Goal: Task Accomplishment & Management: Use online tool/utility

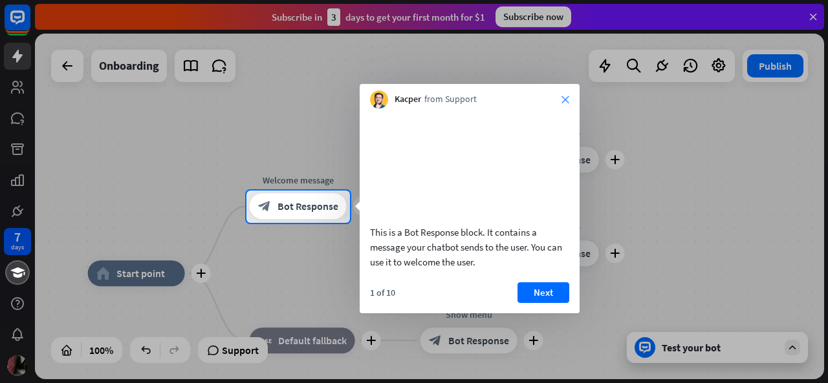
click at [566, 98] on icon "close" at bounding box center [565, 100] width 8 height 8
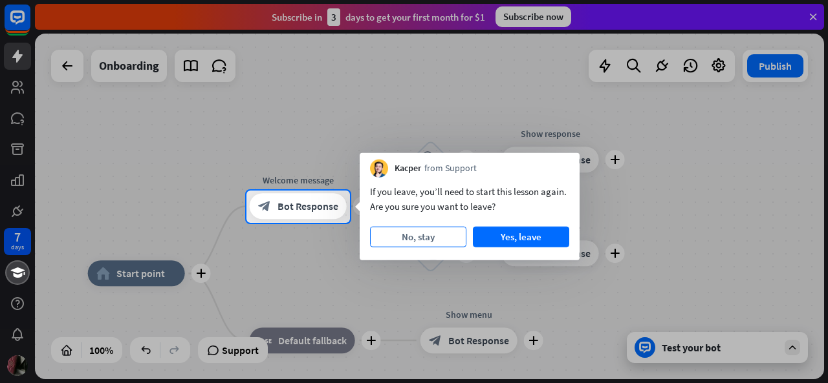
click at [431, 236] on button "No, stay" at bounding box center [418, 237] width 96 height 21
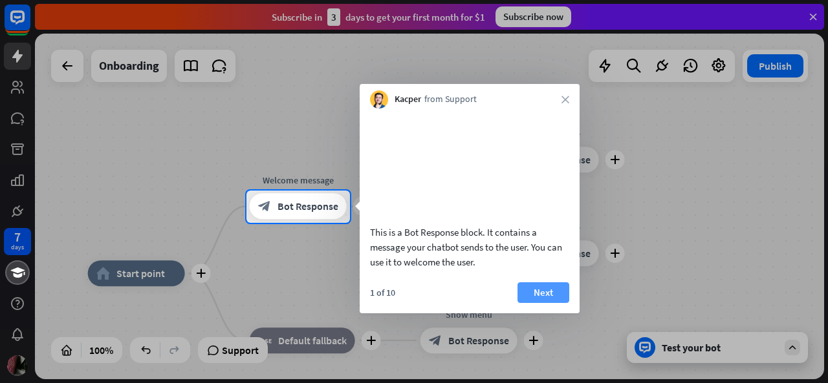
click at [536, 301] on button "Next" at bounding box center [543, 293] width 52 height 21
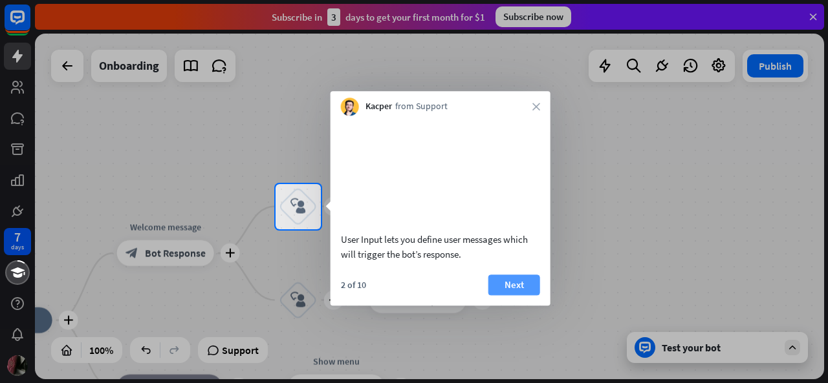
click at [503, 296] on button "Next" at bounding box center [514, 285] width 52 height 21
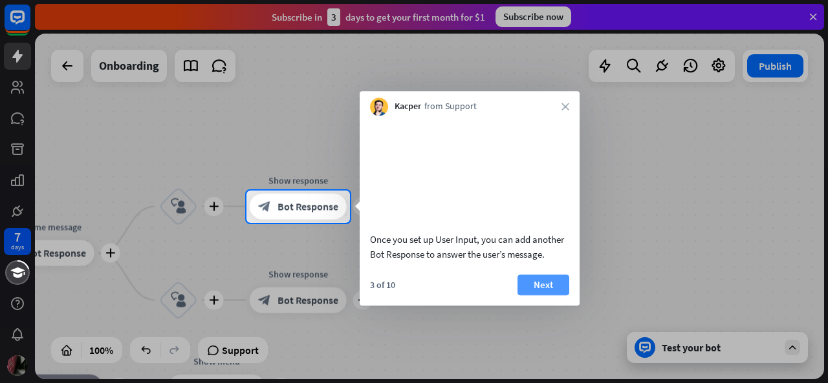
click at [552, 296] on button "Next" at bounding box center [543, 285] width 52 height 21
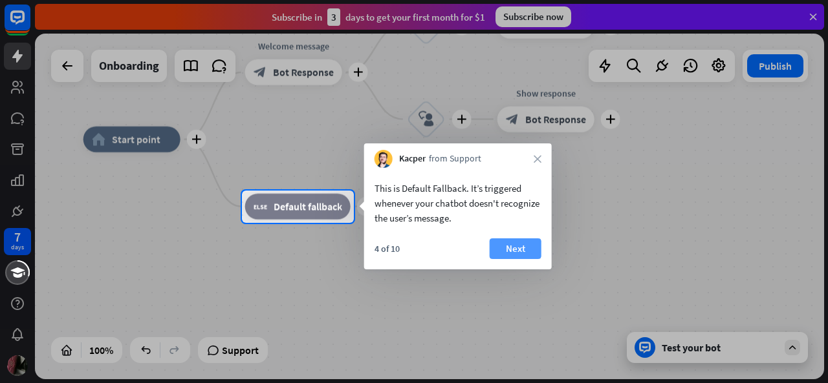
click at [507, 248] on button "Next" at bounding box center [516, 249] width 52 height 21
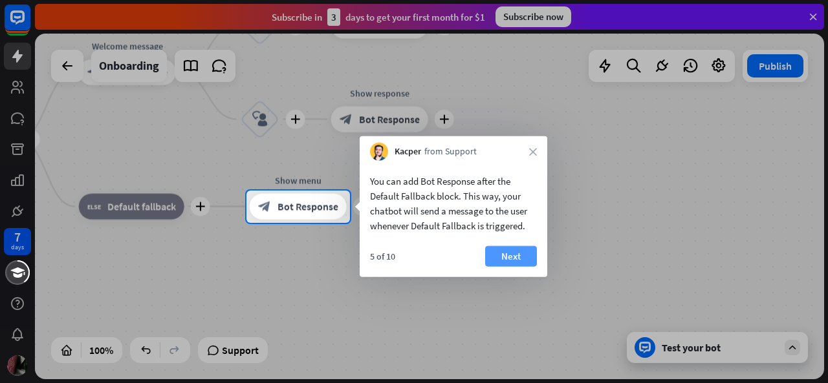
click at [517, 254] on button "Next" at bounding box center [511, 256] width 52 height 21
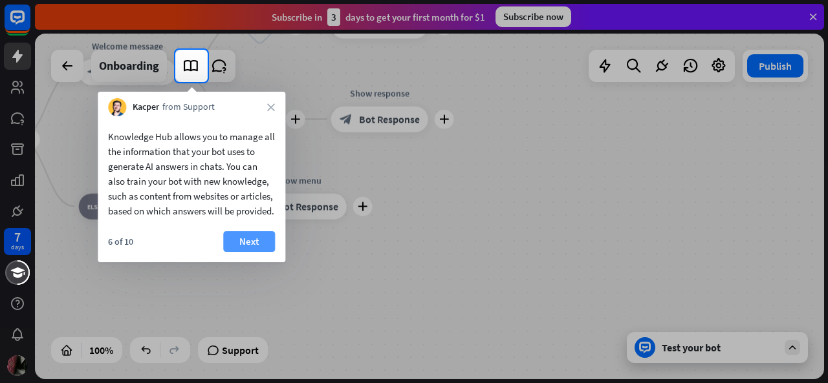
click at [256, 252] on button "Next" at bounding box center [249, 242] width 52 height 21
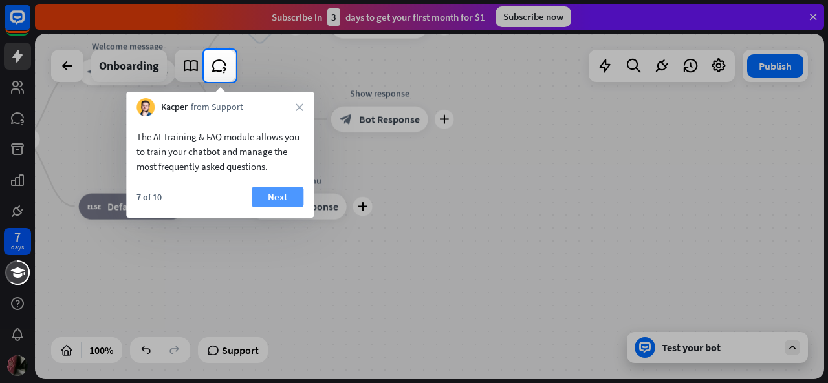
click at [275, 200] on button "Next" at bounding box center [278, 197] width 52 height 21
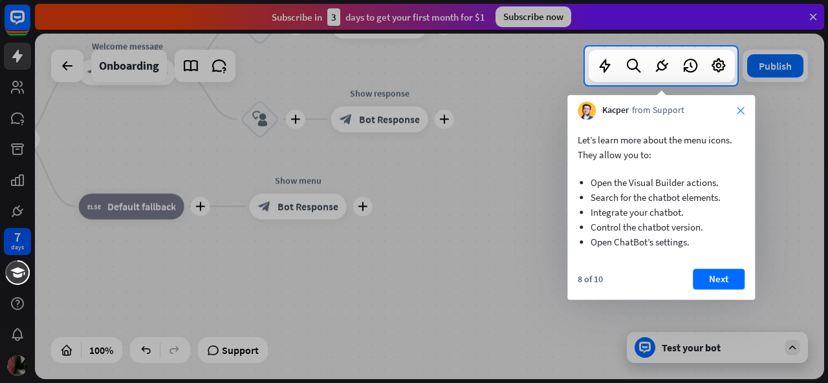
click at [742, 112] on icon "close" at bounding box center [741, 111] width 8 height 8
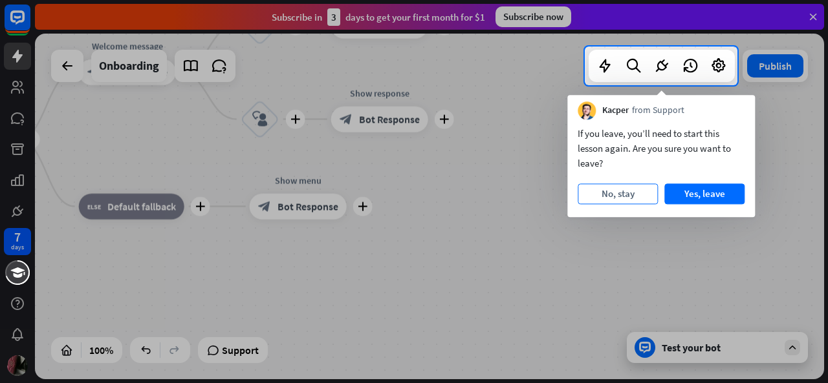
click at [628, 195] on button "No, stay" at bounding box center [617, 194] width 80 height 21
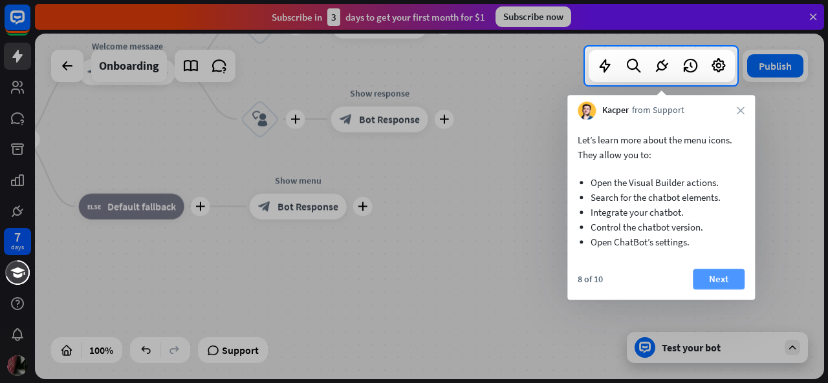
click at [723, 277] on button "Next" at bounding box center [719, 279] width 52 height 21
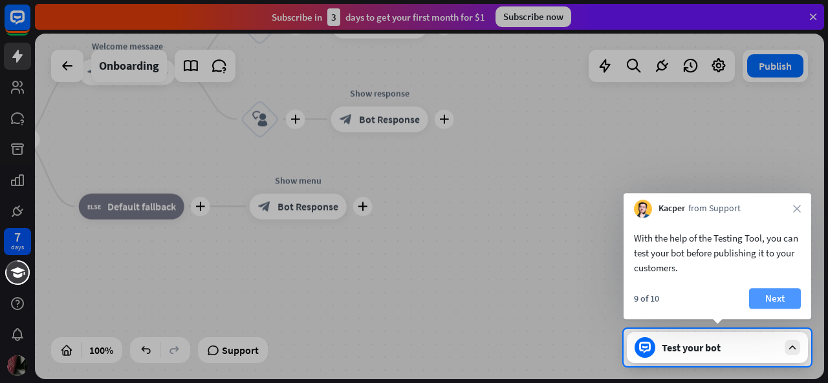
click at [782, 297] on button "Next" at bounding box center [775, 298] width 52 height 21
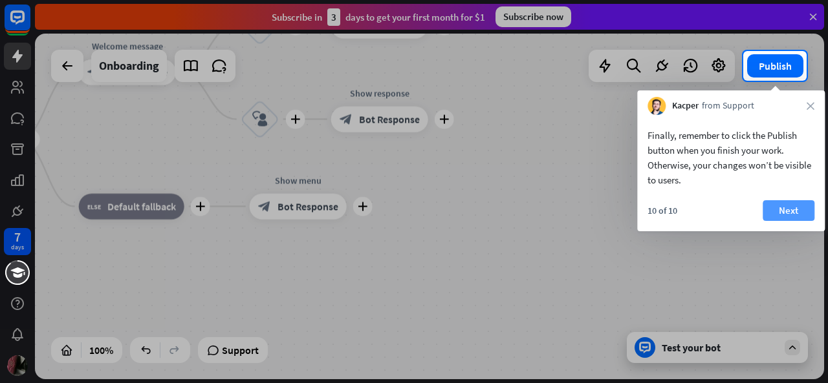
click at [795, 208] on button "Next" at bounding box center [788, 210] width 52 height 21
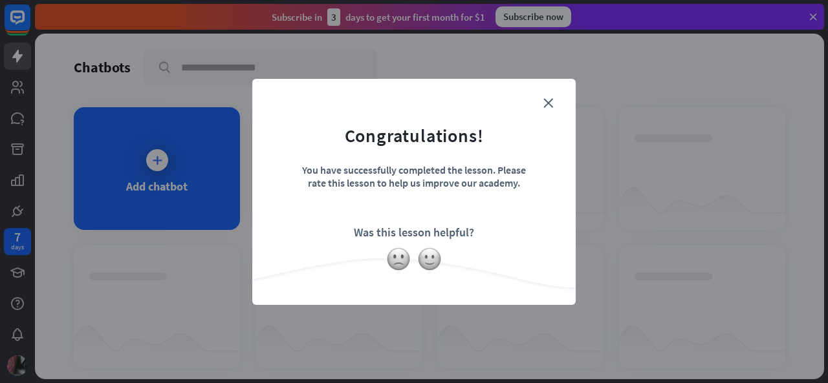
click at [553, 98] on form "Congratulations! You have successfully completed the lesson. Please rate this l…" at bounding box center [413, 172] width 291 height 155
click at [551, 99] on icon "close" at bounding box center [548, 103] width 10 height 10
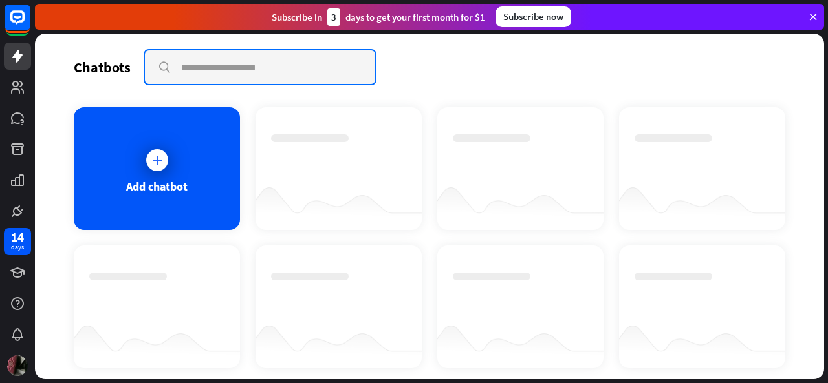
click at [228, 65] on input "text" at bounding box center [260, 67] width 230 height 34
paste input "**********"
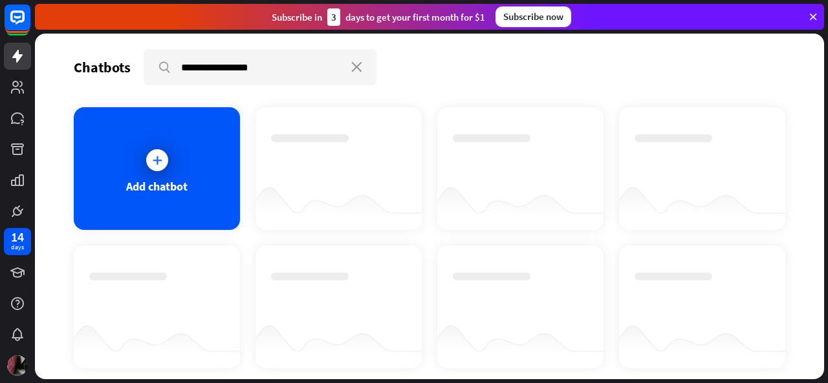
click at [812, 12] on icon at bounding box center [813, 17] width 12 height 12
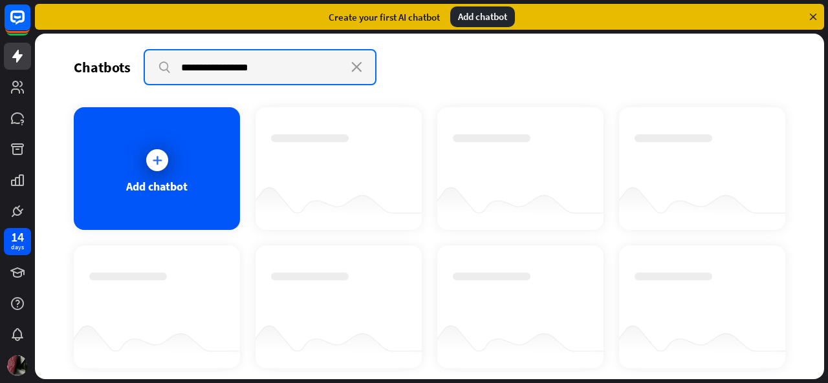
click at [164, 66] on input "**********" at bounding box center [260, 67] width 230 height 34
click at [274, 63] on input "**********" at bounding box center [260, 67] width 230 height 34
drag, startPoint x: 273, startPoint y: 63, endPoint x: 171, endPoint y: 68, distance: 102.3
click at [171, 68] on input "**********" at bounding box center [260, 67] width 230 height 34
type input "****"
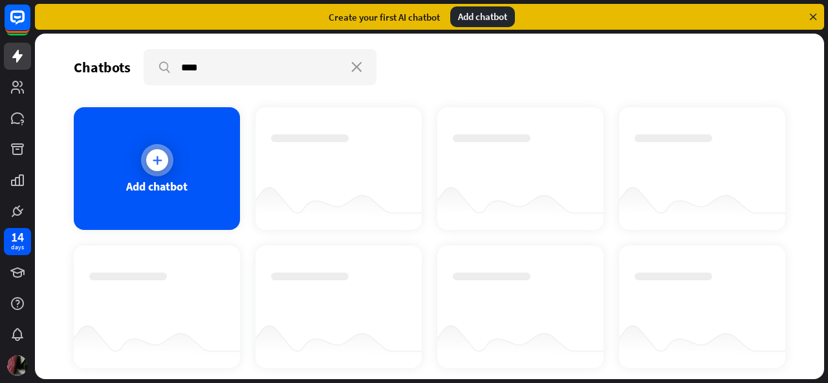
click at [147, 177] on div "Add chatbot" at bounding box center [157, 168] width 166 height 123
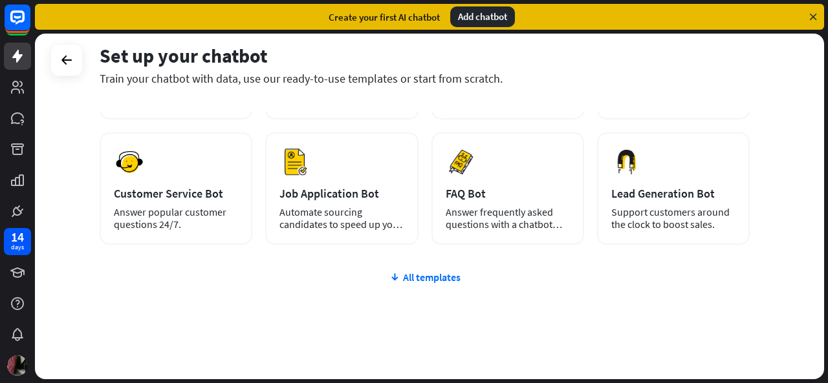
scroll to position [168, 0]
click at [441, 269] on div "plus Blank Bot Create a blank chatbot, which you can train and customize later.…" at bounding box center [425, 201] width 650 height 398
click at [441, 277] on div "All templates" at bounding box center [425, 277] width 650 height 13
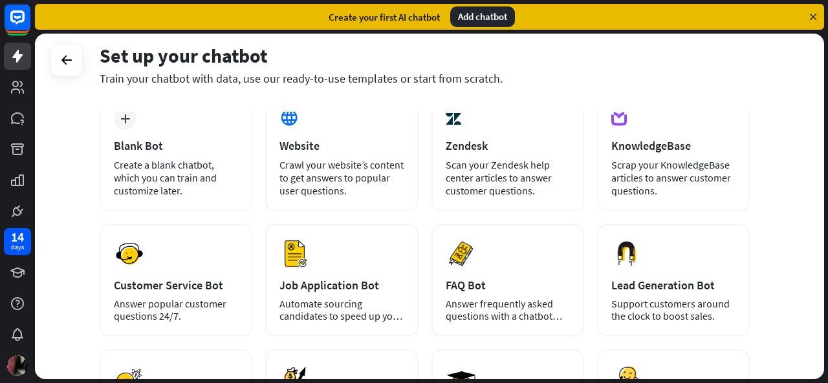
scroll to position [79, 0]
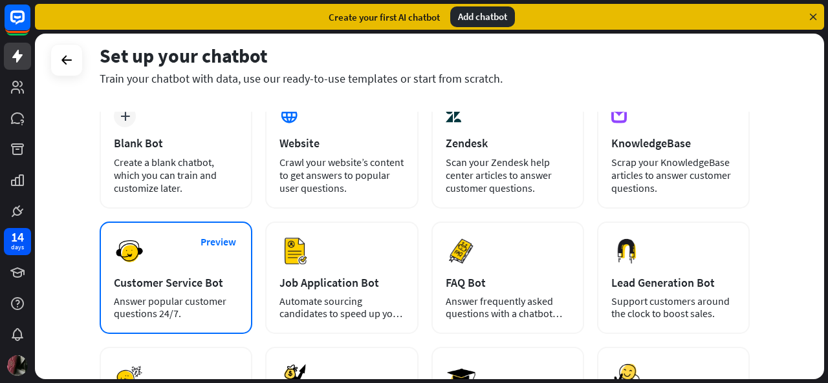
click at [159, 306] on div "Answer popular customer questions 24/7." at bounding box center [176, 308] width 124 height 25
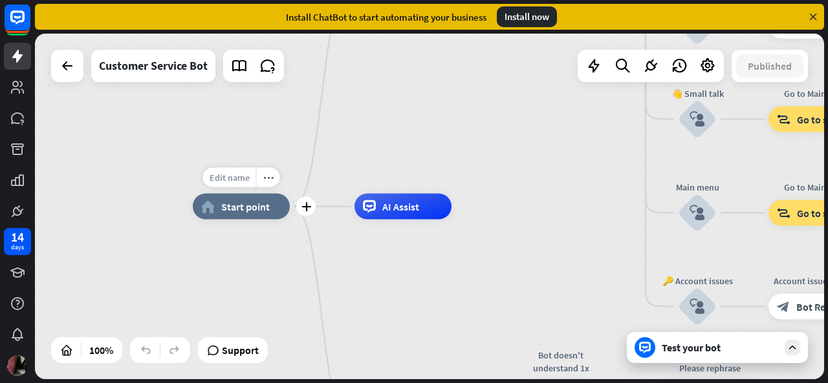
click at [233, 181] on span "Edit name" at bounding box center [230, 178] width 40 height 12
click at [236, 178] on span "Edit name" at bounding box center [230, 178] width 40 height 12
type input "**********"
click at [410, 263] on div "**********" at bounding box center [429, 207] width 789 height 346
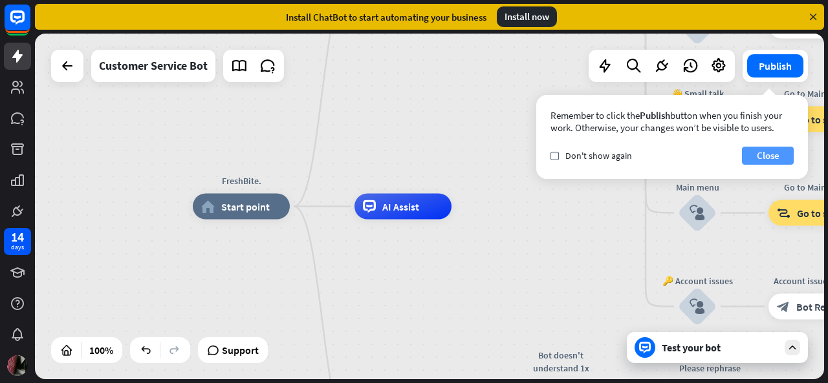
click at [770, 157] on button "Close" at bounding box center [768, 156] width 52 height 18
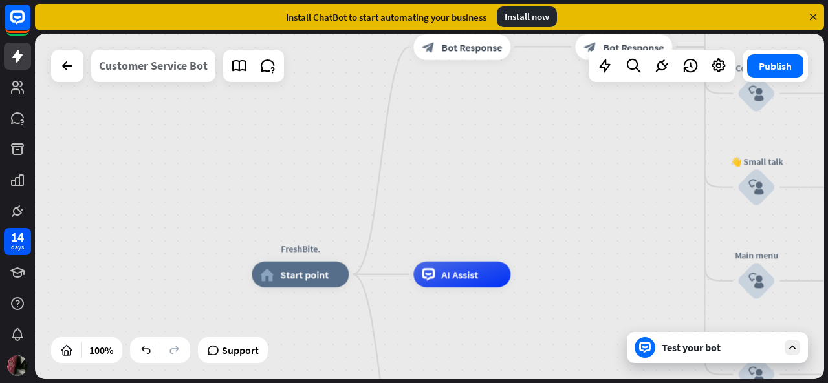
click at [135, 67] on div "Customer Service Bot" at bounding box center [153, 66] width 109 height 32
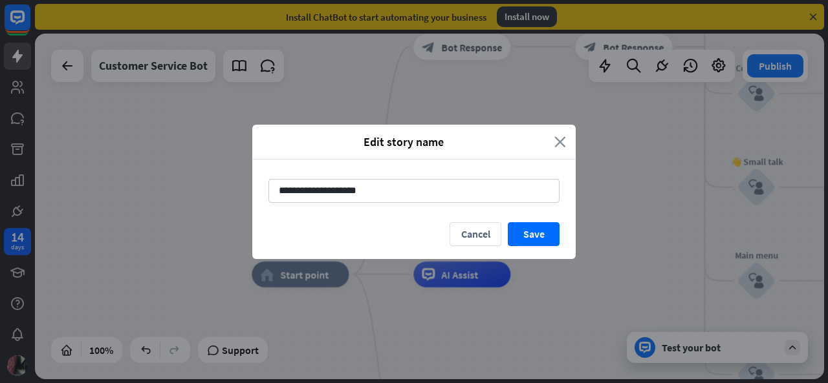
click at [561, 140] on icon "close" at bounding box center [560, 142] width 12 height 15
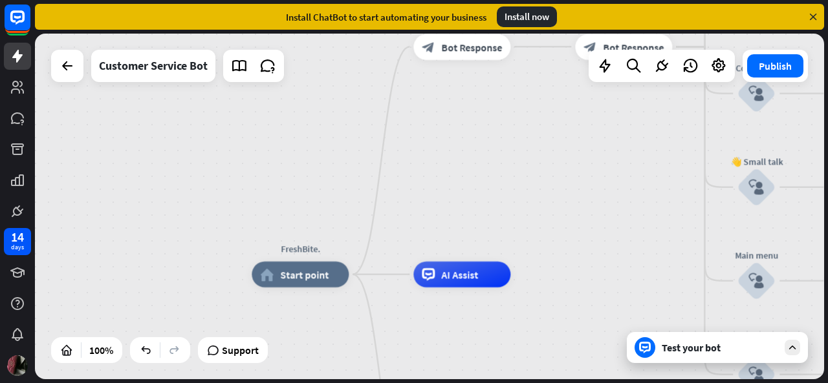
click at [810, 15] on icon at bounding box center [813, 17] width 12 height 12
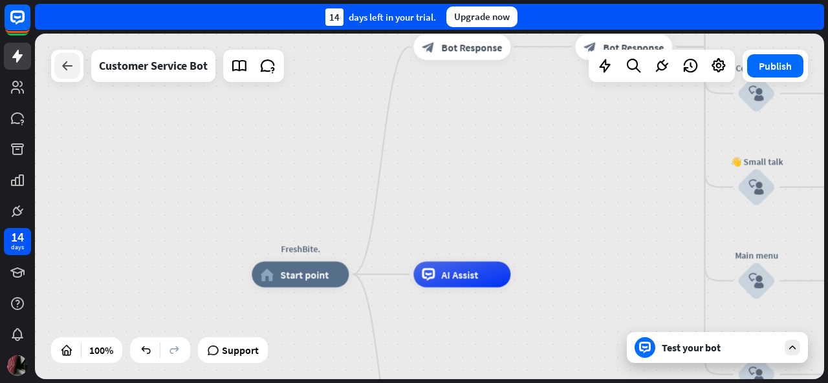
click at [61, 61] on icon at bounding box center [67, 66] width 16 height 16
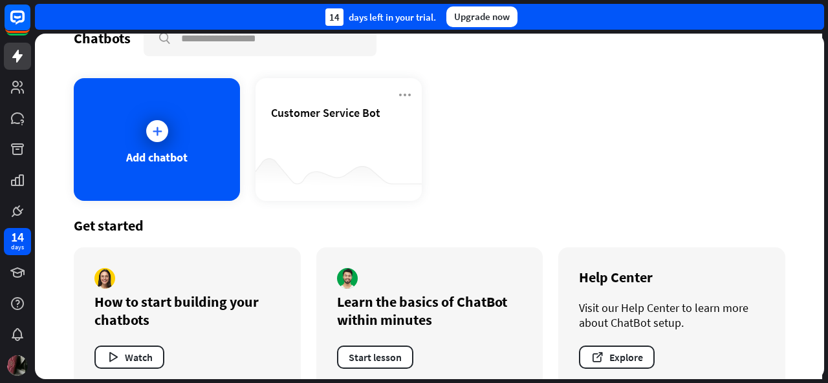
scroll to position [54, 0]
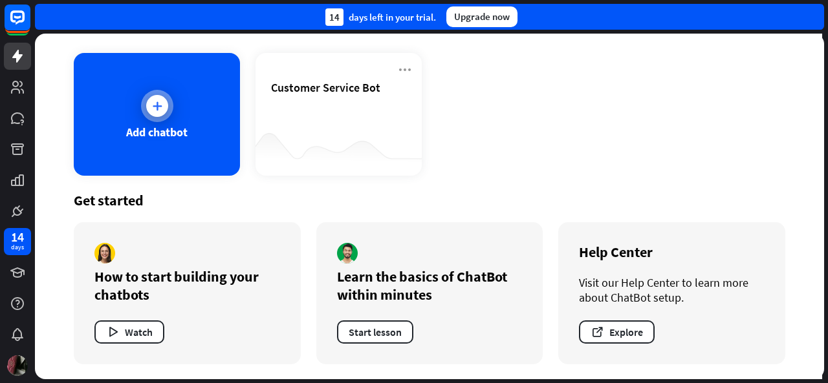
click at [159, 118] on div at bounding box center [157, 106] width 32 height 32
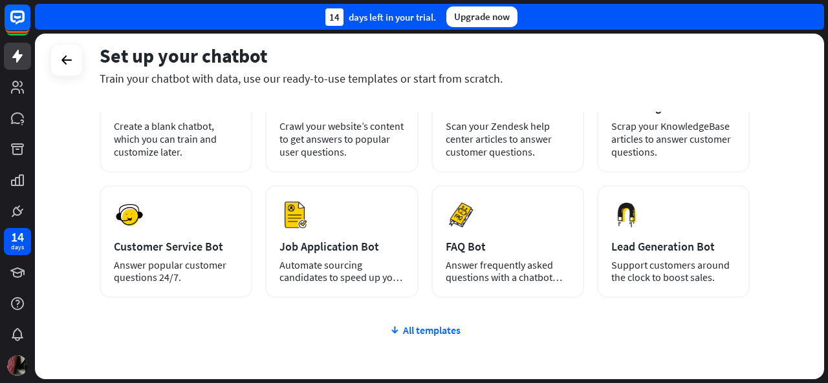
scroll to position [117, 0]
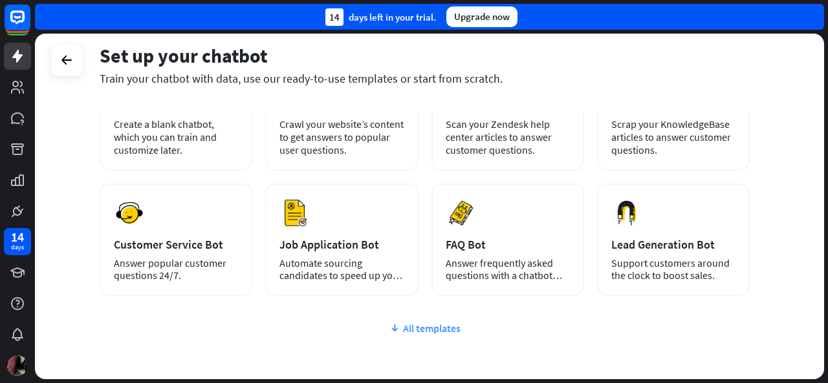
click at [419, 325] on div "All templates" at bounding box center [425, 328] width 650 height 13
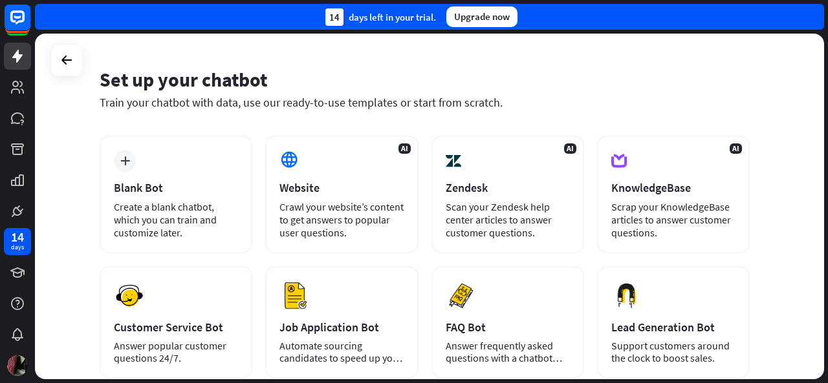
scroll to position [32, 0]
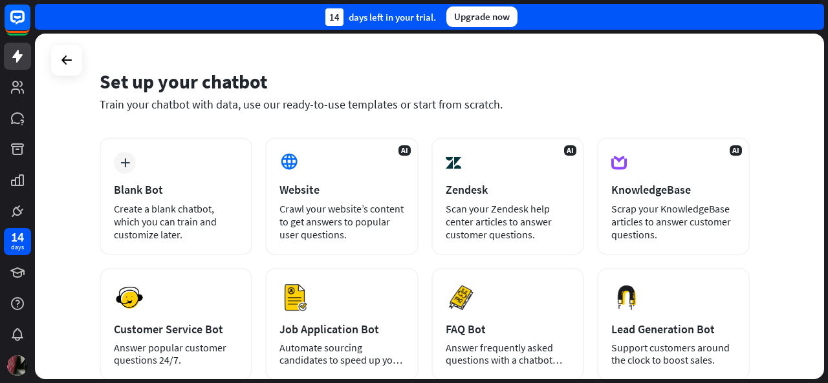
drag, startPoint x: 79, startPoint y: 131, endPoint x: 391, endPoint y: 258, distance: 336.5
click at [391, 258] on div "Set up your chatbot Train your chatbot with data, use our ready-to-use template…" at bounding box center [429, 207] width 789 height 346
click at [52, 149] on div "Set up your chatbot Train your chatbot with data, use our ready-to-use template…" at bounding box center [429, 207] width 789 height 346
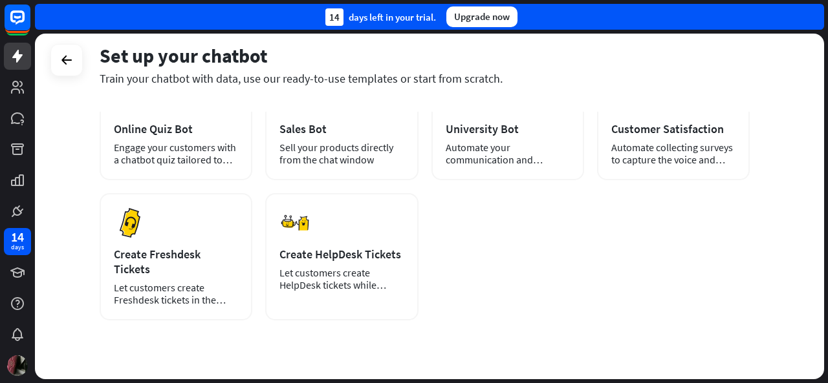
scroll to position [375, 0]
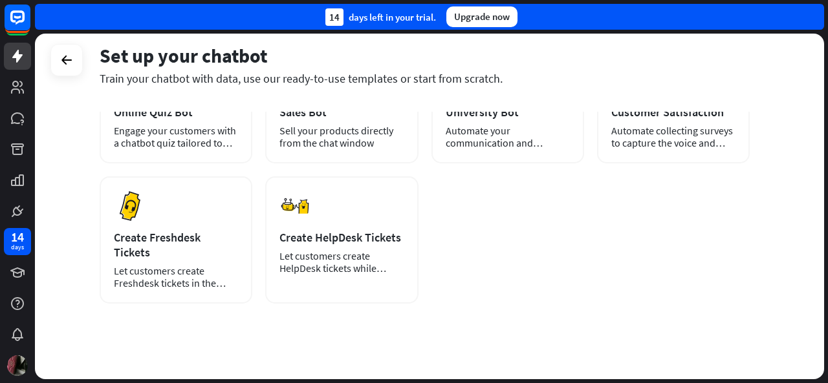
drag, startPoint x: 52, startPoint y: 149, endPoint x: 489, endPoint y: 374, distance: 491.7
click at [489, 374] on div "Set up your chatbot Train your chatbot with data, use our ready-to-use template…" at bounding box center [429, 207] width 789 height 346
copy div "lore Ipsum Dol Sitame c adipi elitsed, doeiu tem inc utlab etd magnaaliq enima.…"
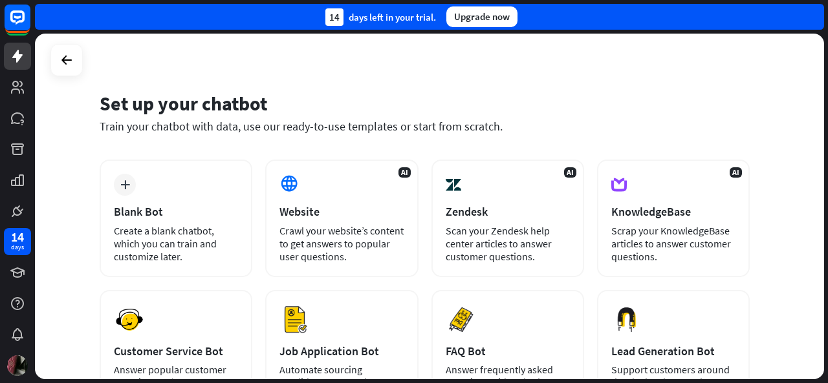
scroll to position [0, 0]
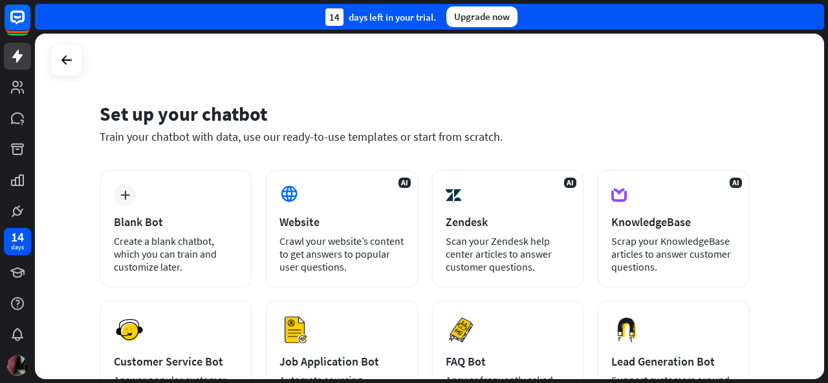
click at [504, 105] on div "Set up your chatbot" at bounding box center [425, 114] width 650 height 25
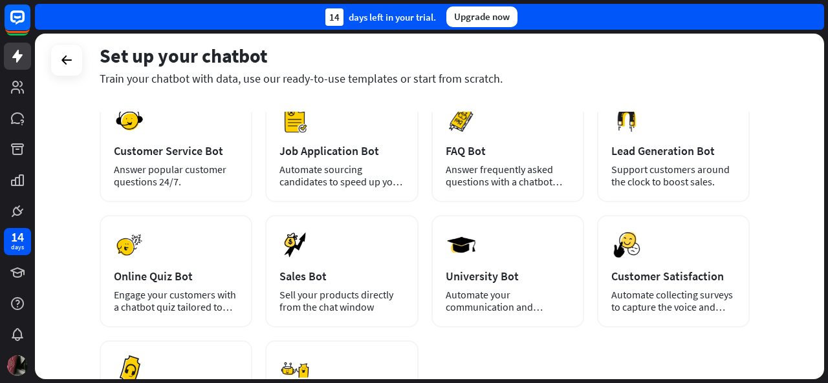
scroll to position [212, 0]
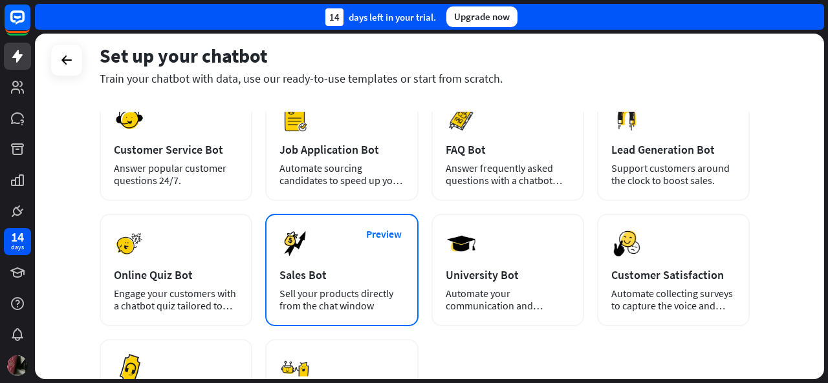
click at [348, 269] on div "Sales Bot" at bounding box center [341, 275] width 124 height 15
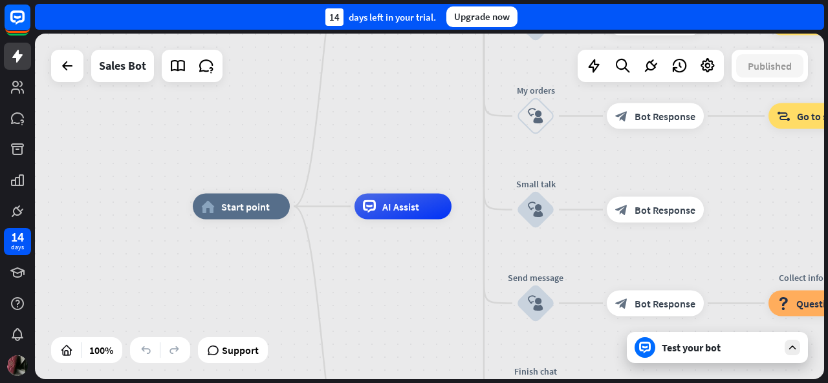
click at [713, 358] on div "Test your bot" at bounding box center [717, 347] width 181 height 31
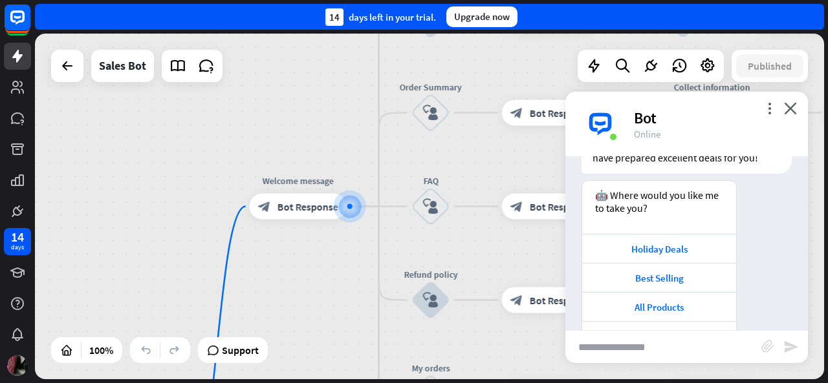
scroll to position [79, 0]
click at [667, 248] on div "Holiday Deals" at bounding box center [658, 249] width 141 height 12
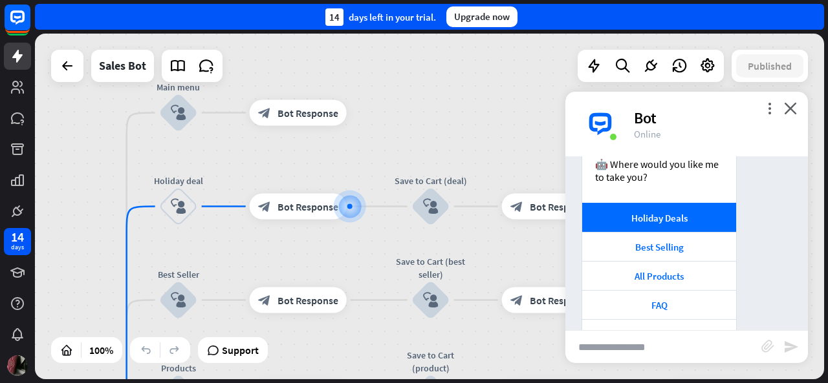
scroll to position [113, 0]
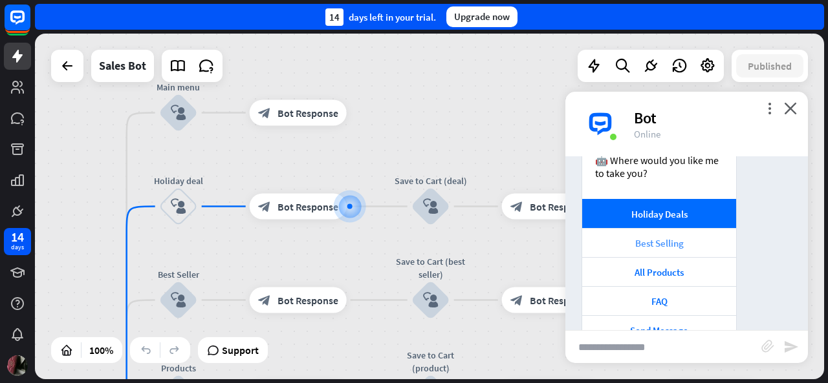
click at [663, 241] on div "Best Selling" at bounding box center [658, 243] width 141 height 12
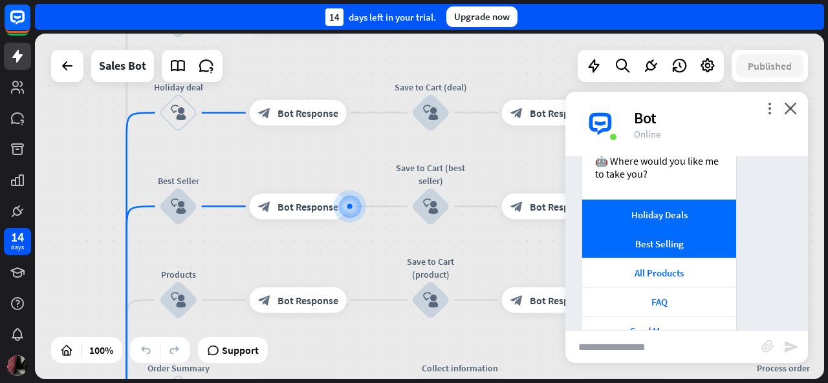
scroll to position [107, 0]
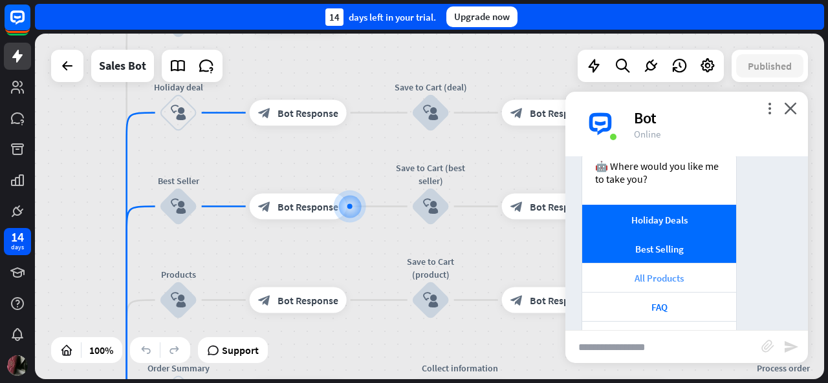
click at [674, 274] on div "All Products" at bounding box center [658, 278] width 141 height 12
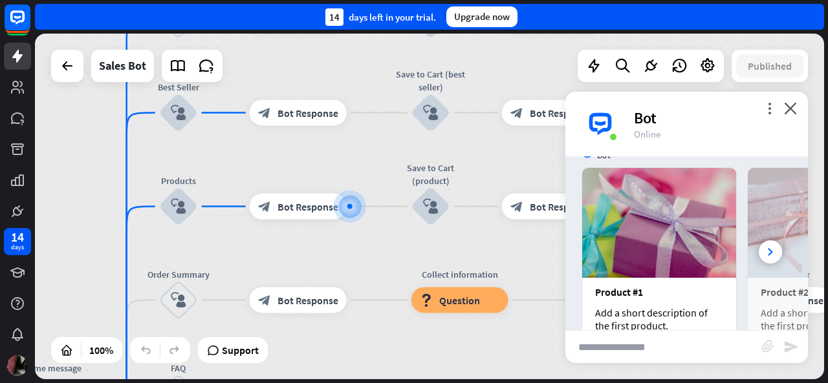
scroll to position [1033, 0]
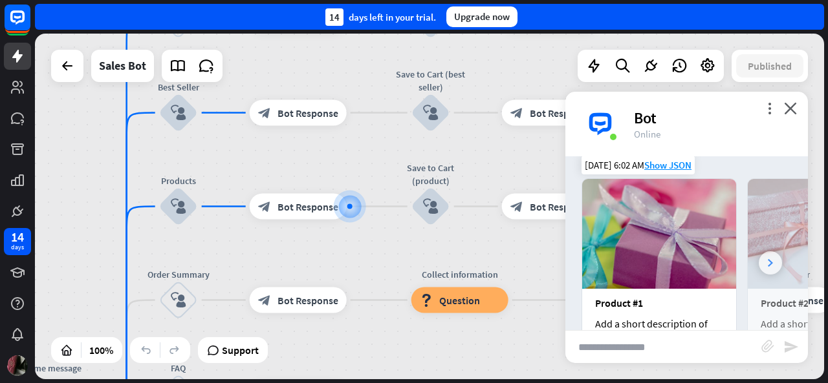
click at [768, 259] on icon at bounding box center [770, 263] width 5 height 8
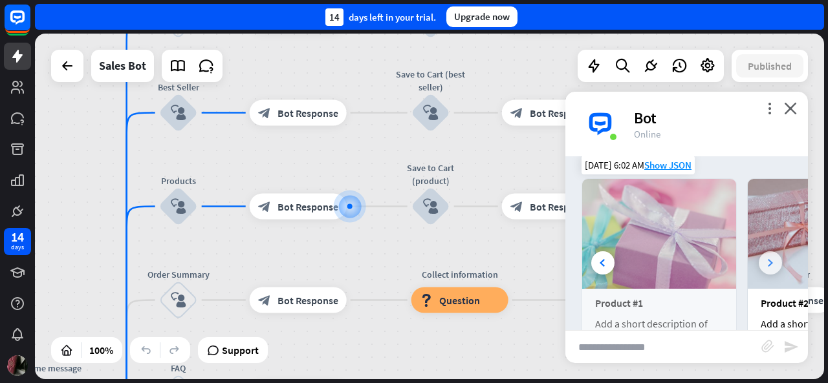
scroll to position [0, 143]
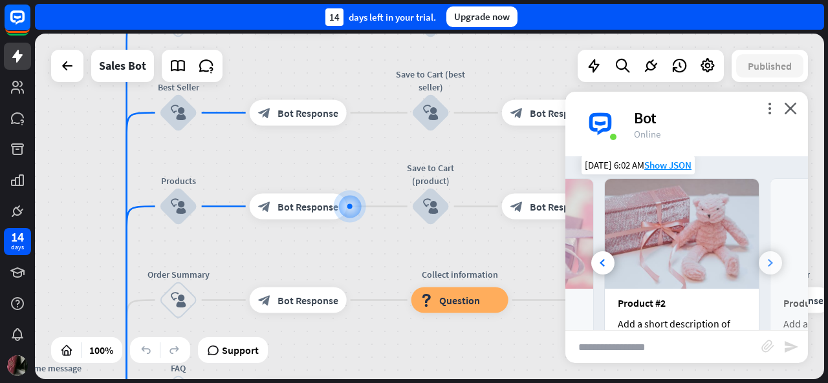
click at [768, 259] on icon at bounding box center [770, 263] width 5 height 8
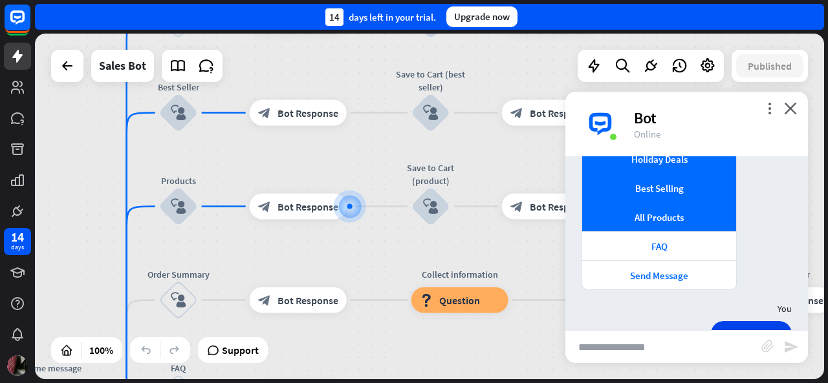
scroll to position [180, 0]
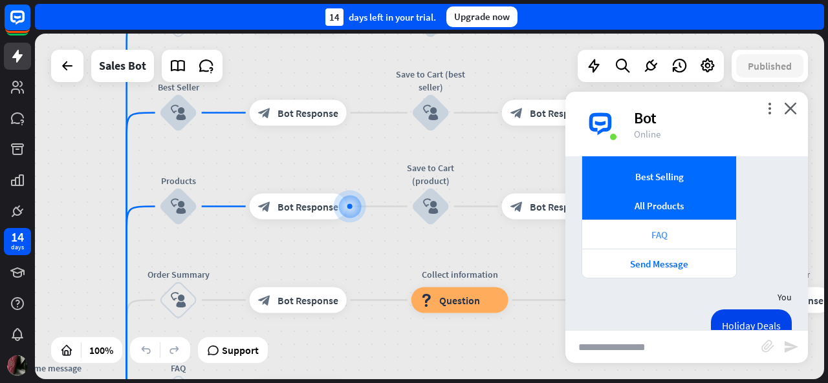
click at [656, 233] on div "FAQ" at bounding box center [658, 235] width 141 height 12
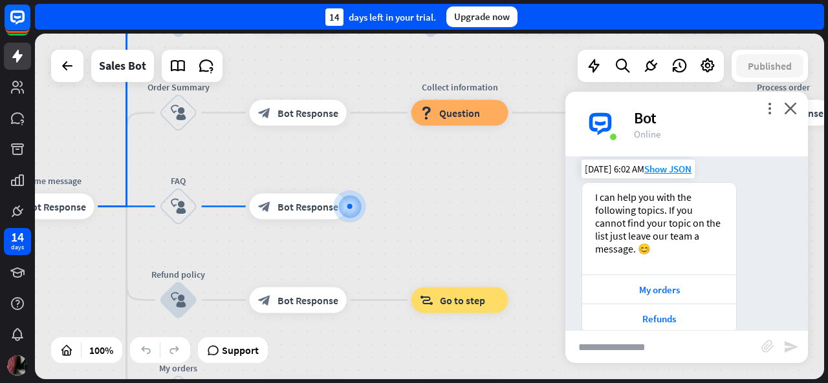
scroll to position [1358, 0]
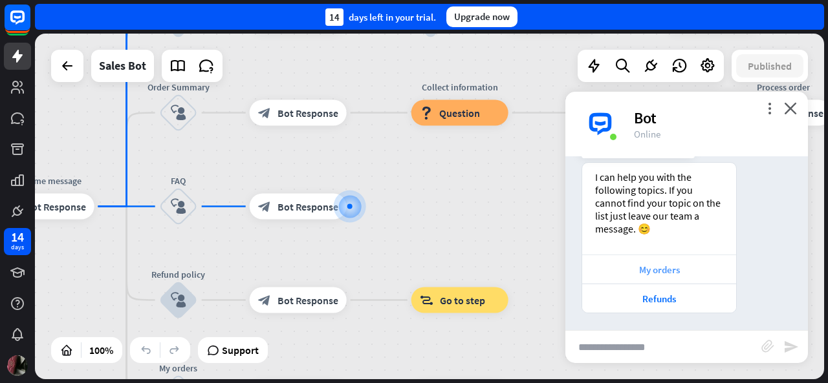
click at [653, 264] on div "My orders" at bounding box center [658, 270] width 141 height 12
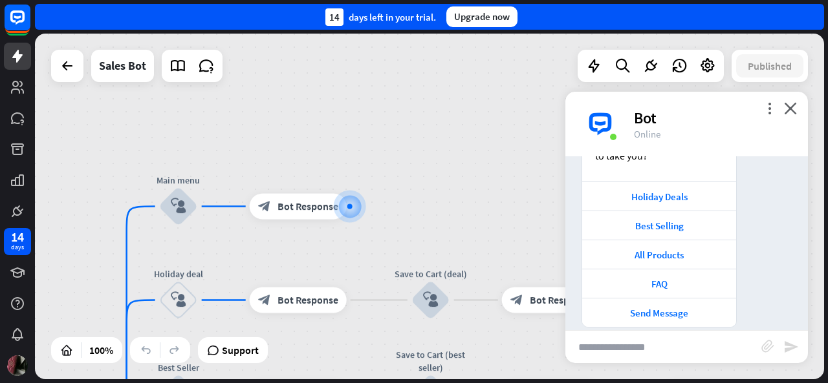
scroll to position [1703, 0]
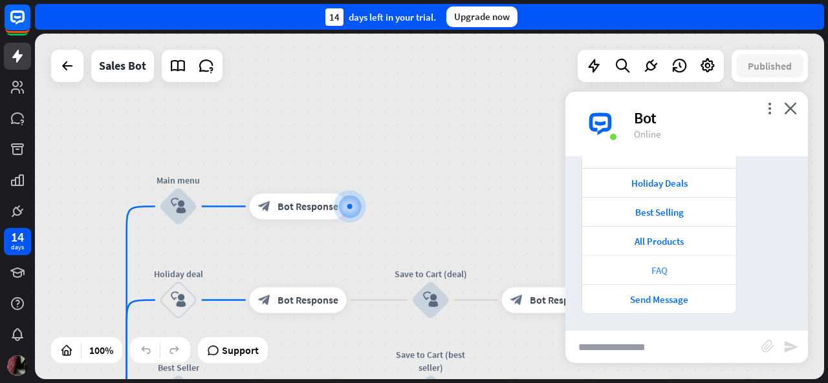
click at [658, 266] on div "FAQ" at bounding box center [658, 270] width 141 height 12
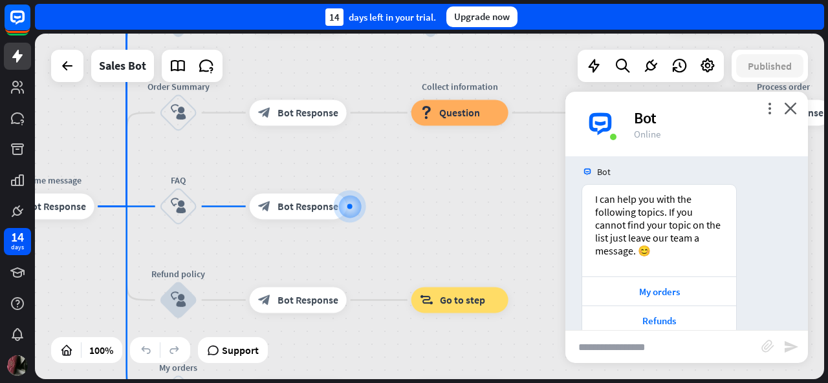
scroll to position [1948, 0]
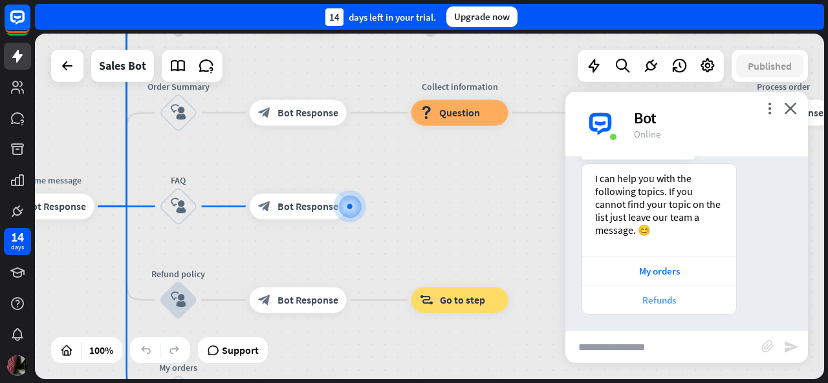
click at [663, 294] on div "Refunds" at bounding box center [658, 300] width 141 height 12
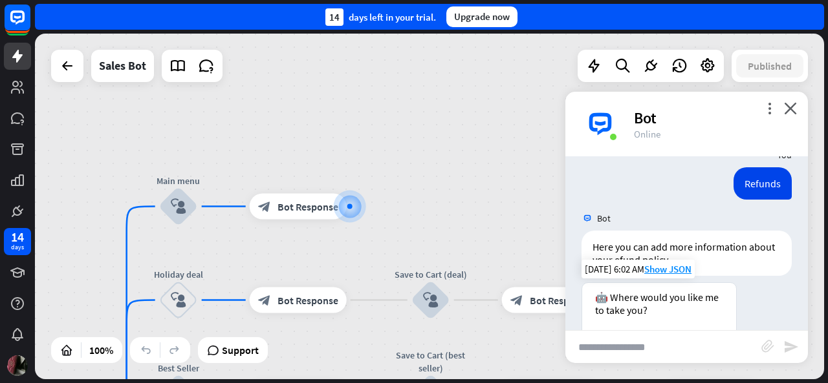
scroll to position [2294, 0]
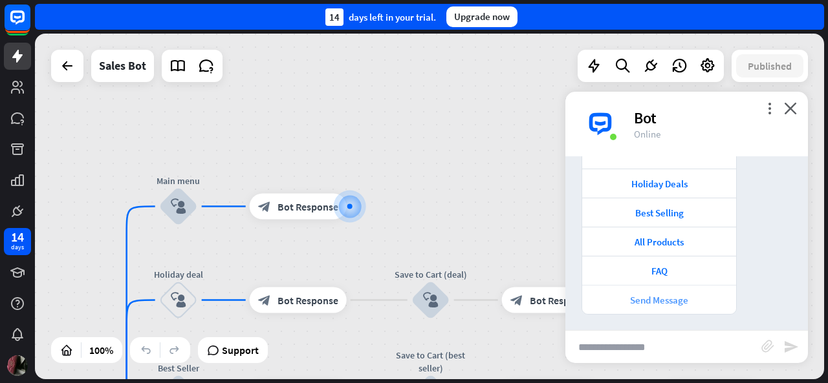
click at [658, 297] on div "Send Message" at bounding box center [658, 300] width 141 height 12
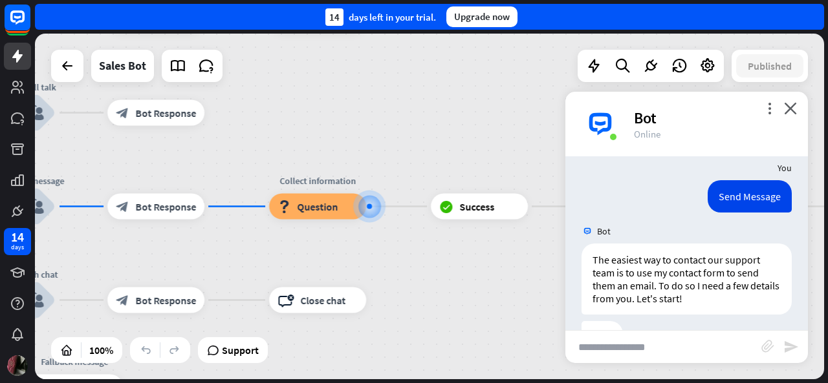
scroll to position [2499, 0]
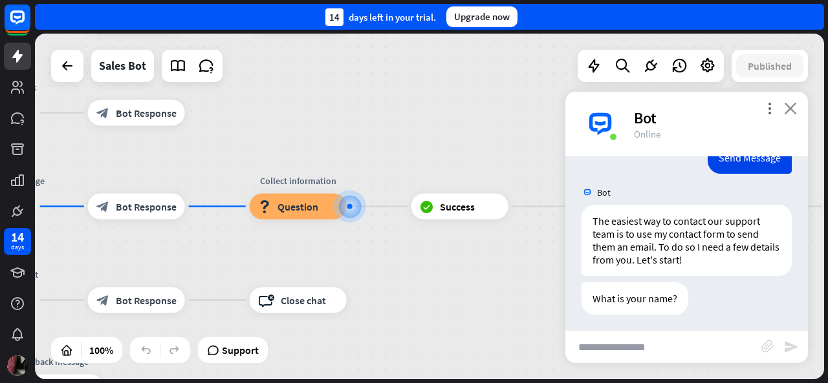
click at [790, 111] on icon "close" at bounding box center [790, 108] width 13 height 12
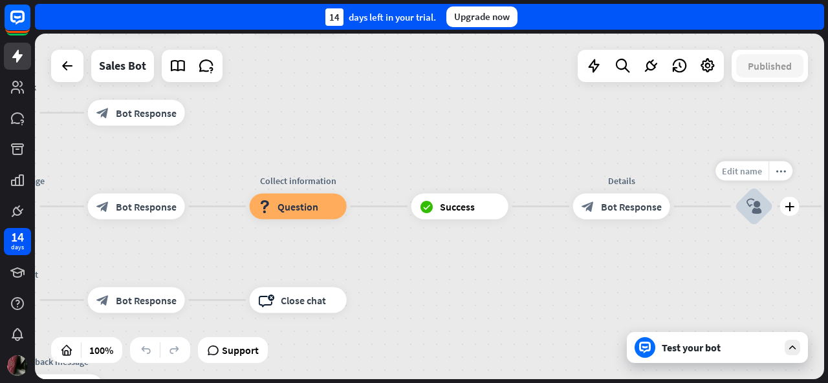
click at [738, 172] on span "Edit name" at bounding box center [742, 172] width 40 height 12
click at [759, 206] on icon "block_user_input" at bounding box center [754, 207] width 16 height 16
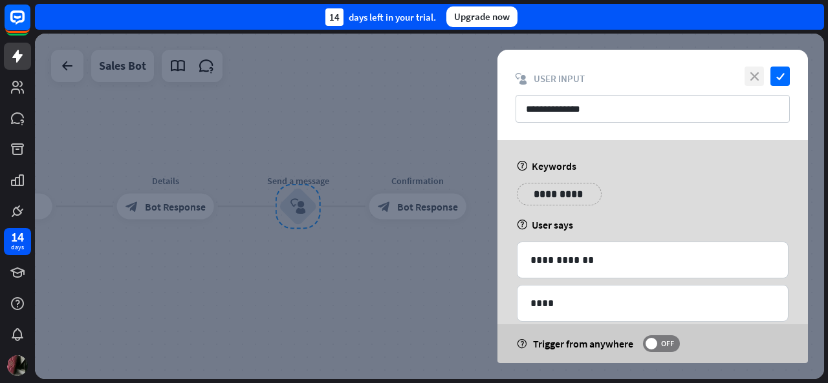
click at [751, 75] on icon "close" at bounding box center [753, 76] width 19 height 19
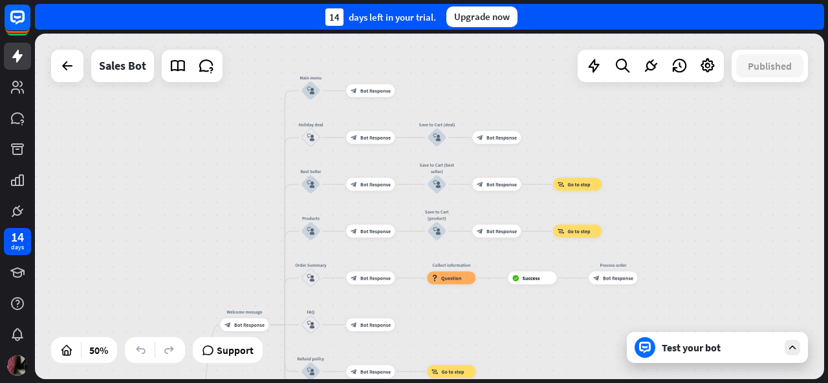
click at [230, 191] on div "home_2 Start point Welcome message block_bot_response Bot Response Main menu bl…" at bounding box center [429, 207] width 789 height 346
click at [666, 164] on div "home_2 Start point Welcome message block_bot_response Bot Response Main menu bl…" at bounding box center [429, 207] width 789 height 346
click at [617, 59] on icon at bounding box center [622, 66] width 17 height 17
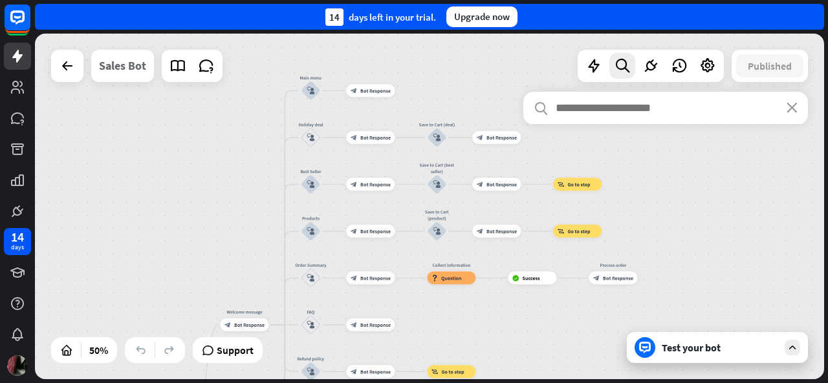
click at [109, 72] on div "Sales Bot" at bounding box center [122, 66] width 47 height 32
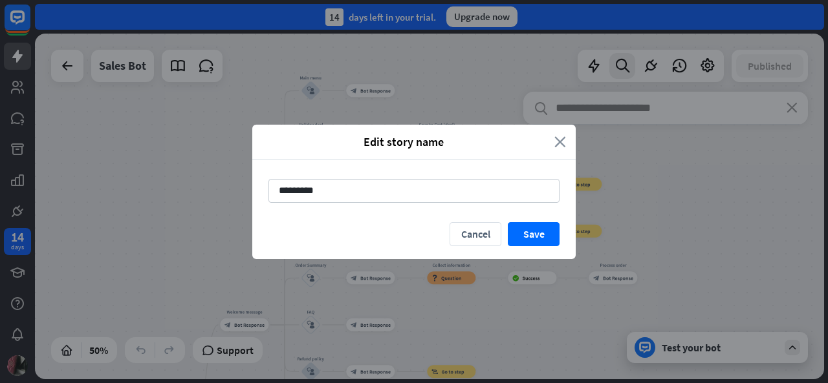
click at [559, 144] on icon "close" at bounding box center [560, 142] width 12 height 15
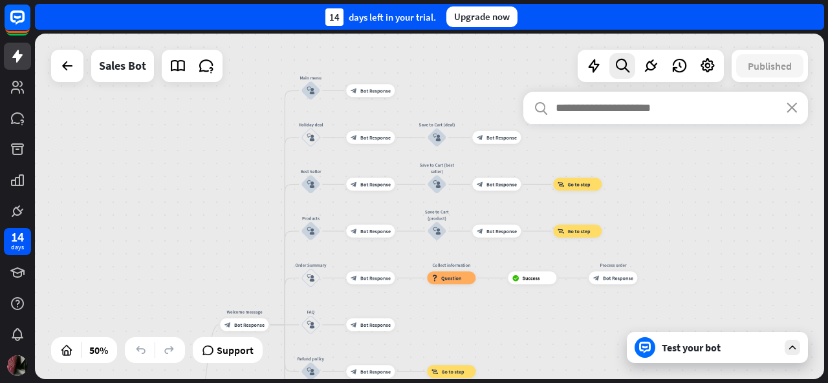
click at [73, 82] on div "home_2 Start point Welcome message block_bot_response Bot Response Main menu bl…" at bounding box center [429, 207] width 789 height 346
click at [66, 69] on icon at bounding box center [67, 66] width 16 height 16
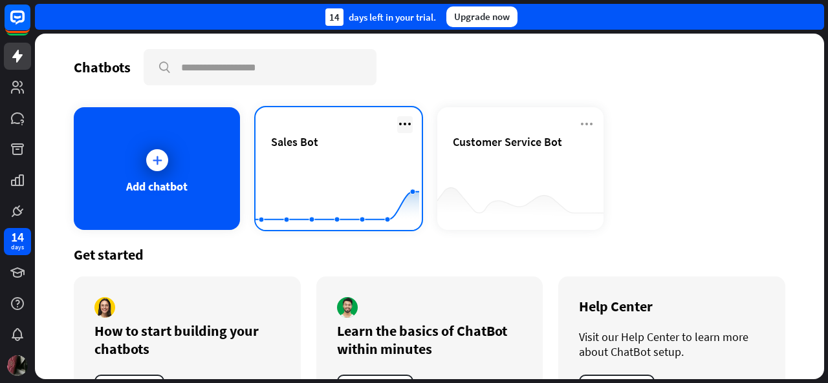
click at [400, 127] on icon at bounding box center [405, 124] width 16 height 16
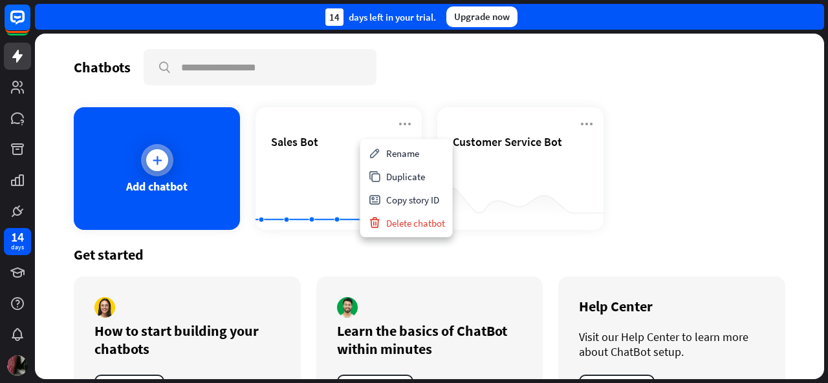
click at [158, 155] on icon at bounding box center [157, 160] width 13 height 13
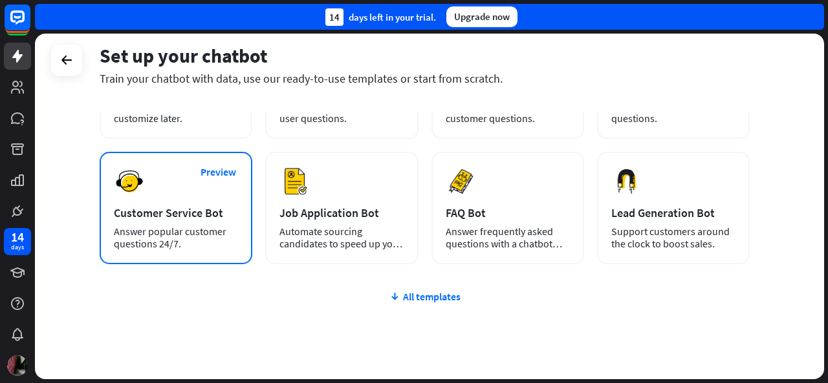
scroll to position [148, 0]
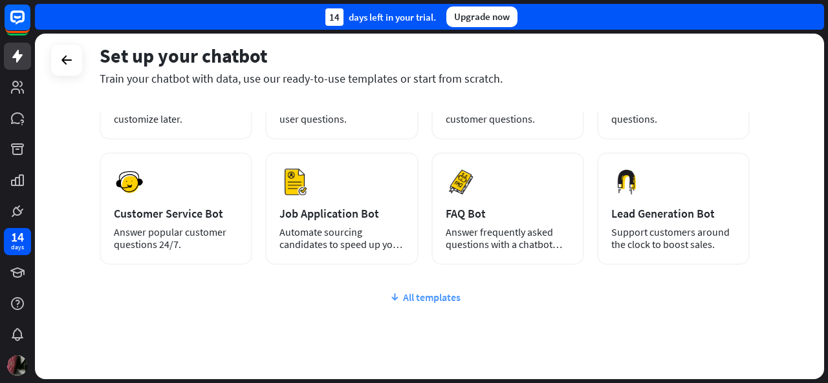
click at [410, 299] on div "All templates" at bounding box center [425, 297] width 650 height 13
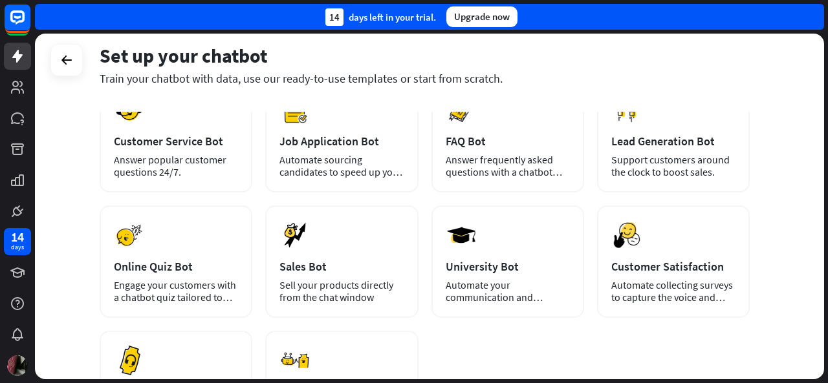
scroll to position [228, 0]
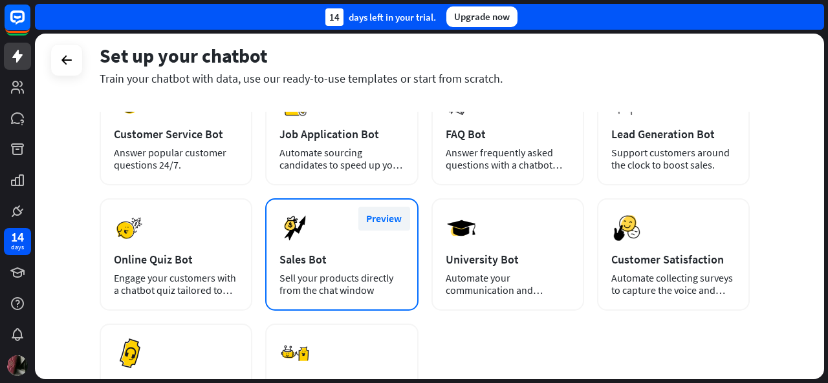
click at [384, 219] on button "Preview" at bounding box center [384, 219] width 52 height 24
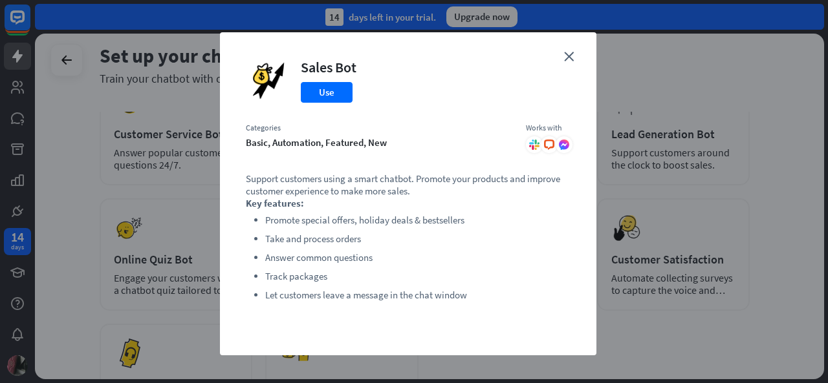
drag, startPoint x: 473, startPoint y: 299, endPoint x: 238, endPoint y: 124, distance: 293.3
click at [238, 124] on div "close Sales Bot Use Categories basic, automation, featured, new Works with .cls…" at bounding box center [408, 193] width 376 height 323
copy div "Categories basic, automation, featured, new Works with .cls-1{fill:url(#radial-…"
click at [332, 87] on button "Use" at bounding box center [327, 92] width 52 height 21
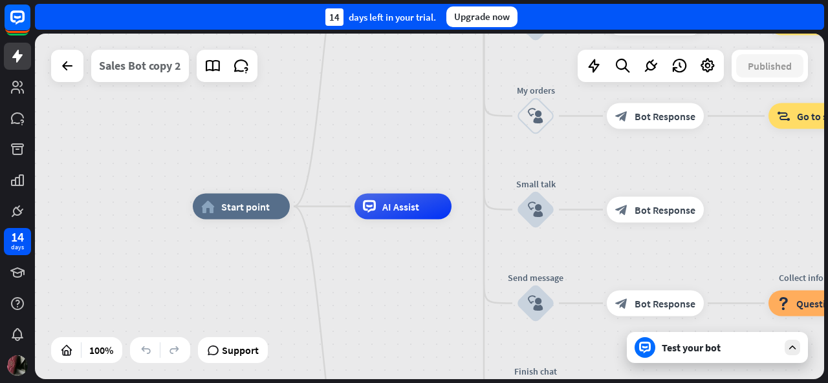
click at [141, 68] on div "Sales Bot copy 2" at bounding box center [140, 66] width 82 height 32
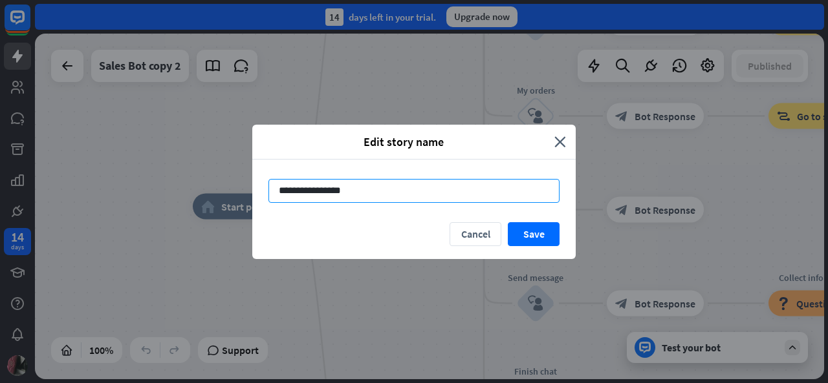
drag, startPoint x: 365, startPoint y: 188, endPoint x: 257, endPoint y: 196, distance: 108.9
click at [257, 196] on div "**********" at bounding box center [413, 191] width 323 height 63
paste input
type input "**********"
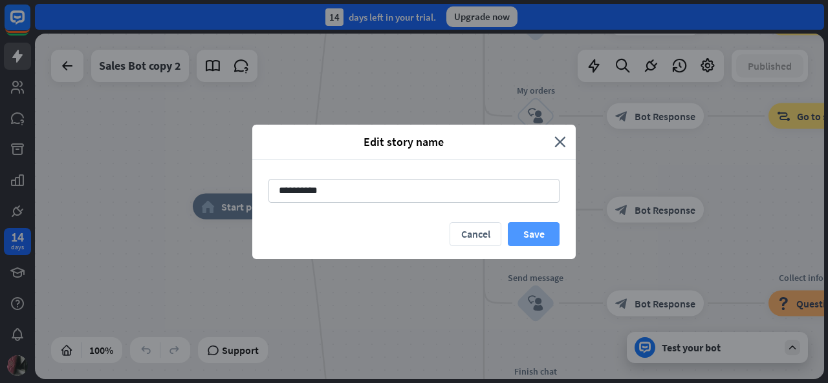
click at [524, 231] on button "Save" at bounding box center [534, 234] width 52 height 24
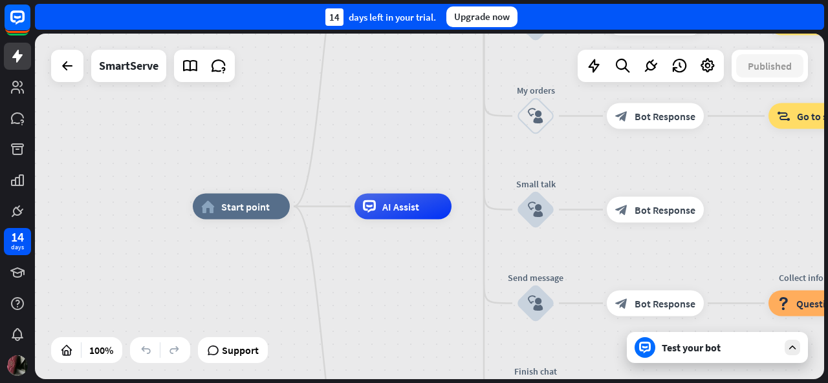
click at [407, 339] on div "home_2 Start point Welcome message block_bot_response Bot Response Main menu bl…" at bounding box center [587, 380] width 789 height 346
click at [590, 63] on icon at bounding box center [593, 66] width 17 height 17
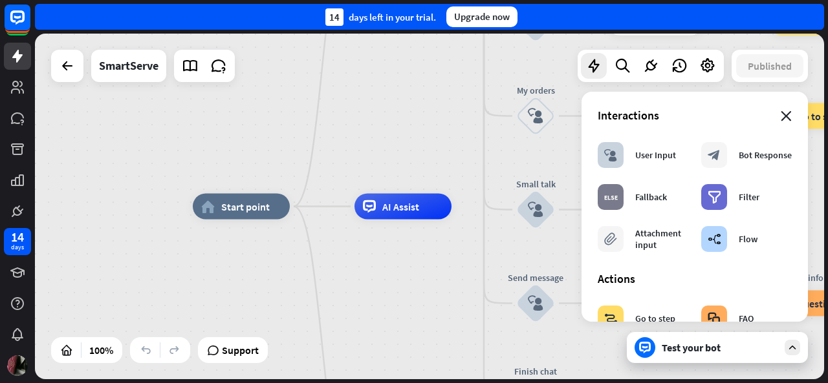
click at [781, 111] on icon "close" at bounding box center [786, 116] width 11 height 10
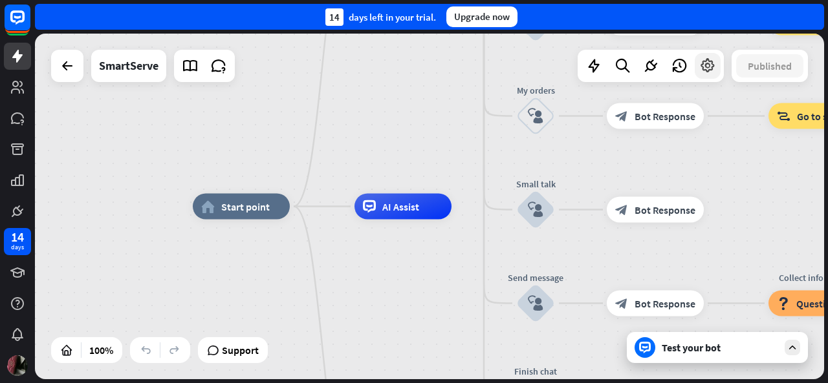
click at [706, 60] on icon at bounding box center [707, 66] width 17 height 17
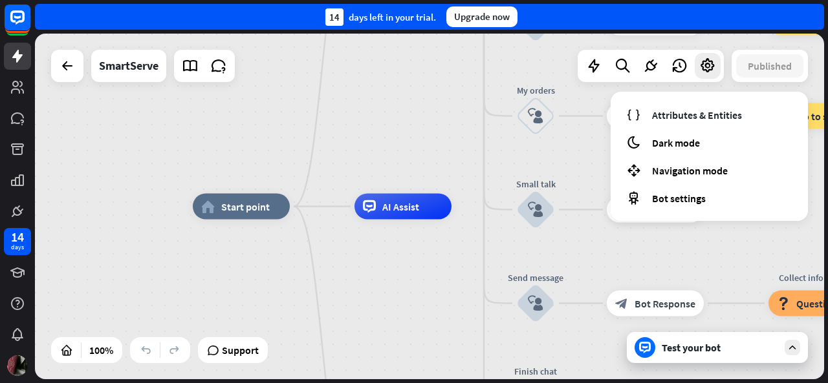
click at [446, 158] on div "home_2 Start point Welcome message block_bot_response Bot Response Main menu bl…" at bounding box center [429, 207] width 789 height 346
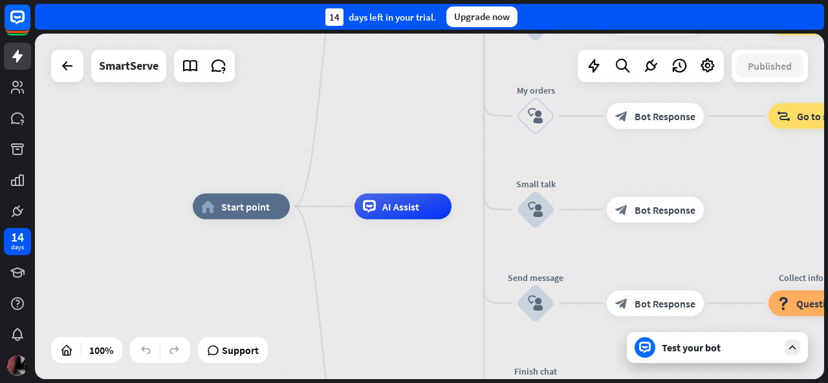
click at [702, 350] on div "Test your bot" at bounding box center [720, 347] width 116 height 13
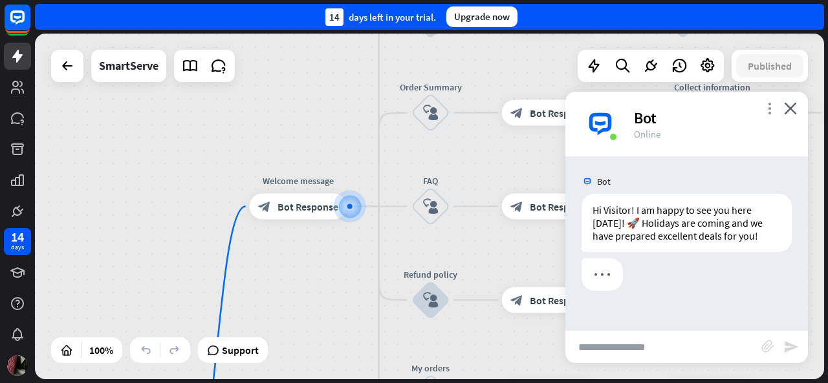
click at [766, 106] on icon "more_vert" at bounding box center [769, 108] width 12 height 12
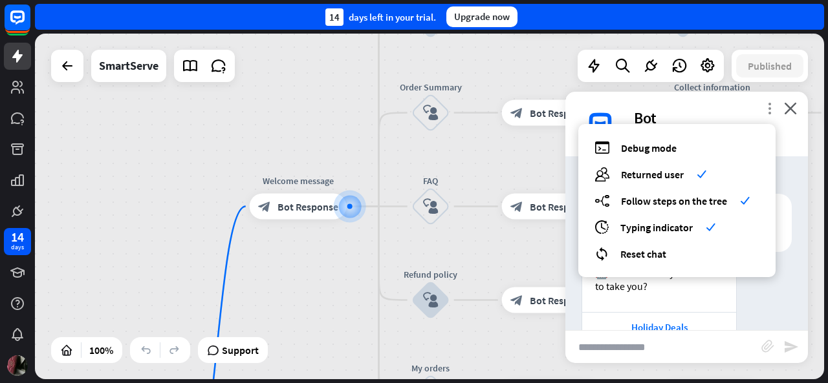
scroll to position [146, 0]
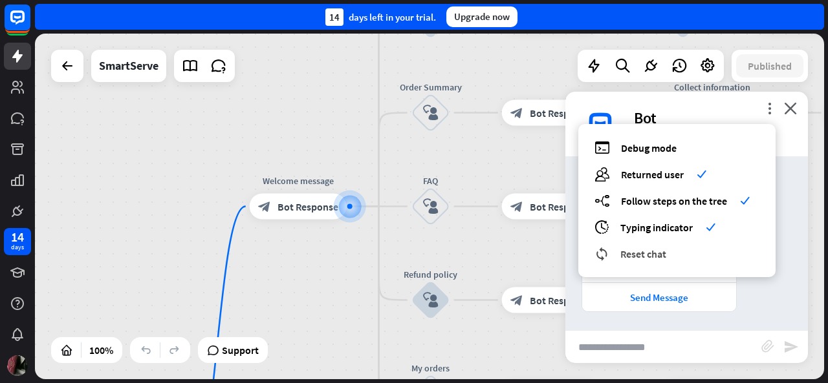
click at [645, 256] on span "Reset chat" at bounding box center [643, 254] width 46 height 13
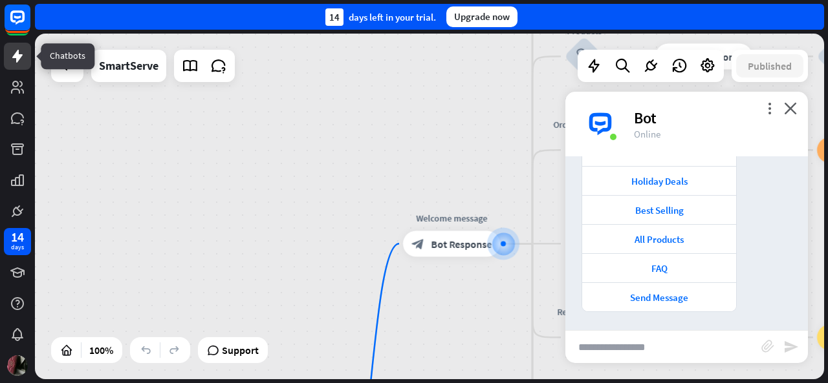
click at [21, 65] on link at bounding box center [17, 56] width 27 height 27
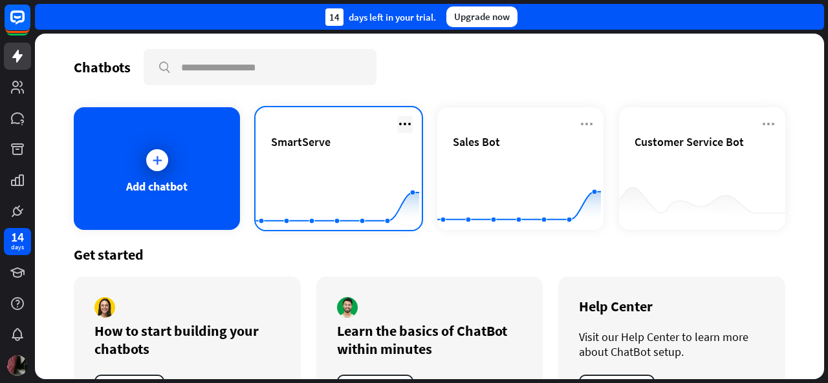
click at [401, 124] on icon at bounding box center [405, 124] width 16 height 16
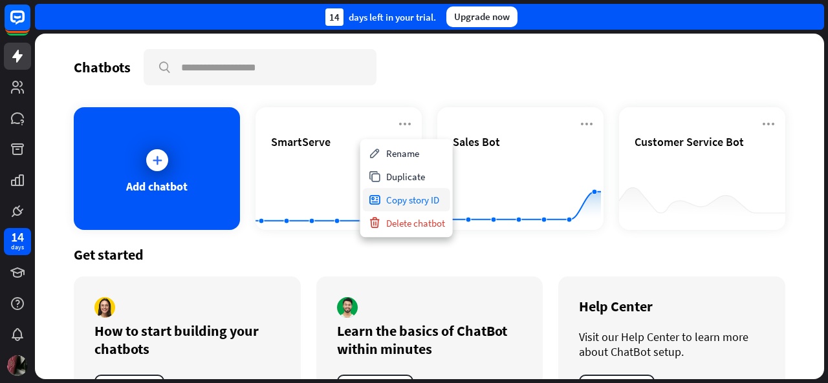
click at [413, 205] on div "Copy story ID" at bounding box center [406, 199] width 87 height 23
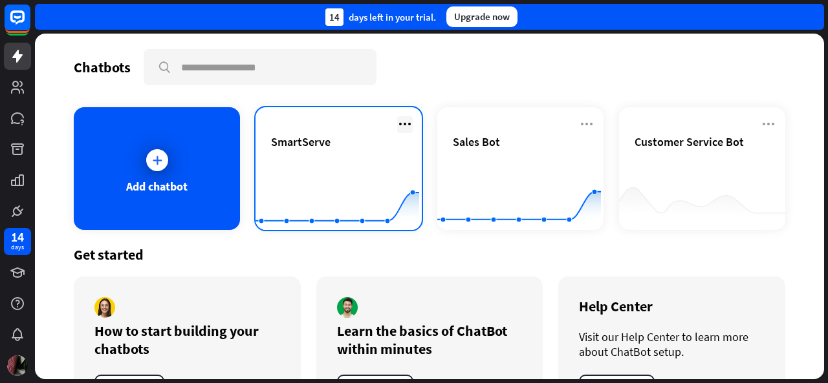
click at [403, 118] on icon at bounding box center [405, 124] width 16 height 16
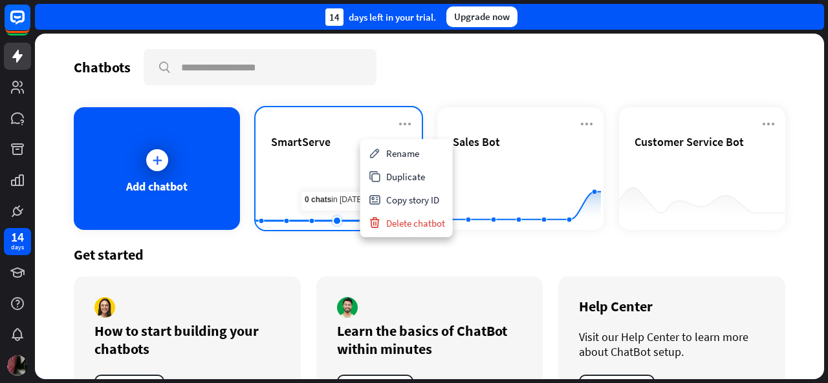
click at [332, 168] on rect at bounding box center [337, 198] width 164 height 81
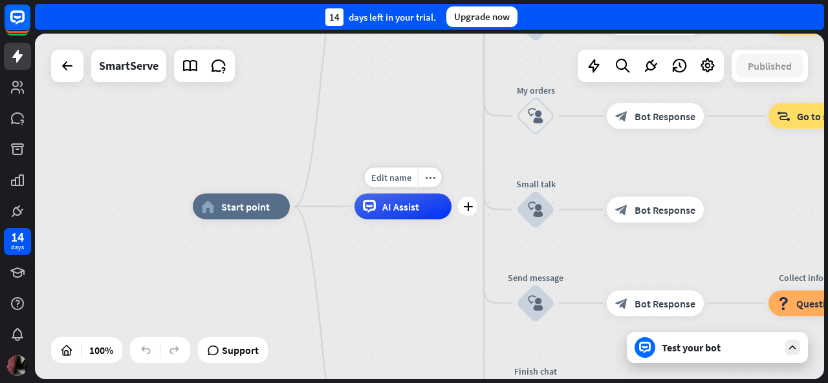
click at [391, 219] on div "Edit name more_horiz plus AI Assist" at bounding box center [402, 207] width 97 height 26
click at [618, 213] on icon "block_bot_response" at bounding box center [621, 210] width 13 height 13
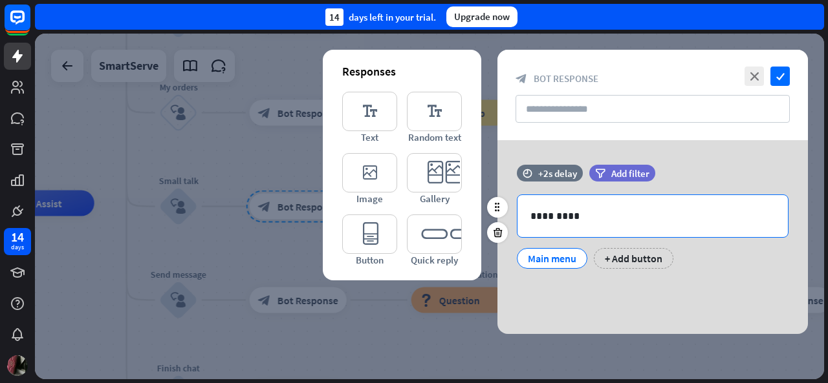
click at [552, 217] on p "*********" at bounding box center [652, 216] width 245 height 16
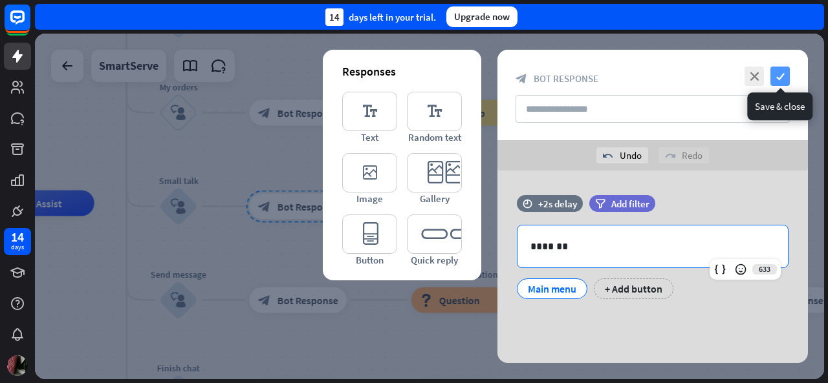
click at [782, 80] on icon "check" at bounding box center [779, 76] width 19 height 19
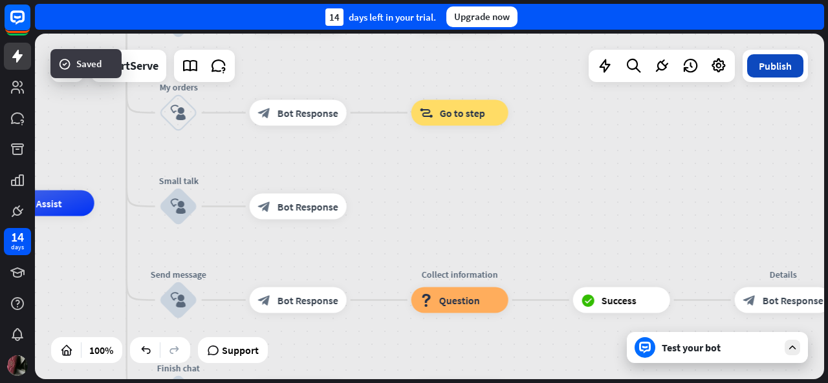
click at [776, 66] on button "Publish" at bounding box center [775, 65] width 56 height 23
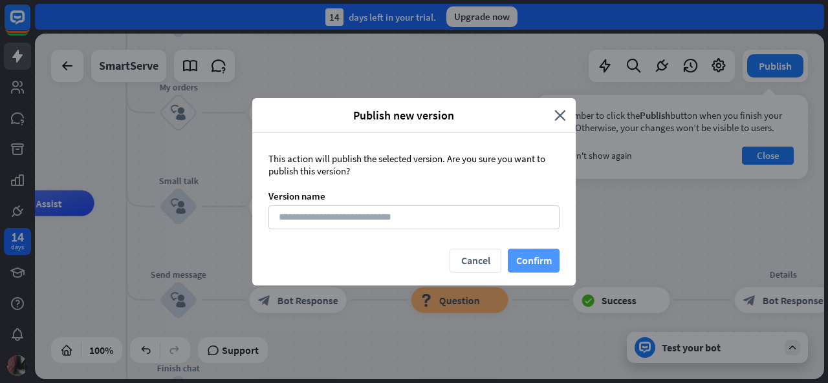
click at [534, 256] on button "Confirm" at bounding box center [534, 261] width 52 height 24
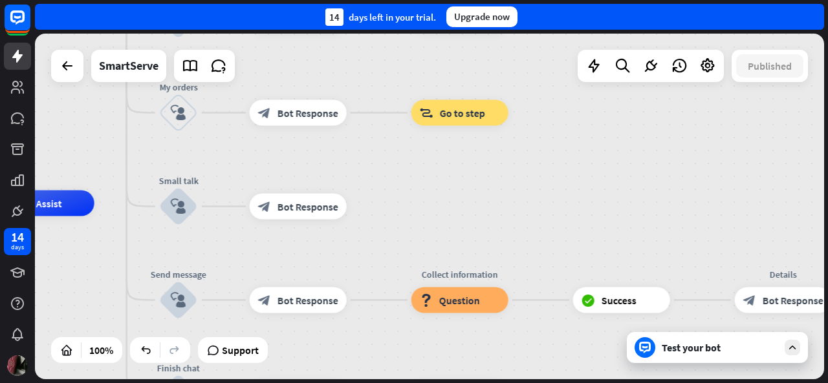
click at [715, 352] on div "Test your bot" at bounding box center [720, 347] width 116 height 13
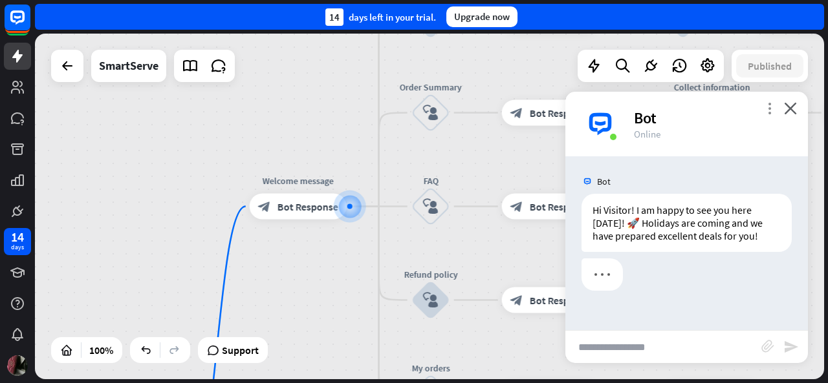
click at [772, 109] on icon "more_vert" at bounding box center [769, 108] width 12 height 12
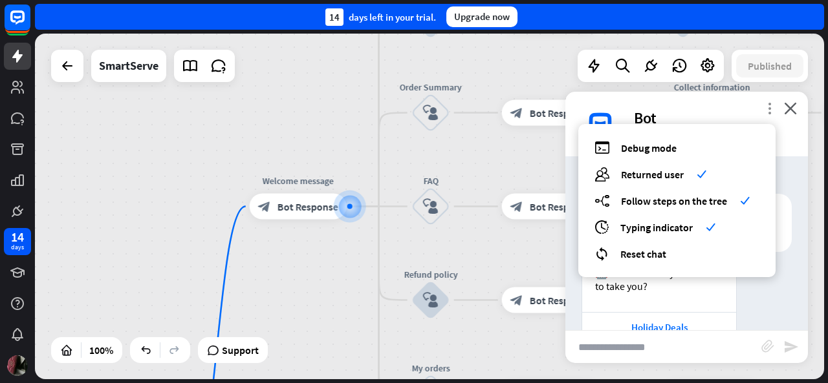
scroll to position [146, 0]
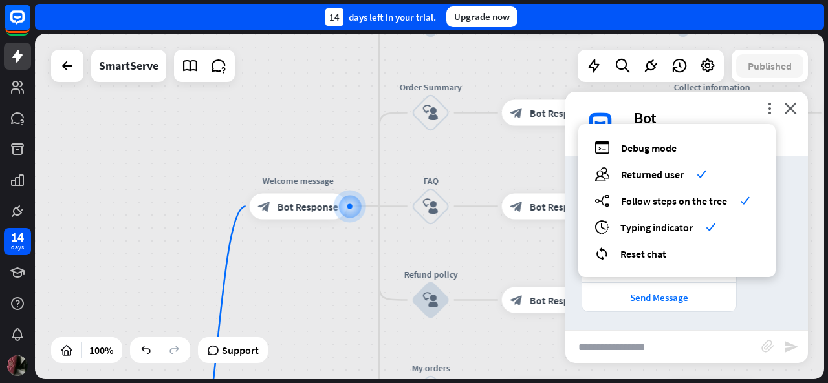
click at [311, 285] on div "home_2 Start point Welcome message block_bot_response Bot Response Main menu bl…" at bounding box center [429, 207] width 789 height 346
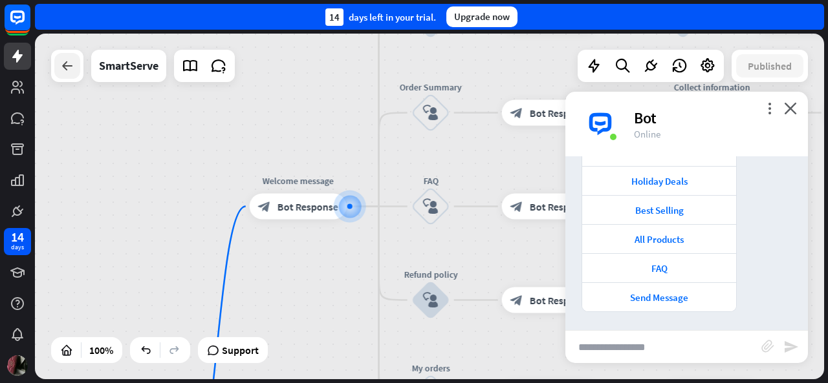
click at [65, 69] on icon at bounding box center [67, 66] width 16 height 16
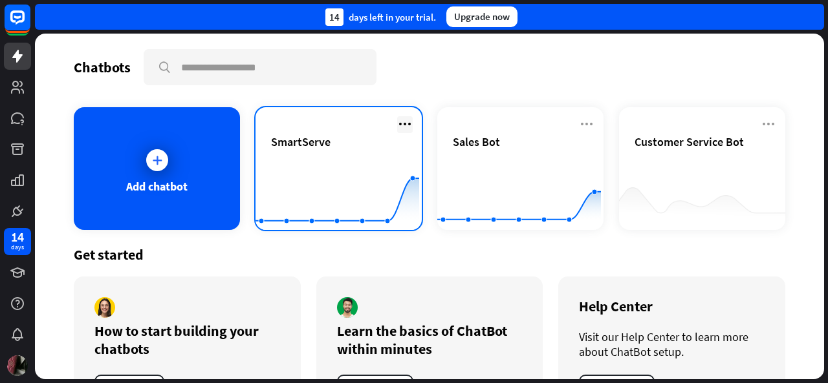
click at [400, 121] on icon at bounding box center [405, 124] width 16 height 16
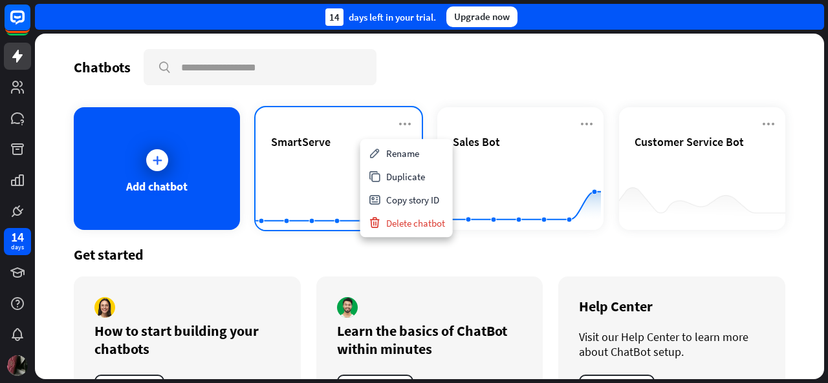
drag, startPoint x: 307, startPoint y: 153, endPoint x: 294, endPoint y: 159, distance: 14.2
click at [294, 159] on rect at bounding box center [337, 198] width 164 height 81
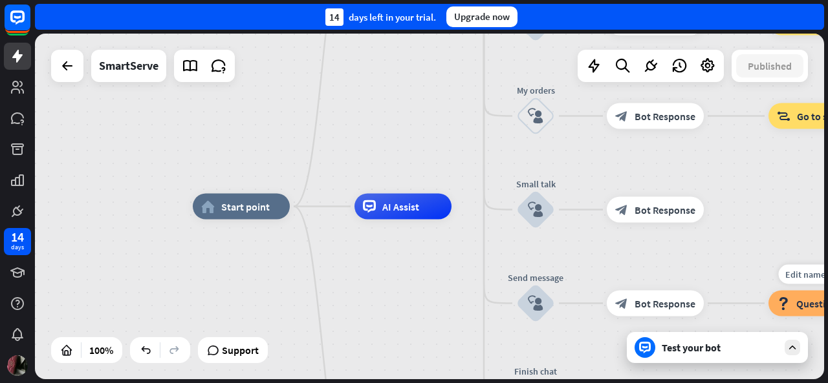
click at [793, 300] on div "block_question Question" at bounding box center [816, 304] width 97 height 26
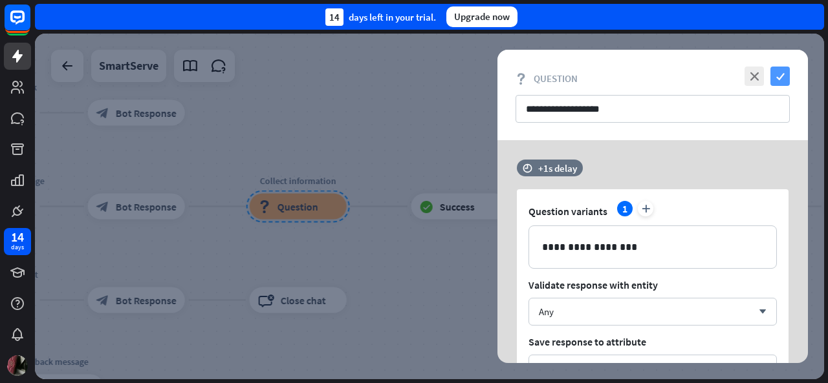
click at [777, 72] on icon "check" at bounding box center [779, 76] width 19 height 19
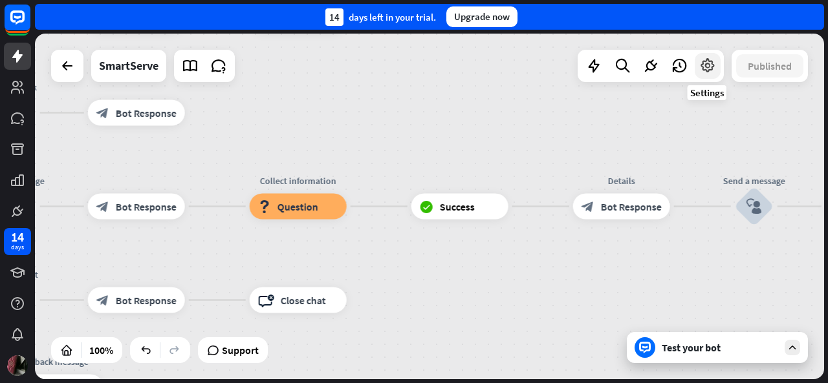
click at [704, 75] on div at bounding box center [708, 66] width 26 height 26
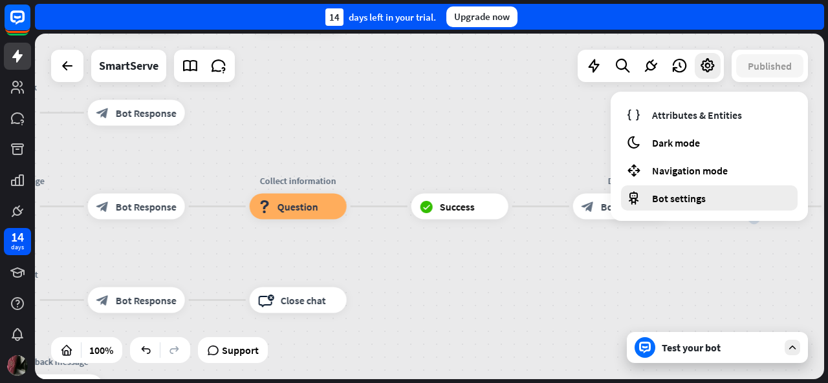
click at [696, 189] on div "Bot settings" at bounding box center [709, 198] width 177 height 25
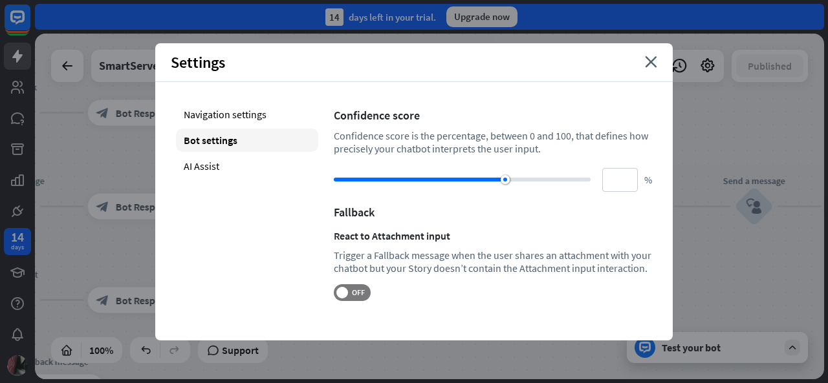
click at [652, 69] on div "Settings close" at bounding box center [413, 62] width 517 height 39
click at [648, 60] on icon "close" at bounding box center [651, 62] width 12 height 12
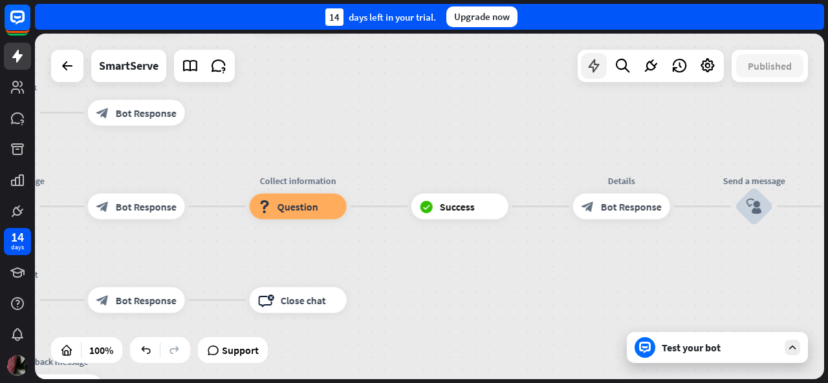
click at [588, 67] on icon at bounding box center [593, 66] width 17 height 17
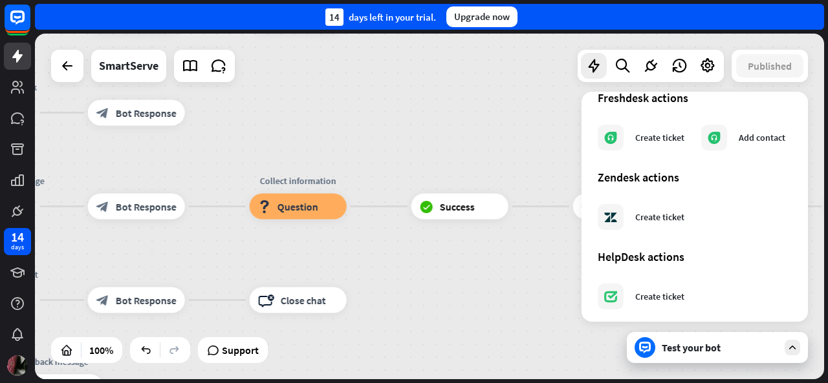
scroll to position [812, 0]
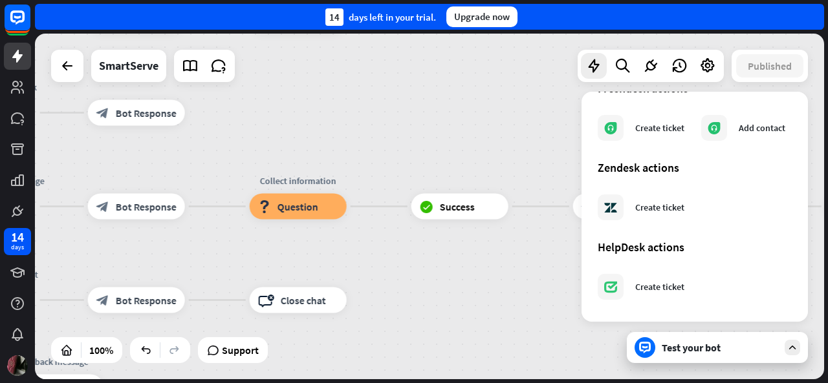
click at [420, 274] on div "home_2 Start point Welcome message block_bot_response Bot Response Main menu bl…" at bounding box center [68, 283] width 789 height 346
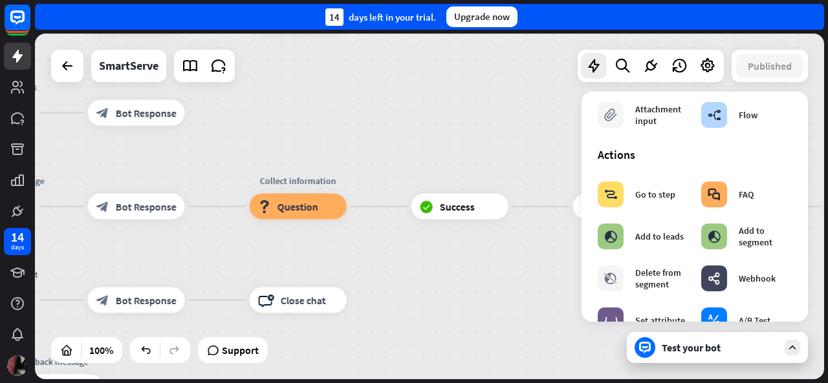
scroll to position [0, 0]
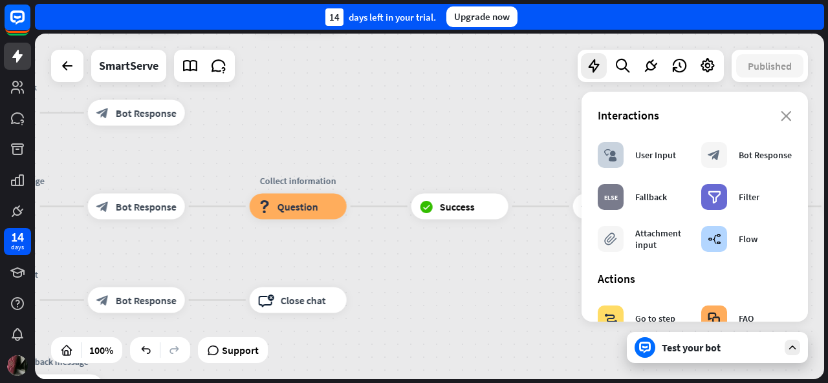
click at [775, 110] on div "Interactions" at bounding box center [695, 115] width 194 height 15
click at [781, 117] on icon "close" at bounding box center [786, 116] width 11 height 10
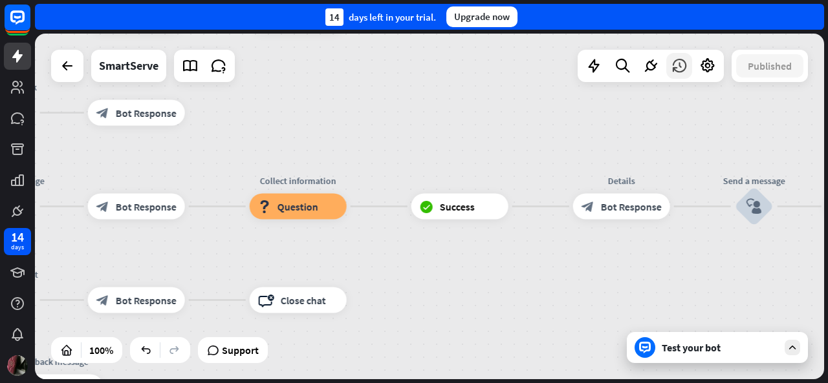
click at [678, 68] on icon at bounding box center [679, 66] width 17 height 17
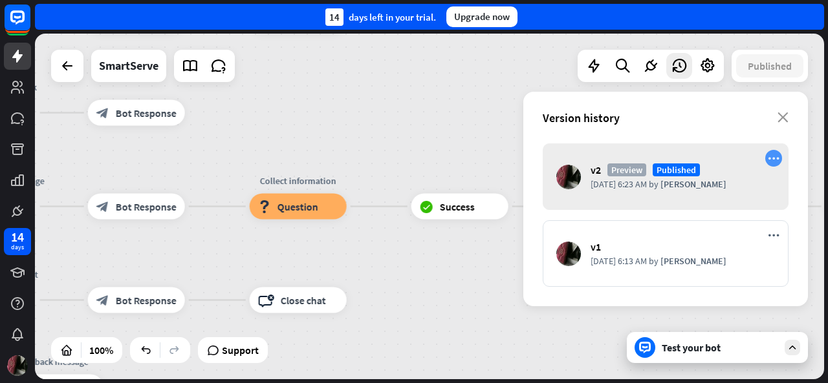
click at [775, 157] on icon "more_horiz" at bounding box center [774, 158] width 12 height 11
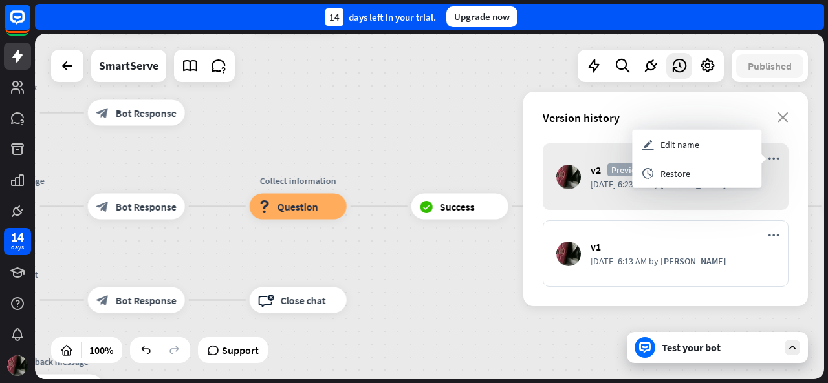
click at [449, 129] on div "home_2 Start point Welcome message block_bot_response Bot Response Main menu bl…" at bounding box center [68, 283] width 789 height 346
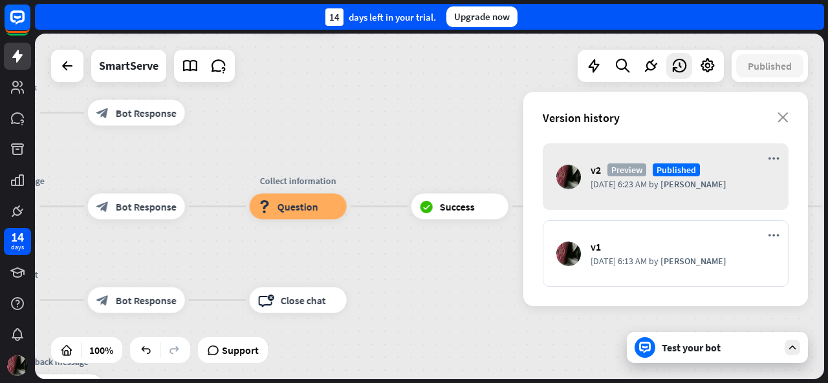
click at [621, 168] on span "Preview" at bounding box center [626, 170] width 39 height 13
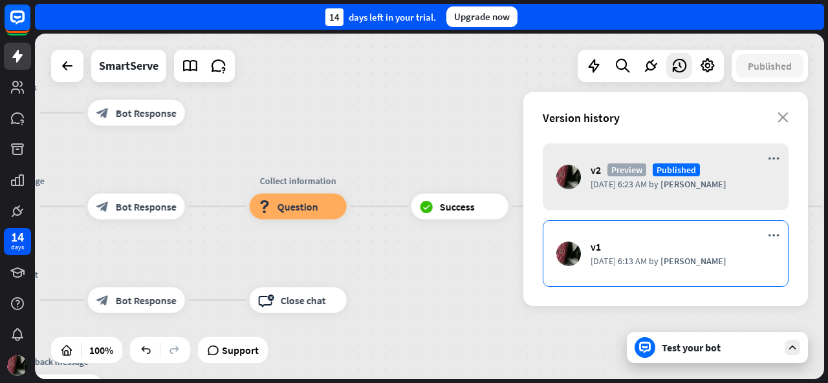
click at [671, 228] on div "v1 [DATE] 6:13 AM by [PERSON_NAME]" at bounding box center [666, 254] width 246 height 67
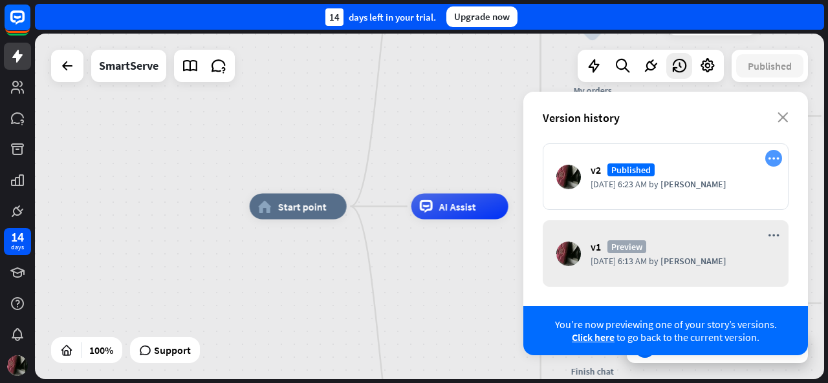
click at [773, 156] on icon "more_horiz" at bounding box center [774, 158] width 12 height 11
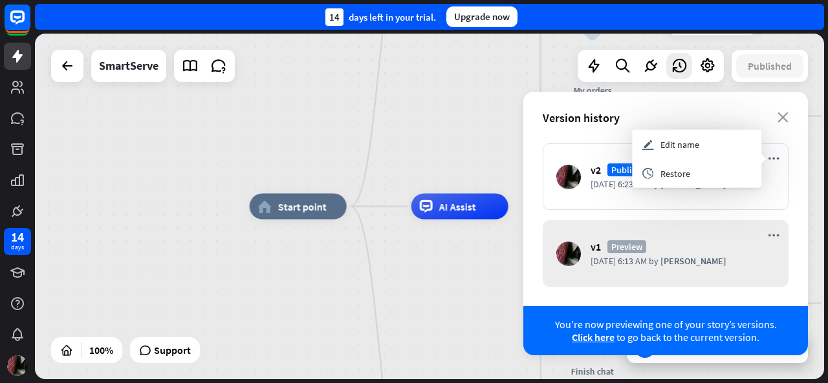
click at [415, 138] on div "home_2 Start point Welcome message block_bot_response Bot Response Main menu bl…" at bounding box center [429, 207] width 789 height 346
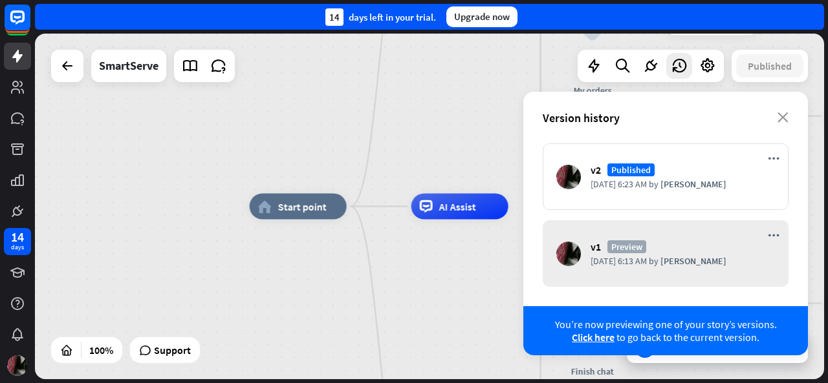
click at [781, 107] on div "Version history close" at bounding box center [665, 118] width 285 height 52
click at [784, 120] on icon "close" at bounding box center [782, 118] width 11 height 10
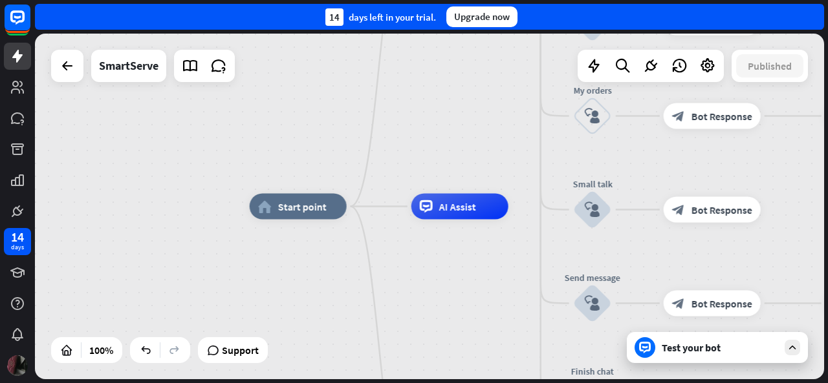
click at [20, 355] on div at bounding box center [17, 365] width 27 height 27
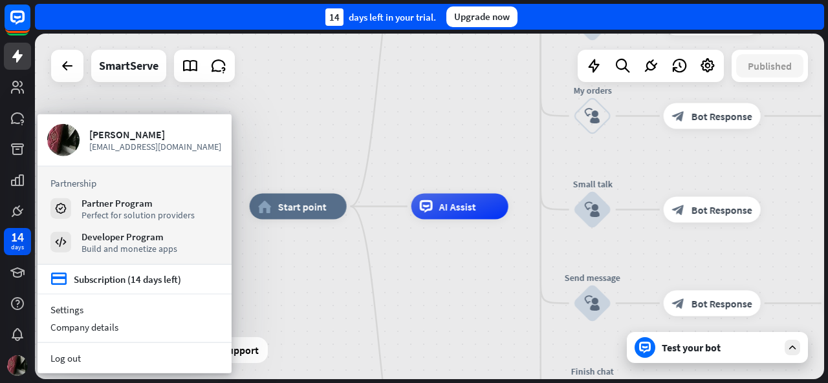
click at [266, 144] on div "home_2 Start point Welcome message block_bot_response Bot Response Main menu bl…" at bounding box center [429, 207] width 789 height 346
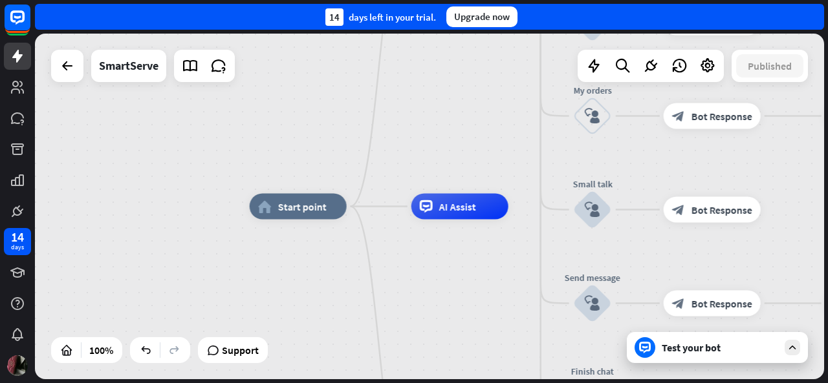
click at [646, 346] on icon at bounding box center [645, 348] width 12 height 12
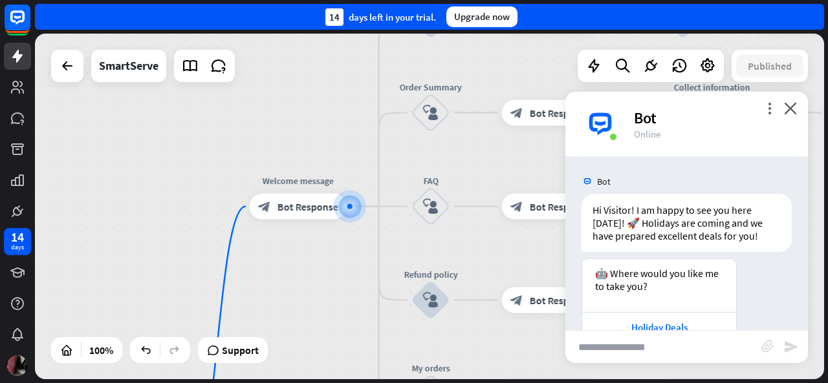
scroll to position [146, 0]
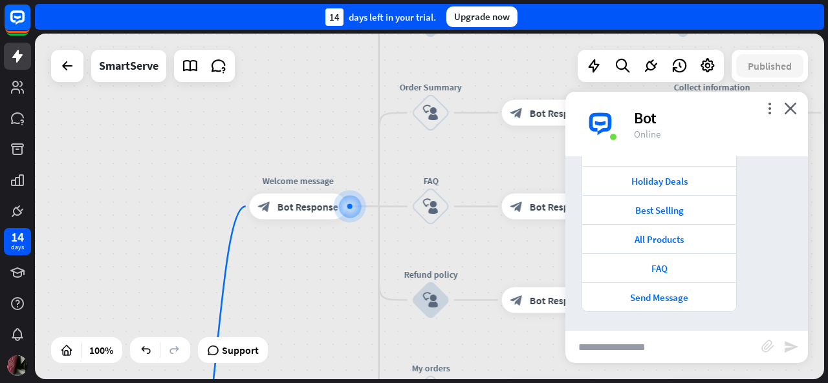
click at [599, 120] on img at bounding box center [600, 124] width 39 height 39
click at [772, 108] on icon "more_vert" at bounding box center [769, 108] width 12 height 12
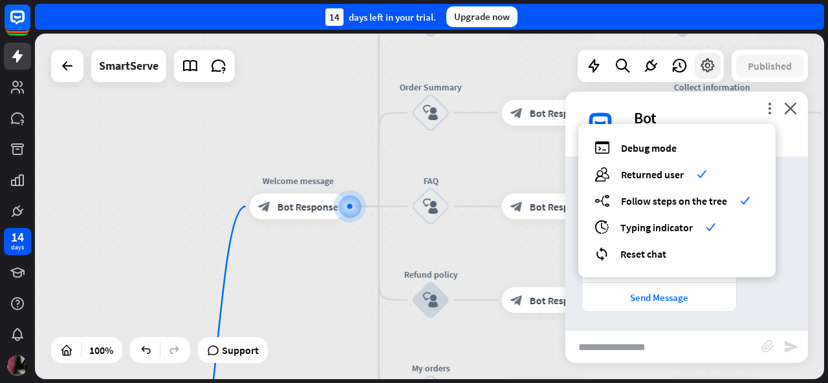
click at [715, 70] on icon at bounding box center [707, 66] width 17 height 17
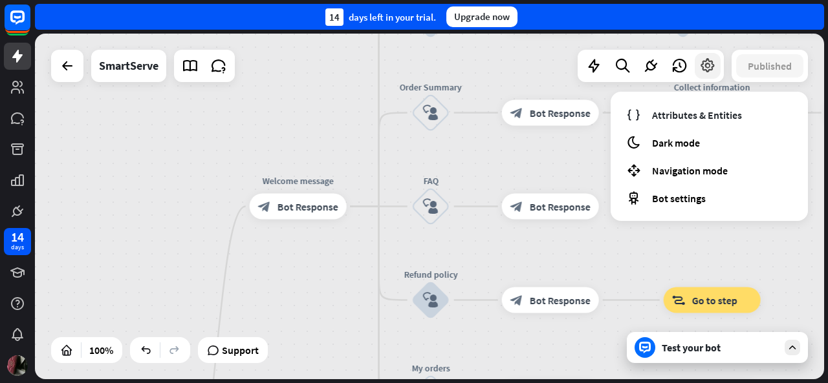
click at [709, 68] on icon at bounding box center [707, 66] width 17 height 17
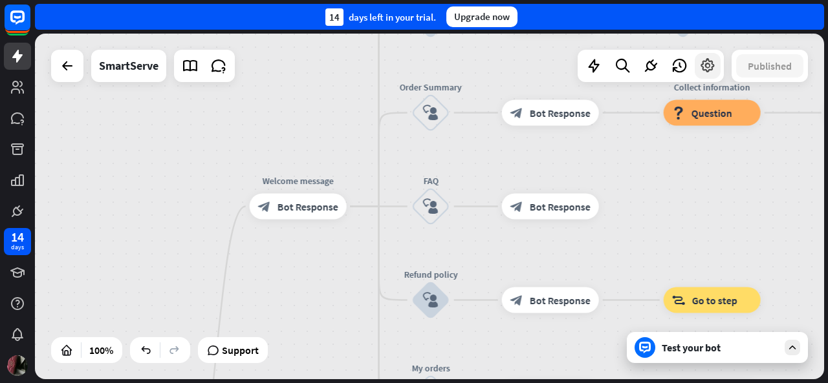
click at [709, 68] on icon at bounding box center [707, 66] width 17 height 17
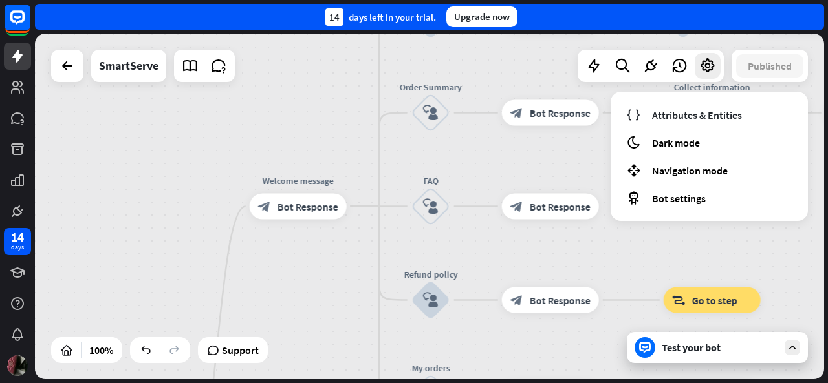
click at [765, 346] on div "Test your bot" at bounding box center [720, 347] width 116 height 13
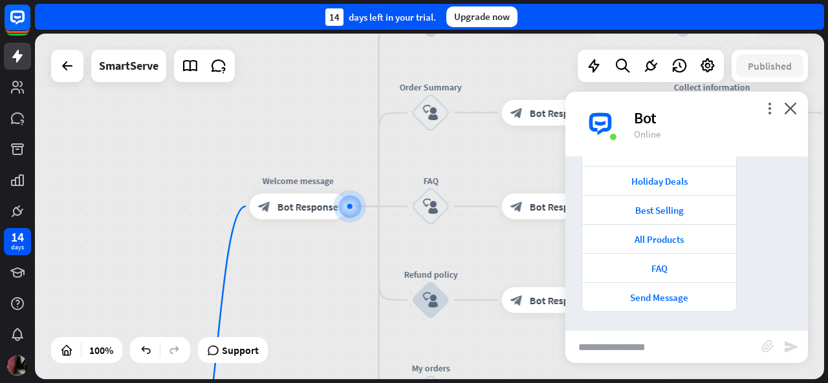
click at [767, 115] on div "Bot" at bounding box center [713, 118] width 158 height 20
click at [766, 105] on icon "more_vert" at bounding box center [769, 108] width 12 height 12
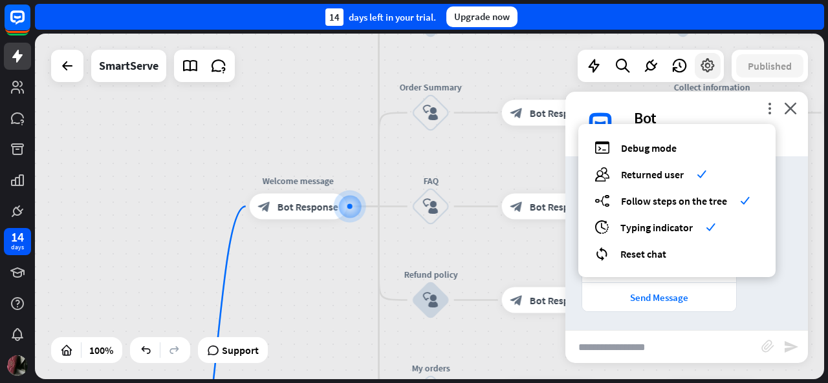
click at [704, 65] on icon at bounding box center [707, 66] width 17 height 17
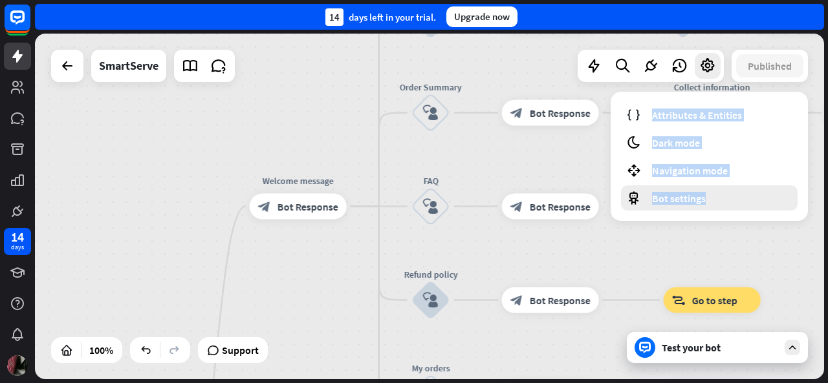
drag, startPoint x: 620, startPoint y: 107, endPoint x: 725, endPoint y: 199, distance: 139.4
click at [725, 199] on div "Attributes & Entities moon Dark mode Navigation mode Bot settings" at bounding box center [708, 156] width 197 height 129
copy div "Attributes & Entities moon Dark mode Navigation mode Bot settings"
click at [684, 198] on span "Bot settings" at bounding box center [679, 198] width 54 height 13
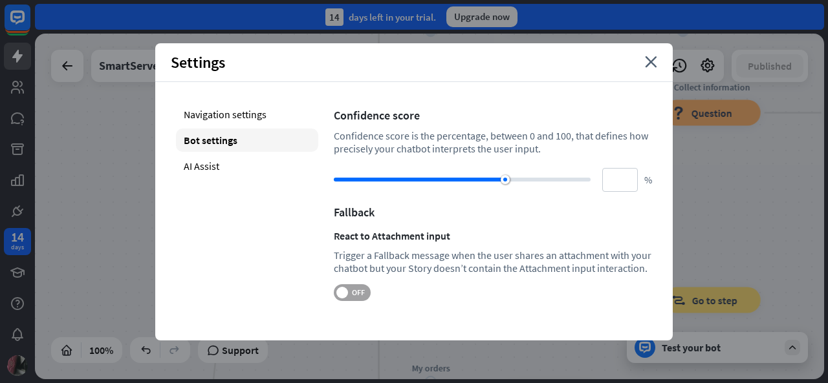
click at [349, 290] on span "OFF" at bounding box center [358, 293] width 20 height 10
click at [208, 164] on div "AI Assist" at bounding box center [247, 166] width 142 height 23
type input "**"
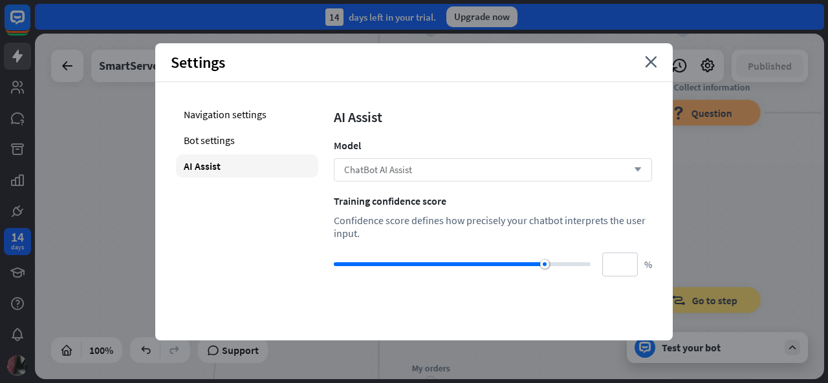
click at [418, 167] on div "ChatBot AI Assist arrow_down" at bounding box center [493, 169] width 318 height 23
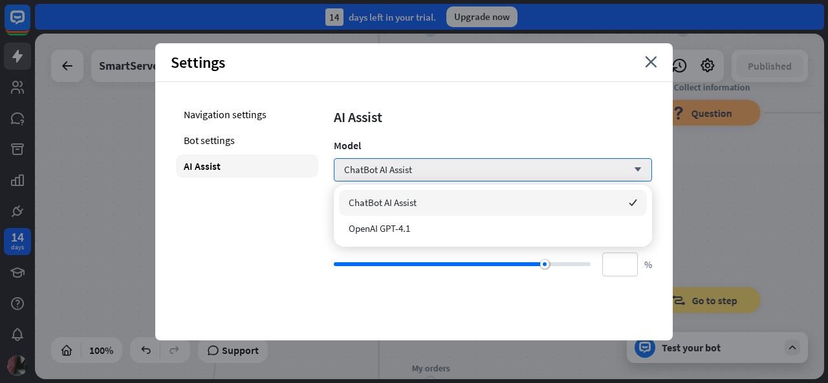
click at [281, 225] on div "Navigation settings Bot settings AI Assist" at bounding box center [247, 190] width 142 height 174
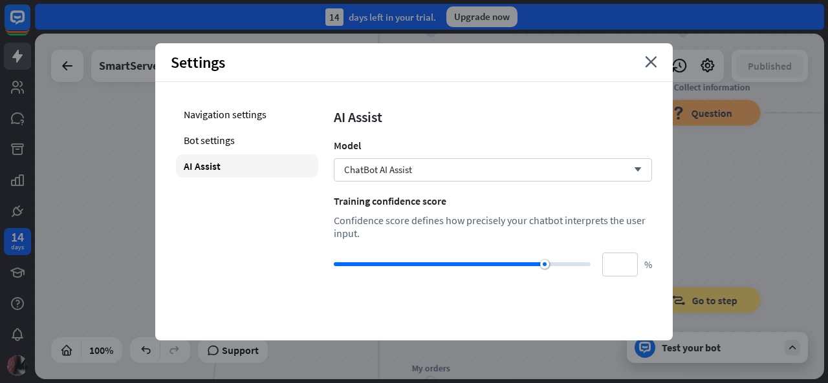
click at [645, 61] on div "Settings close" at bounding box center [413, 62] width 517 height 39
click at [654, 60] on icon "close" at bounding box center [651, 62] width 12 height 12
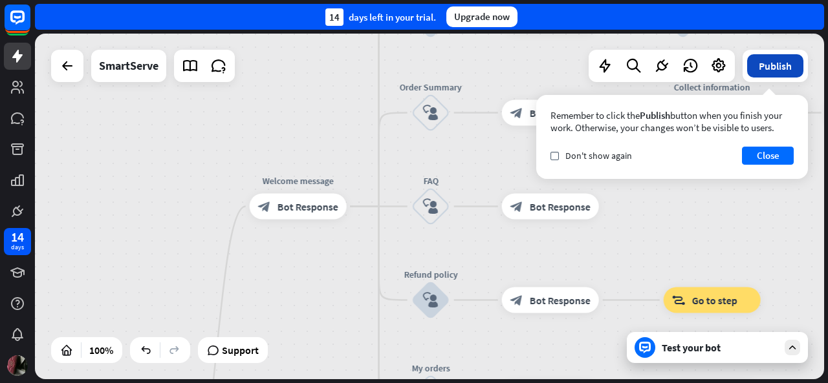
click at [763, 69] on button "Publish" at bounding box center [775, 65] width 56 height 23
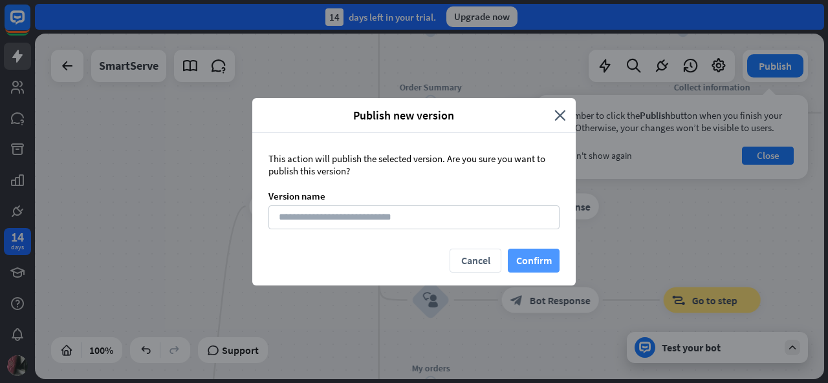
click at [550, 259] on button "Confirm" at bounding box center [534, 261] width 52 height 24
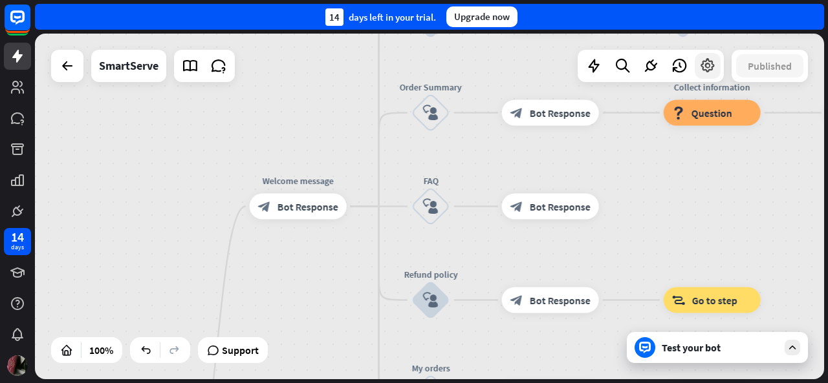
click at [711, 70] on icon at bounding box center [707, 66] width 17 height 17
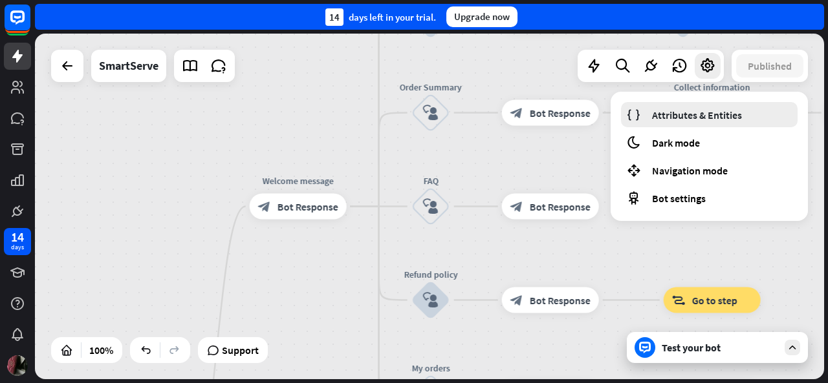
click at [700, 117] on span "Attributes & Entities" at bounding box center [697, 115] width 90 height 13
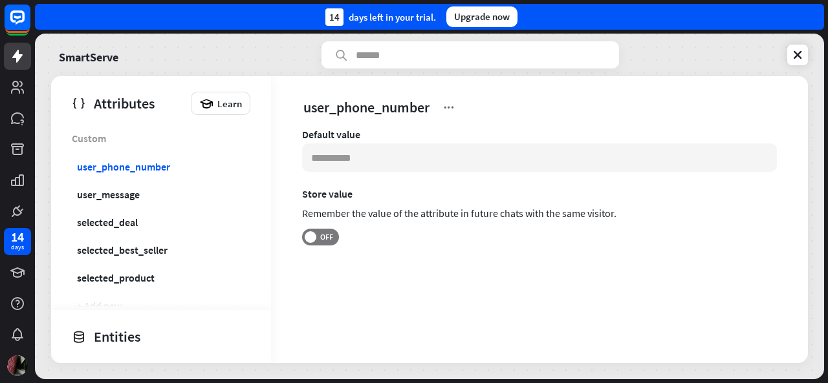
click at [206, 63] on div "SmartServe" at bounding box center [156, 54] width 210 height 27
click at [797, 47] on link at bounding box center [797, 55] width 21 height 21
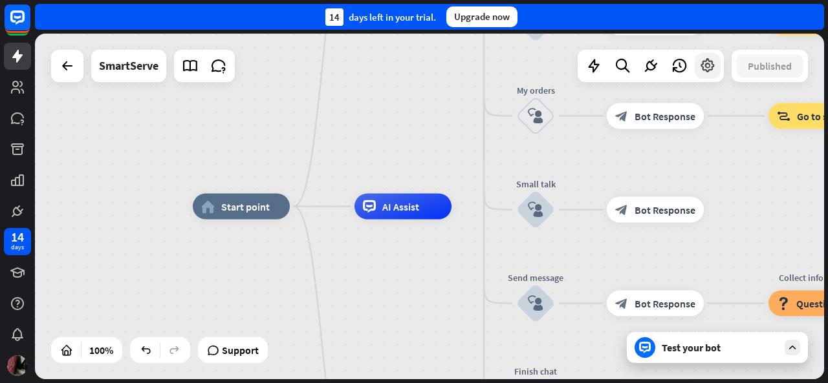
click at [713, 65] on icon at bounding box center [707, 66] width 17 height 17
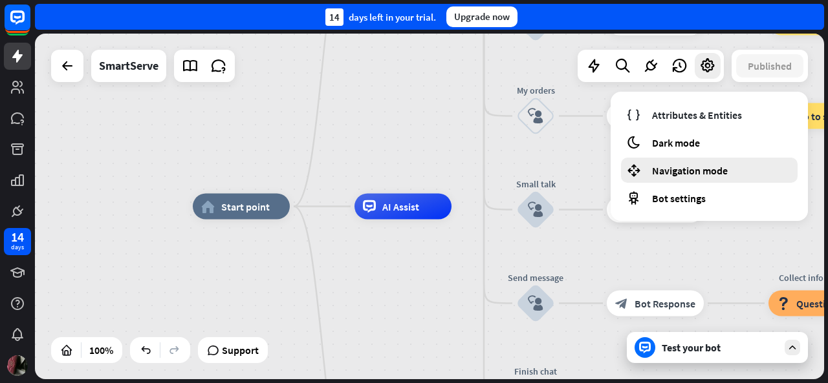
click at [690, 164] on span "Navigation mode" at bounding box center [690, 170] width 76 height 13
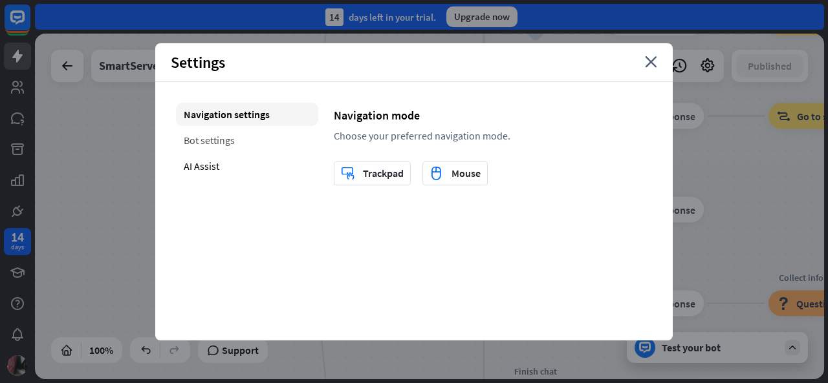
click at [237, 140] on div "Bot settings" at bounding box center [247, 140] width 142 height 23
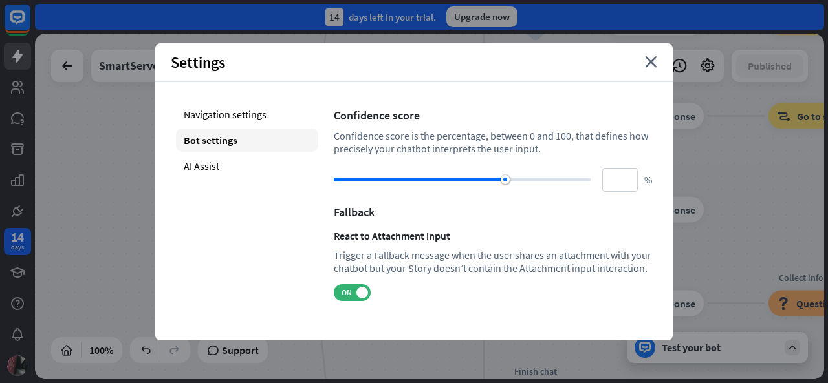
click at [652, 54] on div "Settings close" at bounding box center [413, 62] width 517 height 39
click at [649, 62] on icon "close" at bounding box center [651, 62] width 12 height 12
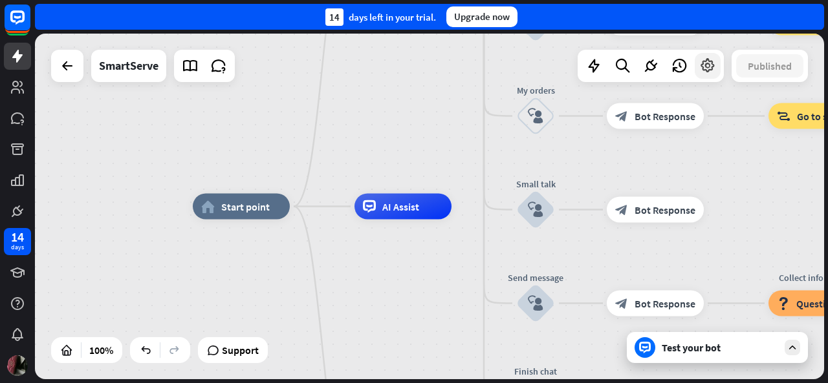
click at [698, 69] on div at bounding box center [708, 66] width 26 height 26
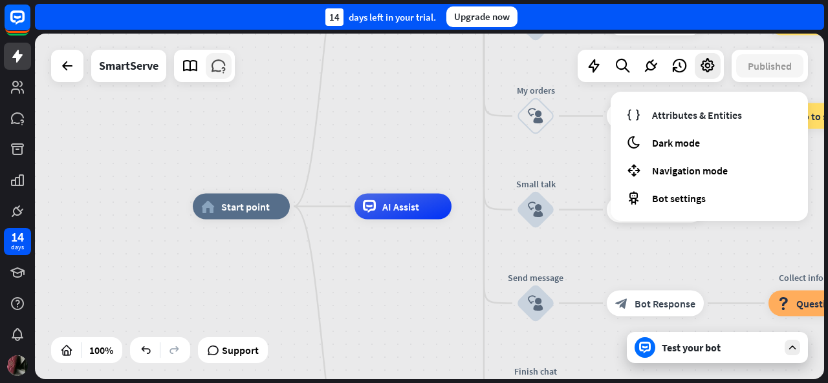
click at [220, 61] on icon at bounding box center [218, 66] width 17 height 17
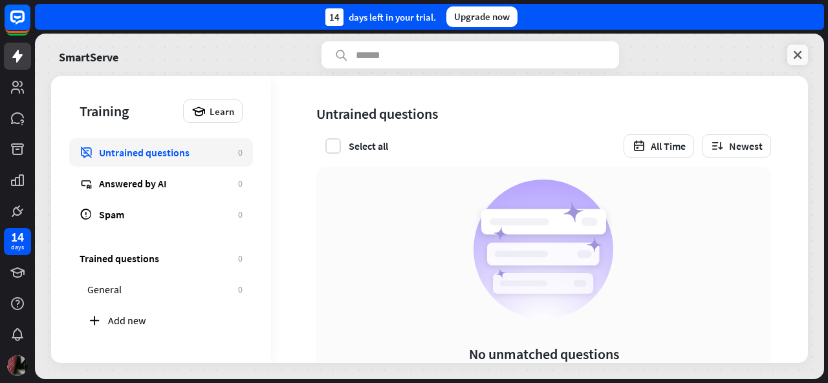
click at [803, 52] on icon at bounding box center [797, 55] width 13 height 13
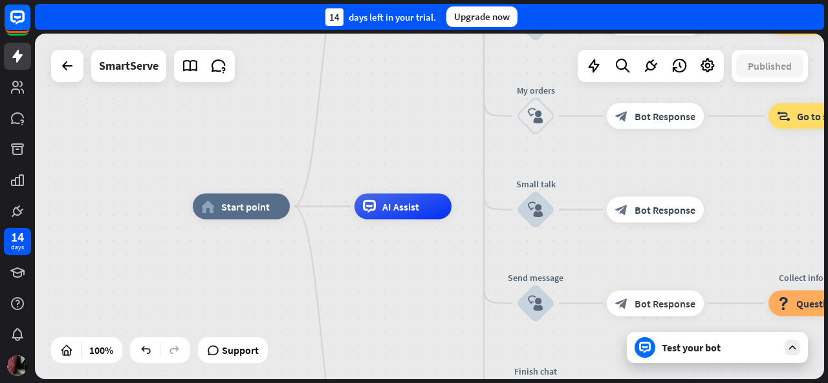
click at [702, 350] on div "Test your bot" at bounding box center [720, 347] width 116 height 13
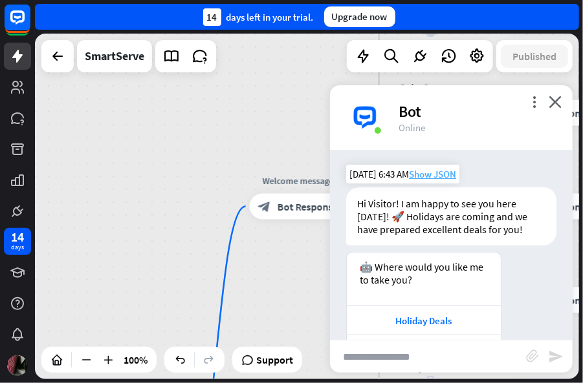
click at [429, 177] on span "Show JSON" at bounding box center [432, 174] width 47 height 12
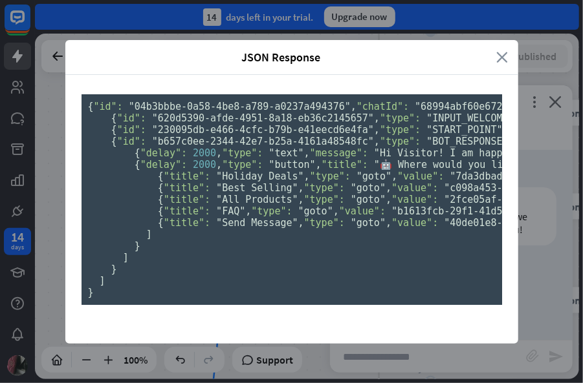
click at [502, 52] on icon "close" at bounding box center [503, 57] width 12 height 15
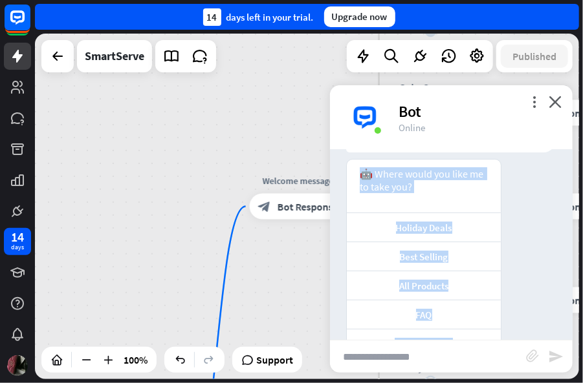
scroll to position [131, 0]
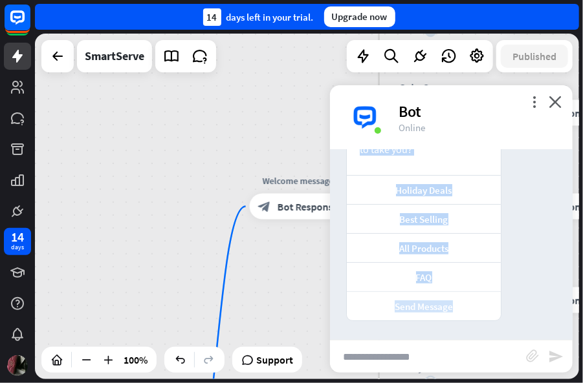
drag, startPoint x: 357, startPoint y: 201, endPoint x: 484, endPoint y: 316, distance: 171.2
click at [484, 316] on div "Bot Hi Visitor! I am happy to see you here [DATE]! 🚀 Holidays are coming and we…" at bounding box center [451, 245] width 243 height 190
copy div "Hi Visitor! I am happy to see you here [DATE]! 🚀 Holidays are coming and we hav…"
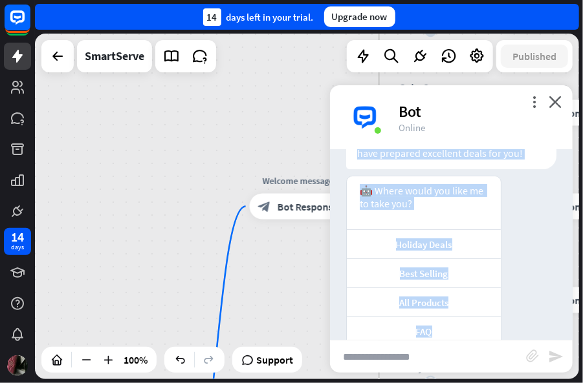
scroll to position [75, 0]
click at [532, 223] on div "🤖 Where would you like me to take you? Holiday Deals Best Selling All Products …" at bounding box center [451, 280] width 243 height 206
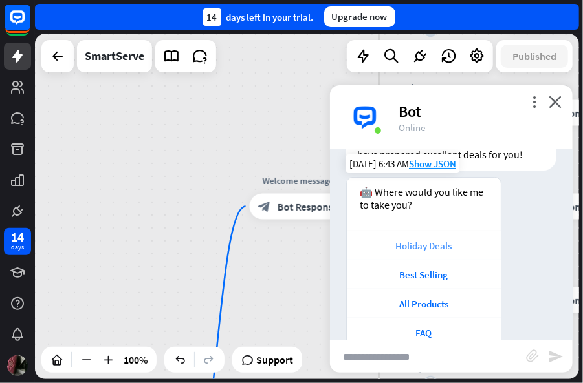
click at [435, 241] on div "Holiday Deals" at bounding box center [423, 246] width 141 height 12
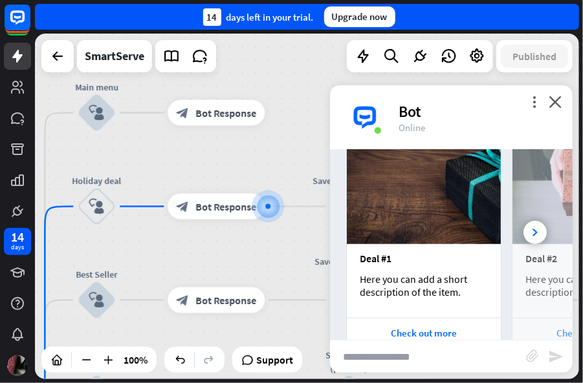
scroll to position [468, 0]
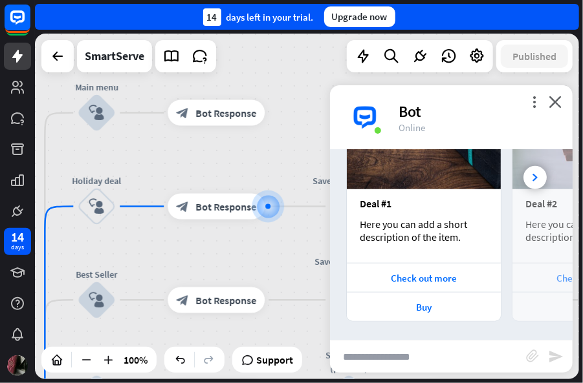
click at [413, 232] on div "Here you can add a short description of the item." at bounding box center [424, 231] width 128 height 26
click at [526, 173] on div at bounding box center [534, 177] width 23 height 23
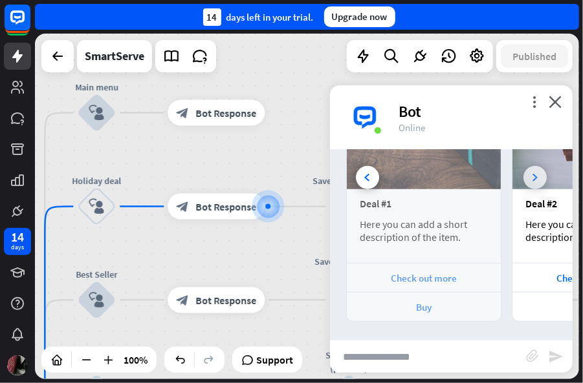
scroll to position [0, 143]
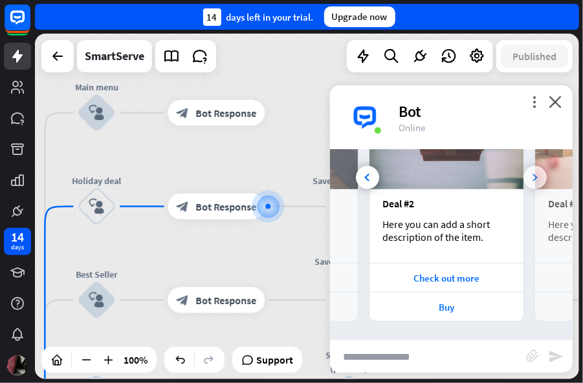
click at [526, 173] on div at bounding box center [534, 177] width 23 height 23
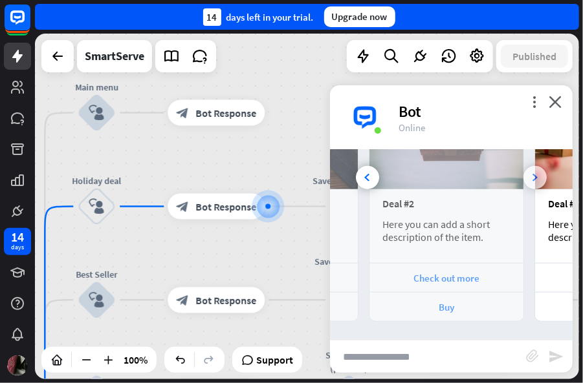
scroll to position [0, 286]
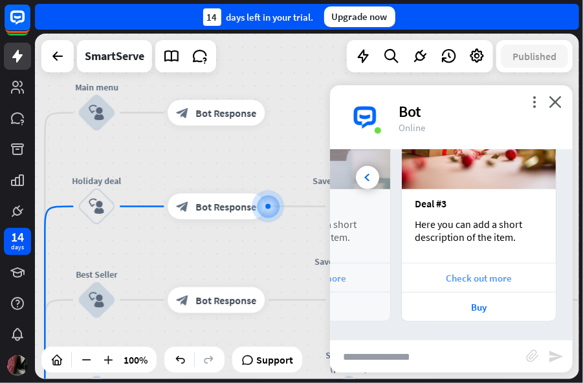
click at [441, 281] on div "Check out more" at bounding box center [478, 278] width 141 height 12
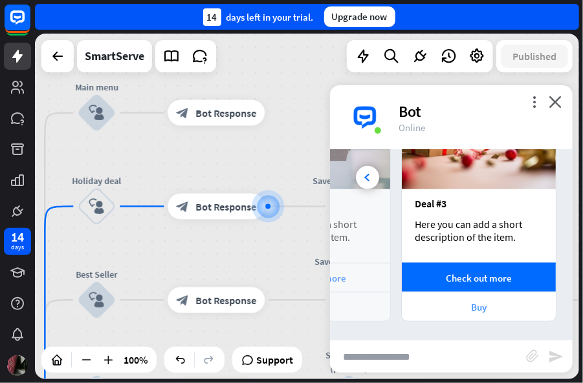
click at [471, 305] on div "Buy" at bounding box center [478, 307] width 141 height 12
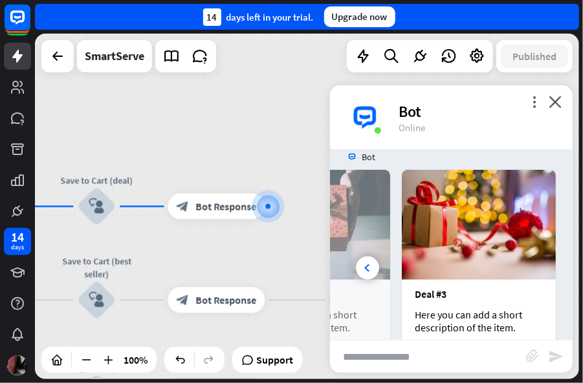
scroll to position [338, 0]
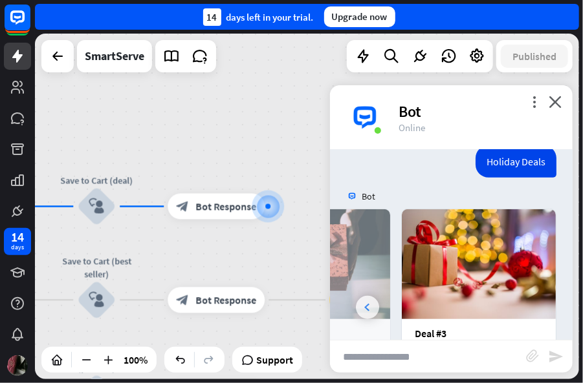
click at [369, 305] on icon at bounding box center [366, 308] width 5 height 8
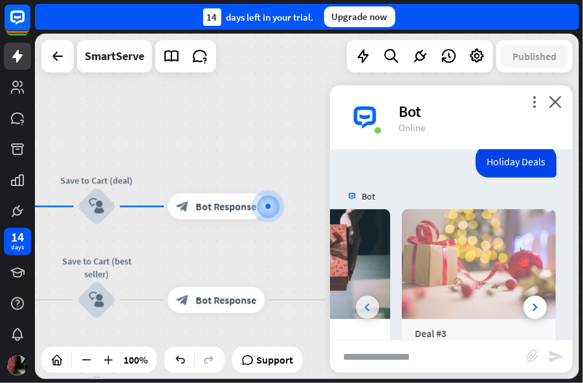
scroll to position [0, 143]
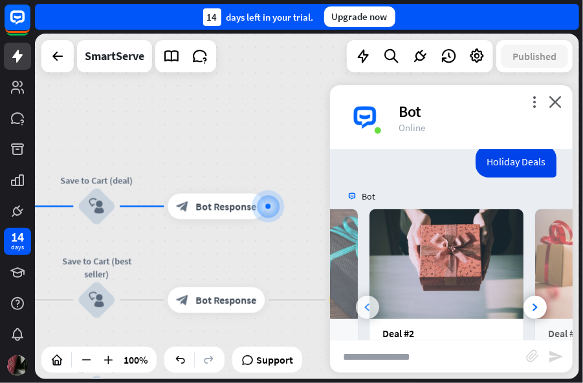
click at [369, 305] on icon at bounding box center [366, 308] width 5 height 8
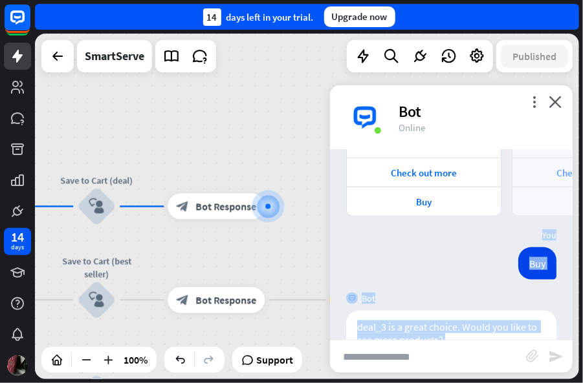
scroll to position [669, 0]
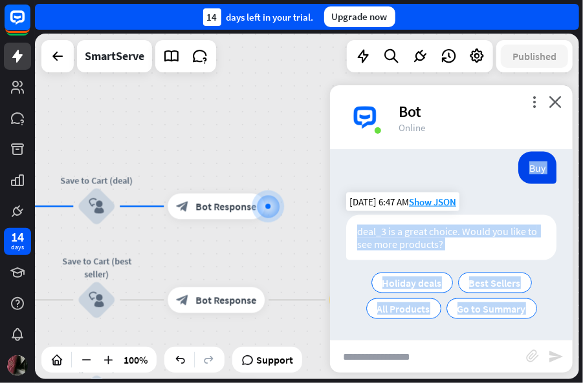
drag, startPoint x: 447, startPoint y: 188, endPoint x: 534, endPoint y: 315, distance: 153.2
click at [534, 315] on div "Bot Hi Visitor! I am happy to see you here [DATE]! 🚀 Holidays are coming and we…" at bounding box center [451, 245] width 243 height 190
copy div "Holiday Deals [DATE] 6:46 AM Show JSON Bot Deal #1 Here you can add a short des…"
click at [468, 175] on div "Buy [DATE] 6:47 AM Show JSON" at bounding box center [451, 171] width 243 height 39
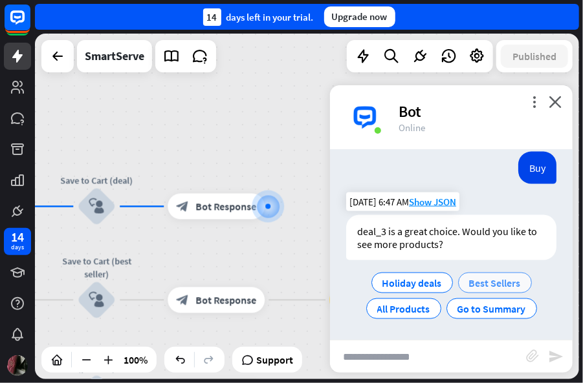
click at [490, 279] on span "Best Sellers" at bounding box center [495, 283] width 52 height 13
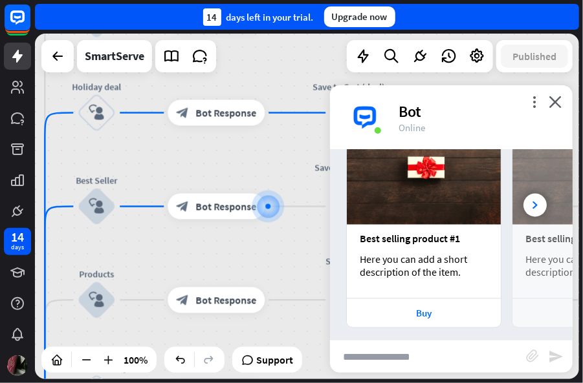
scroll to position [928, 0]
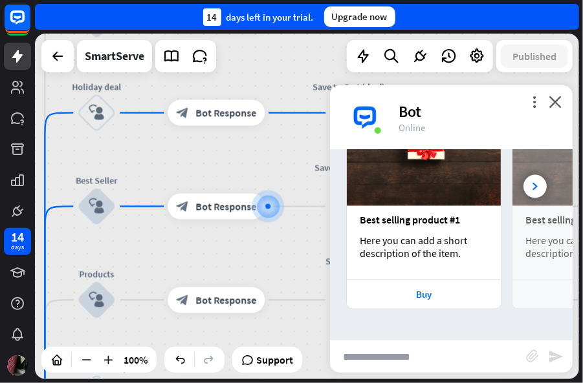
drag, startPoint x: 469, startPoint y: 255, endPoint x: 562, endPoint y: 303, distance: 104.7
click at [562, 303] on div "Bot Hi Visitor! I am happy to see you here [DATE]! 🚀 Holidays are coming and we…" at bounding box center [451, 245] width 243 height 190
copy div "Best Sellers [DATE] 6:48 AM Show JSON Bot Best selling product #1 Here you can …"
drag, startPoint x: 473, startPoint y: 277, endPoint x: 532, endPoint y: 299, distance: 62.0
click at [532, 299] on div "Bot Hi Visitor! I am happy to see you here [DATE]! 🚀 Holidays are coming and we…" at bounding box center [451, 245] width 243 height 190
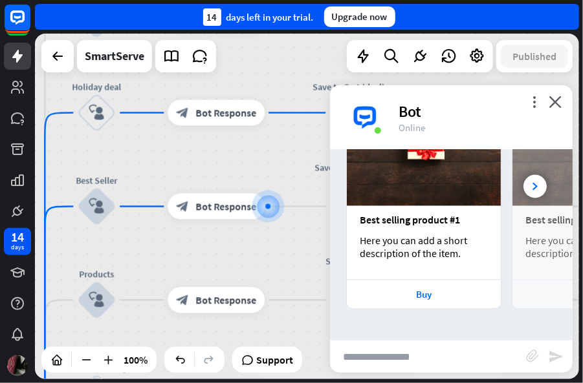
copy div "Best Sellers [DATE] 6:48 AM Show JSON Bot Best selling product #1 Here you can …"
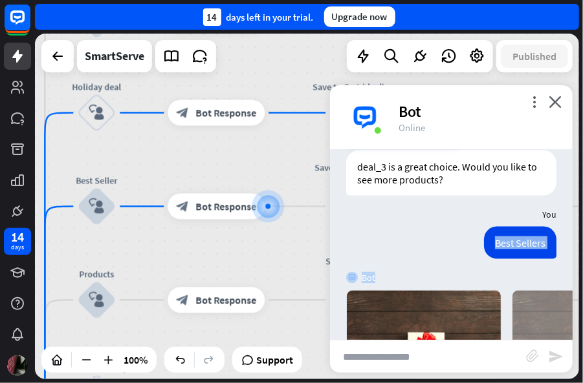
scroll to position [728, 0]
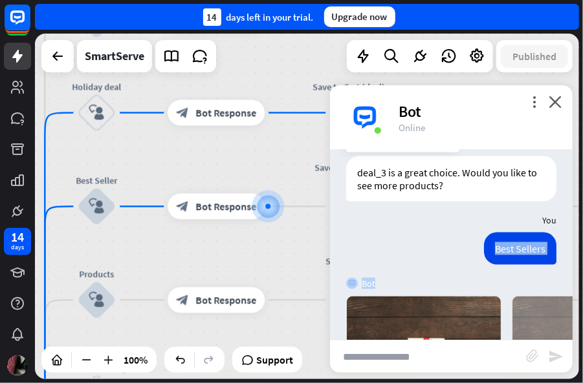
click at [466, 259] on div "Best Sellers [DATE] 6:48 AM Show JSON" at bounding box center [451, 252] width 243 height 39
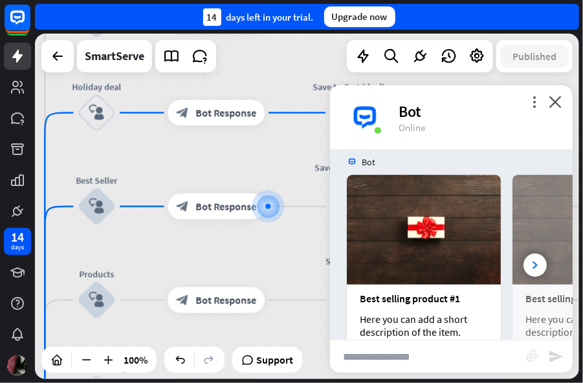
scroll to position [928, 0]
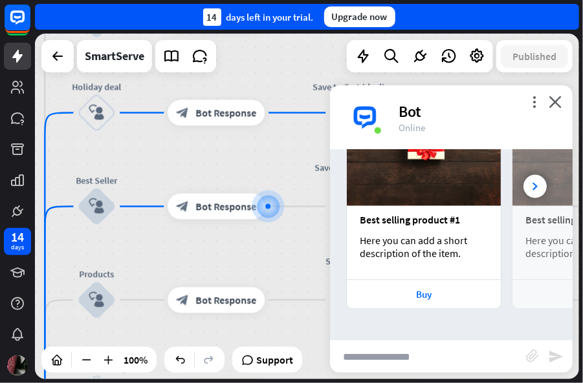
drag, startPoint x: 485, startPoint y: 246, endPoint x: 446, endPoint y: 274, distance: 47.4
click at [454, 268] on div "Bot Hi Visitor! I am happy to see you here [DATE]! 🚀 Holidays are coming and we…" at bounding box center [451, 245] width 243 height 190
click at [427, 289] on div "Buy" at bounding box center [423, 295] width 141 height 12
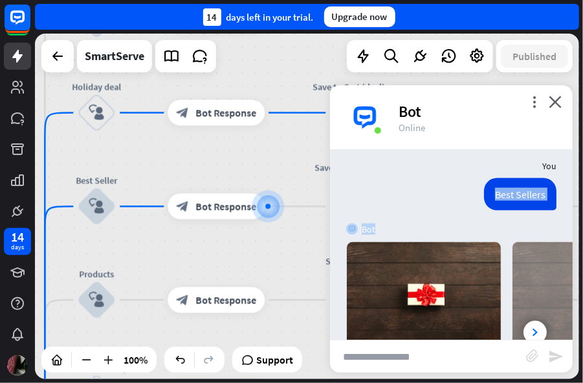
scroll to position [777, 0]
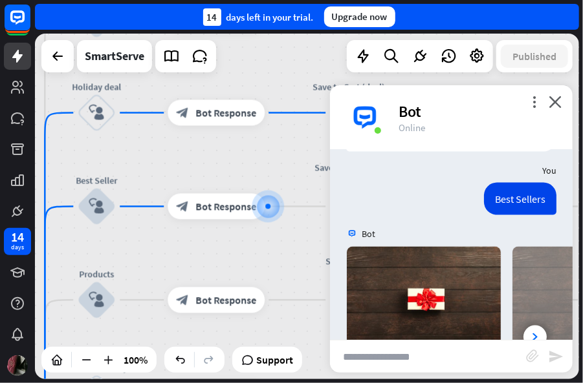
click at [460, 158] on div "You" at bounding box center [451, 170] width 243 height 25
drag, startPoint x: 484, startPoint y: 200, endPoint x: 522, endPoint y: 252, distance: 63.9
click at [522, 252] on div "Bot Hi Visitor! I am happy to see you here [DATE]! 🚀 Holidays are coming and we…" at bounding box center [451, 245] width 243 height 190
click at [507, 170] on span "Show JSON" at bounding box center [529, 170] width 47 height 12
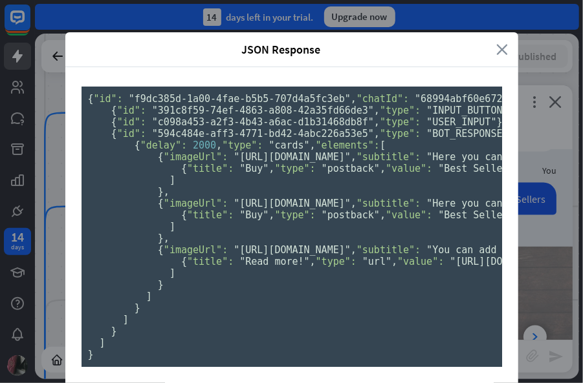
click at [499, 53] on icon "close" at bounding box center [503, 49] width 12 height 15
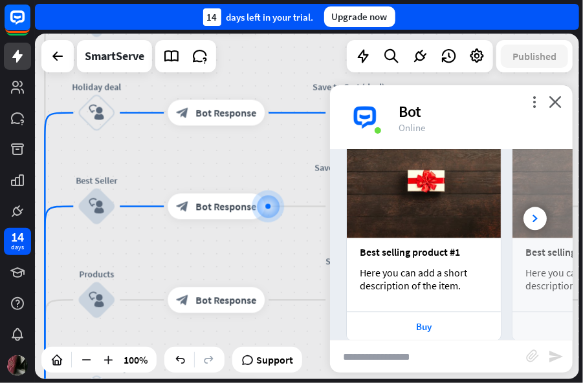
scroll to position [1249, 0]
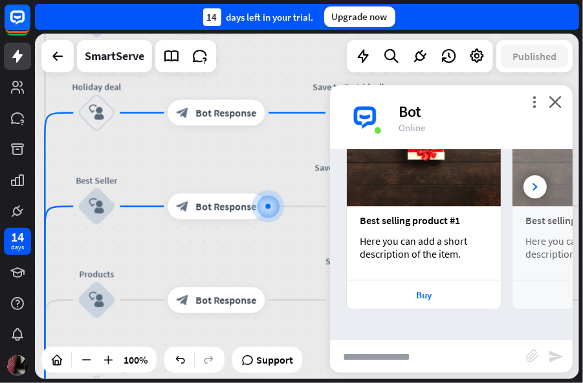
drag, startPoint x: 462, startPoint y: 200, endPoint x: 549, endPoint y: 240, distance: 95.5
click at [549, 240] on div "Bot Hi Visitor! I am happy to see you here [DATE]! 🚀 Holidays are coming and we…" at bounding box center [451, 245] width 243 height 190
copy div "Best Sellers [DATE] 6:48 AM Show JSON Bot Best selling product #1 Here you can …"
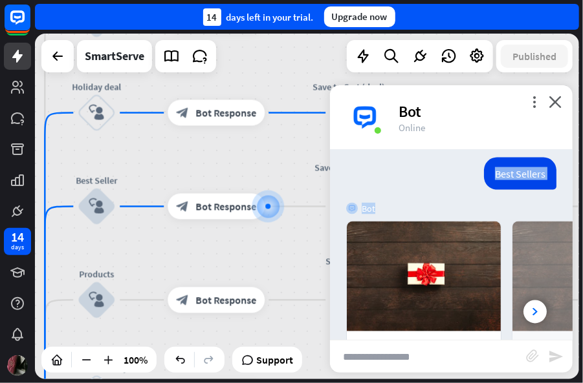
scroll to position [810, 0]
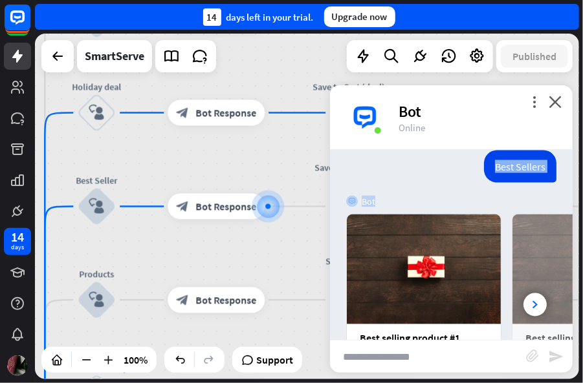
click at [423, 167] on div "Best Sellers [DATE] 6:48 AM Show JSON" at bounding box center [451, 170] width 243 height 39
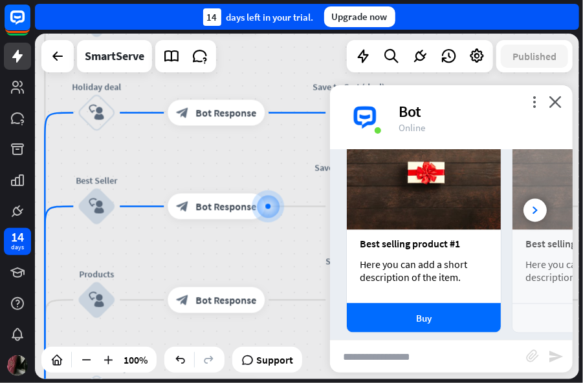
scroll to position [901, 0]
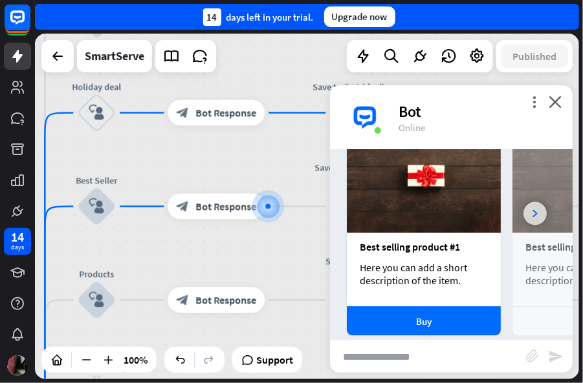
click at [532, 212] on icon at bounding box center [534, 214] width 5 height 8
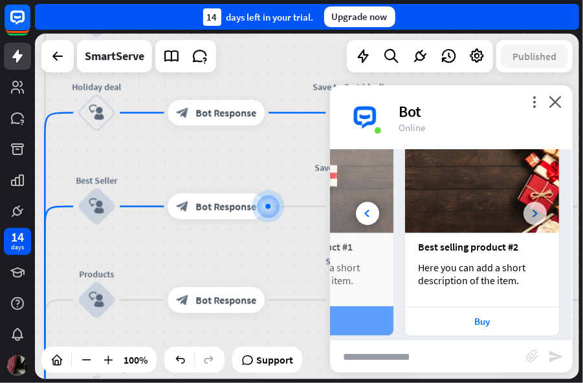
scroll to position [0, 143]
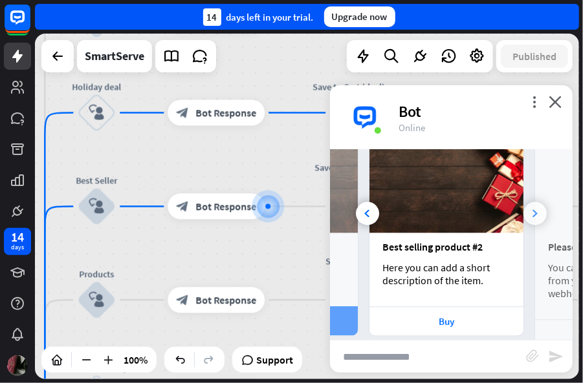
click at [532, 212] on icon at bounding box center [534, 214] width 5 height 8
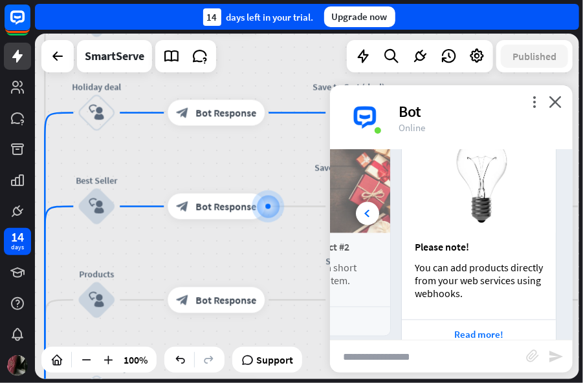
scroll to position [0, 286]
click at [363, 211] on div at bounding box center [367, 213] width 23 height 23
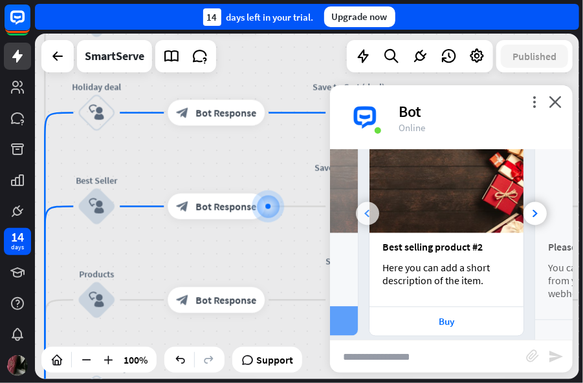
click at [363, 211] on div at bounding box center [367, 213] width 23 height 23
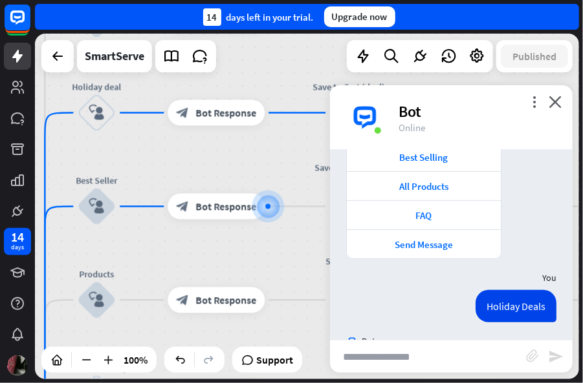
scroll to position [122, 0]
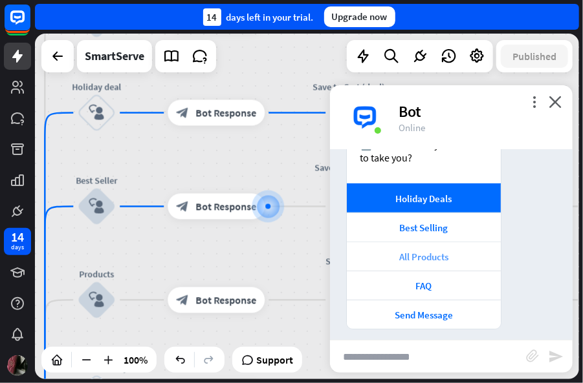
click at [440, 257] on div "All Products" at bounding box center [423, 257] width 141 height 12
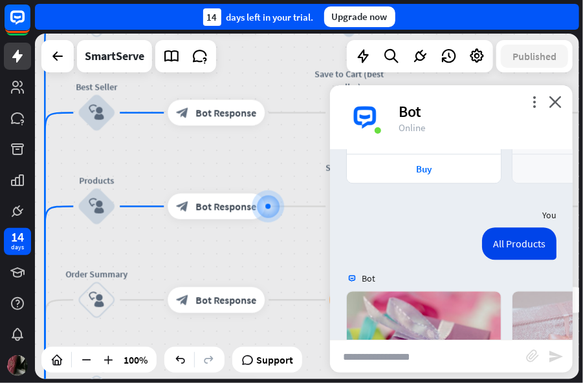
scroll to position [1557, 0]
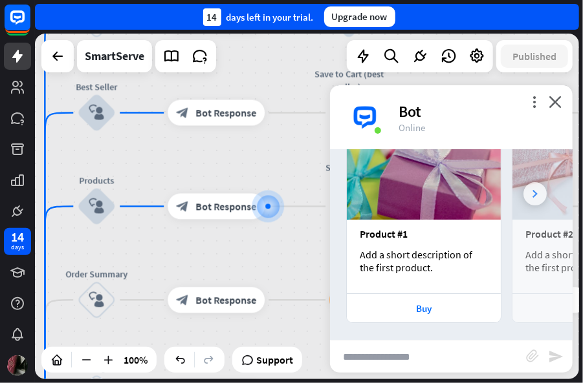
click at [523, 186] on div at bounding box center [534, 193] width 23 height 23
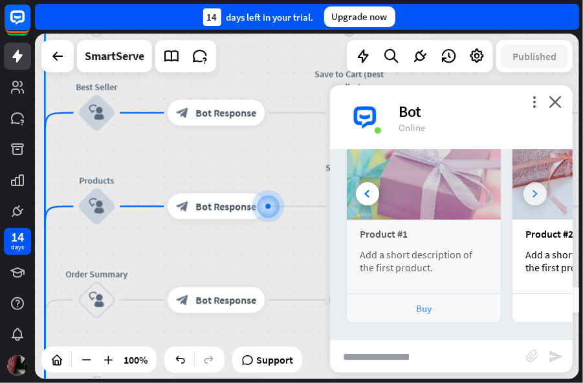
scroll to position [0, 143]
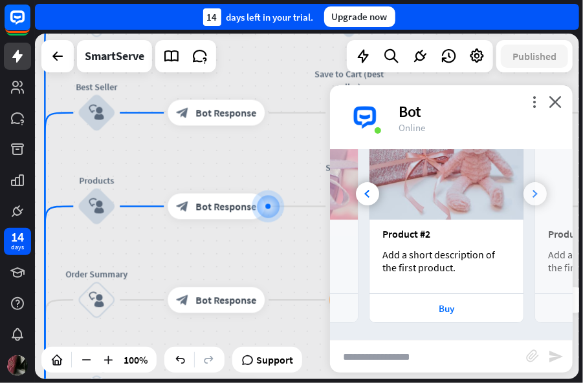
click at [523, 186] on div at bounding box center [534, 193] width 23 height 23
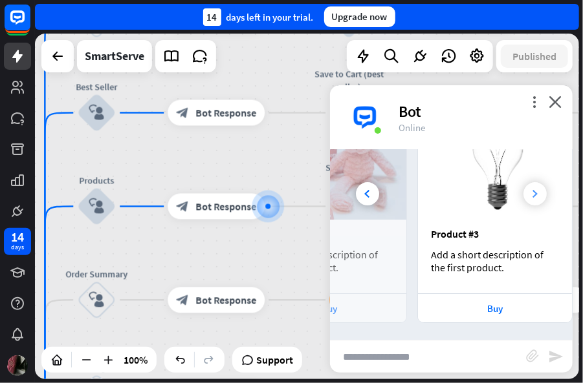
scroll to position [0, 286]
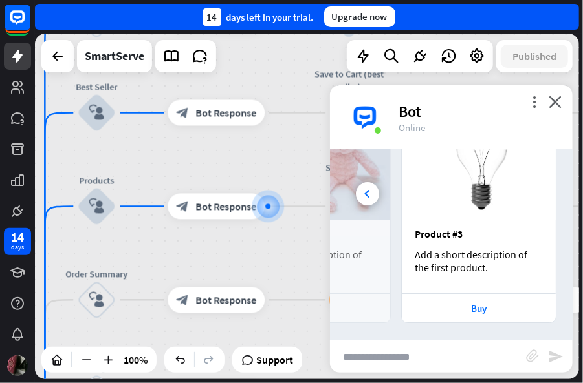
click at [521, 186] on img at bounding box center [479, 165] width 154 height 110
click at [372, 189] on div at bounding box center [367, 193] width 23 height 23
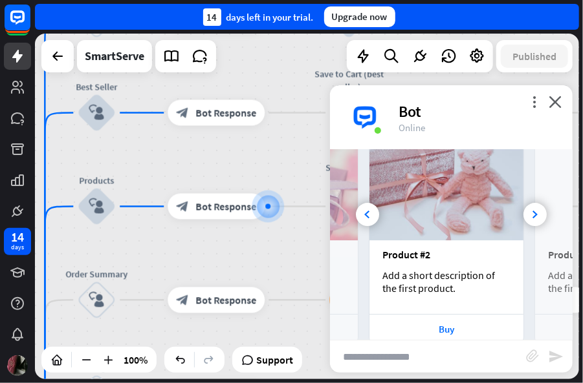
scroll to position [1557, 0]
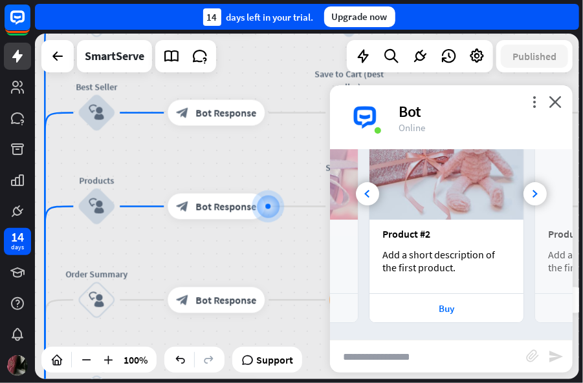
drag, startPoint x: 471, startPoint y: 198, endPoint x: 503, endPoint y: 286, distance: 94.3
click at [503, 286] on div "Bot Hi Visitor! I am happy to see you here [DATE]! 🚀 Holidays are coming and we…" at bounding box center [451, 245] width 243 height 190
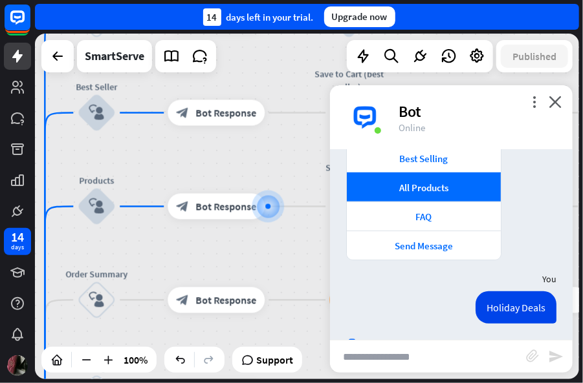
scroll to position [213, 0]
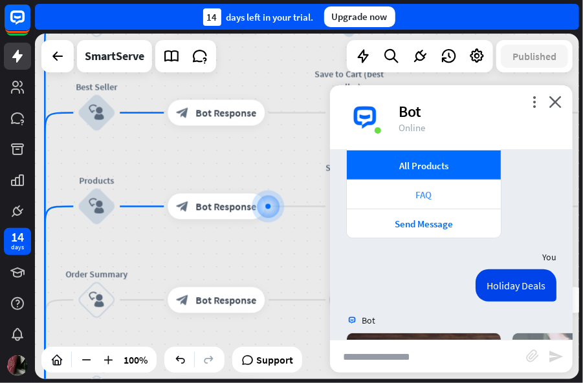
click at [423, 192] on div "FAQ" at bounding box center [423, 195] width 141 height 12
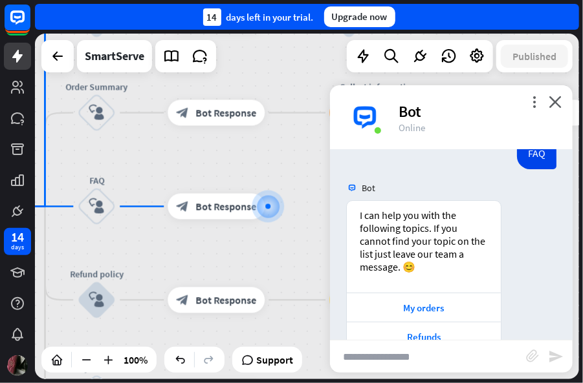
scroll to position [1802, 0]
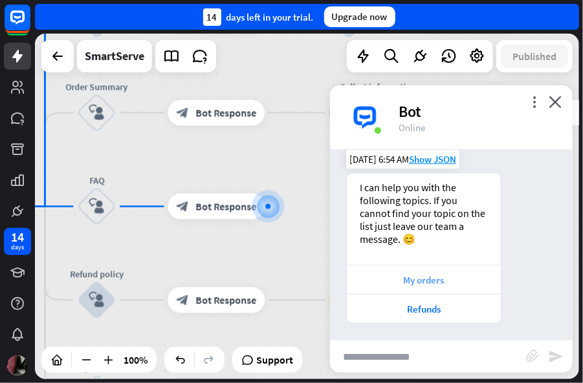
click at [435, 281] on div "My orders" at bounding box center [423, 280] width 141 height 12
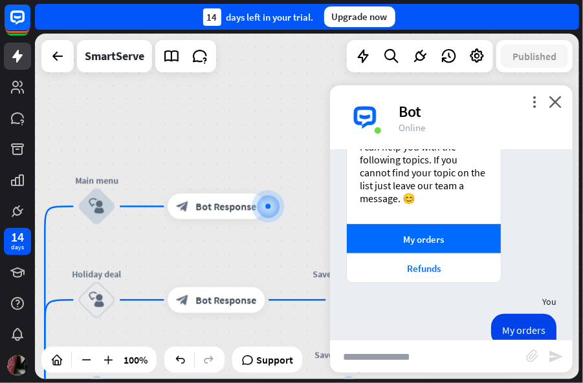
scroll to position [1873, 0]
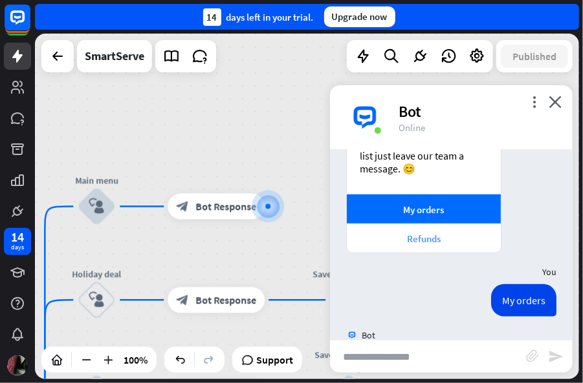
click at [419, 236] on div "Refunds" at bounding box center [423, 239] width 141 height 12
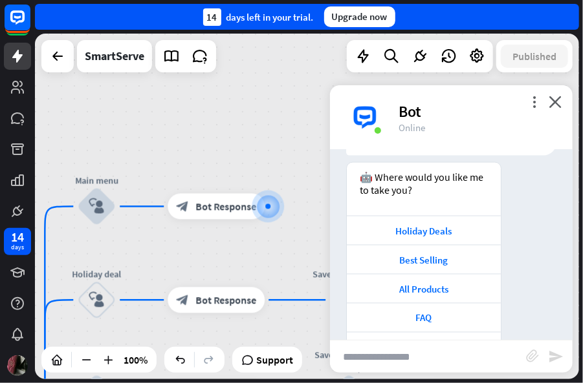
scroll to position [2494, 0]
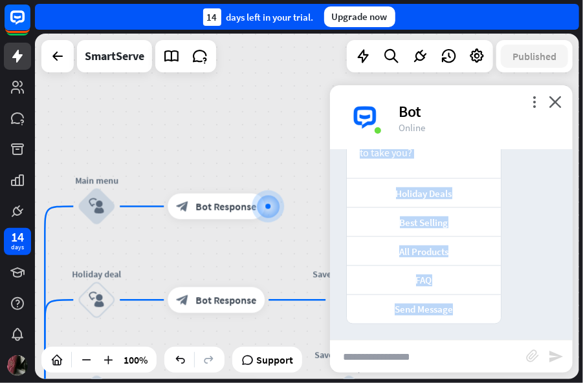
drag, startPoint x: 493, startPoint y: 246, endPoint x: 515, endPoint y: 336, distance: 92.5
click at [515, 336] on div "Bot Hi Visitor! I am happy to see you here [DATE]! 🚀 Holidays are coming and we…" at bounding box center [451, 245] width 243 height 190
copy div "LOR Ipsum 1:90 DO Sita CONS Adi E sed doei tem inci utl etdolorem aliqua. En ad…"
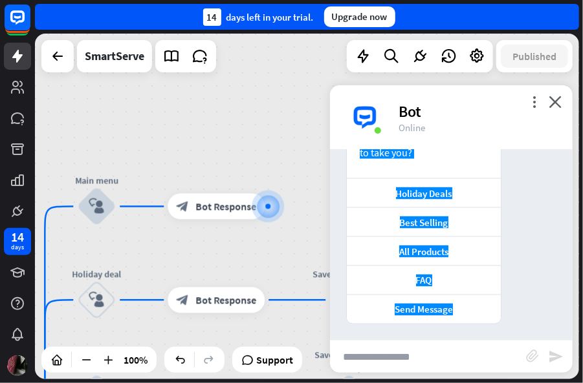
scroll to position [0, 143]
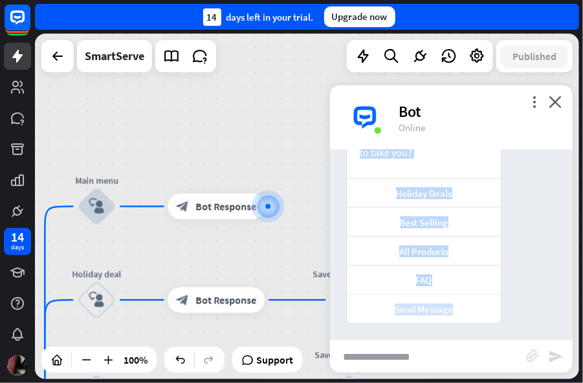
click at [420, 306] on div "Send Message" at bounding box center [423, 310] width 141 height 12
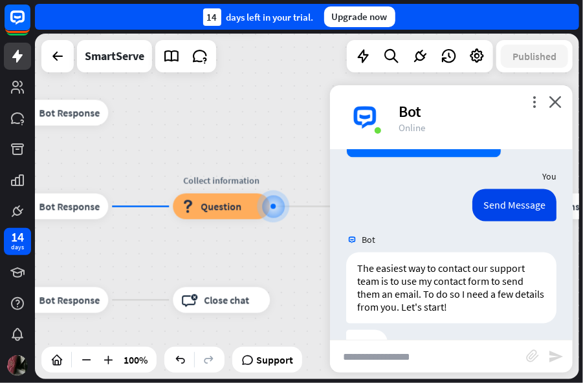
scroll to position [2698, 0]
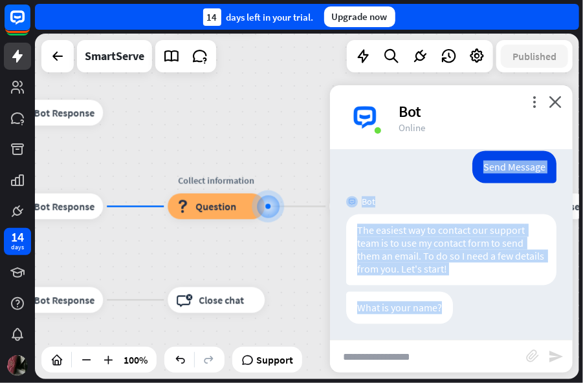
drag, startPoint x: 453, startPoint y: 160, endPoint x: 519, endPoint y: 305, distance: 159.8
click at [519, 305] on div "Bot Hi Visitor! I am happy to see you here [DATE]! 🚀 Holidays are coming and we…" at bounding box center [451, 245] width 243 height 190
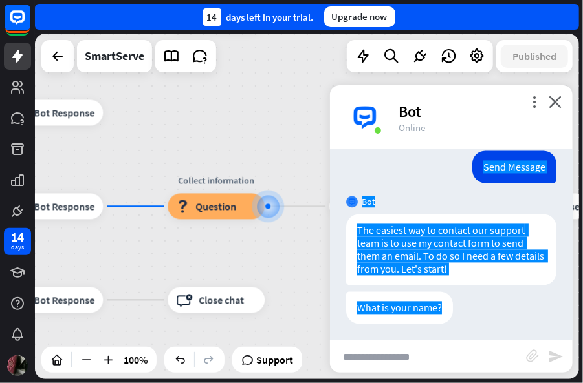
scroll to position [0, 142]
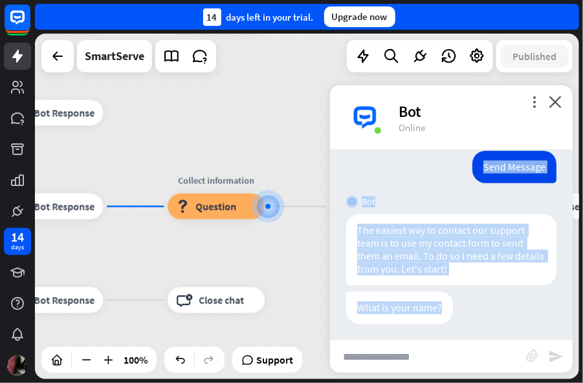
click at [444, 180] on div "Send Message [DATE] 6:55 AM Show JSON" at bounding box center [451, 170] width 243 height 39
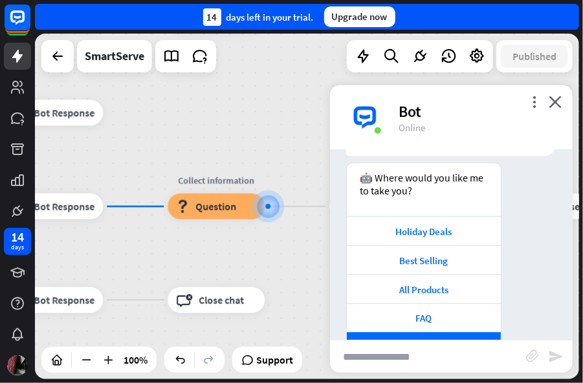
scroll to position [2433, 0]
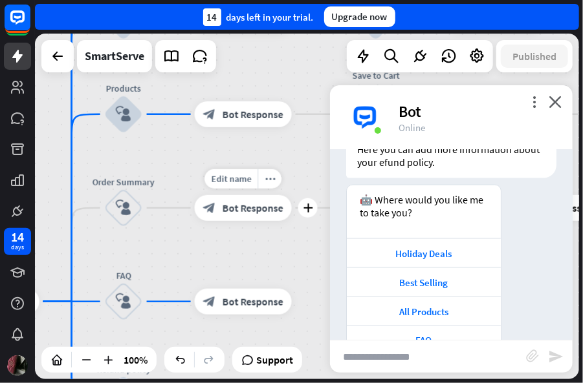
click at [222, 208] on span "Bot Response" at bounding box center [252, 208] width 61 height 13
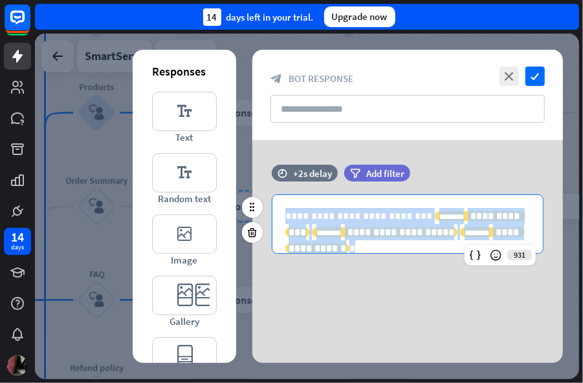
drag, startPoint x: 503, startPoint y: 252, endPoint x: 277, endPoint y: 220, distance: 228.5
click at [277, 220] on div "**********" at bounding box center [407, 224] width 270 height 58
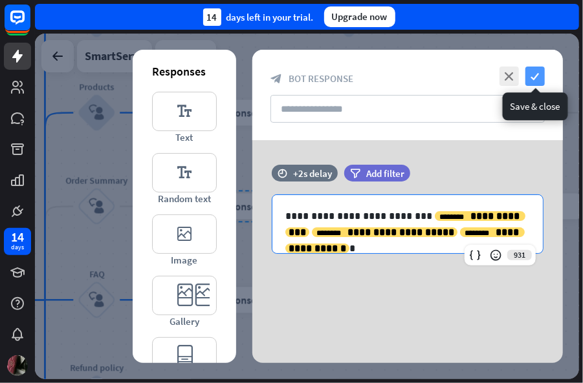
click at [535, 71] on icon "check" at bounding box center [534, 76] width 19 height 19
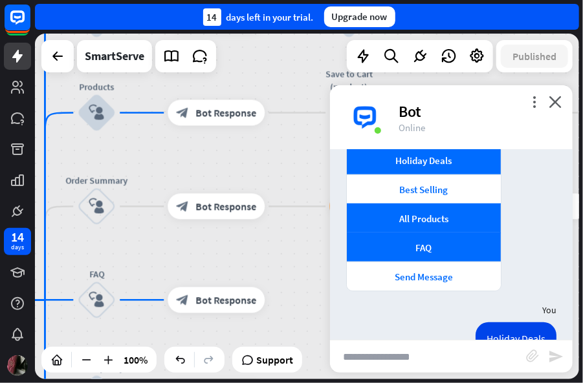
scroll to position [138, 0]
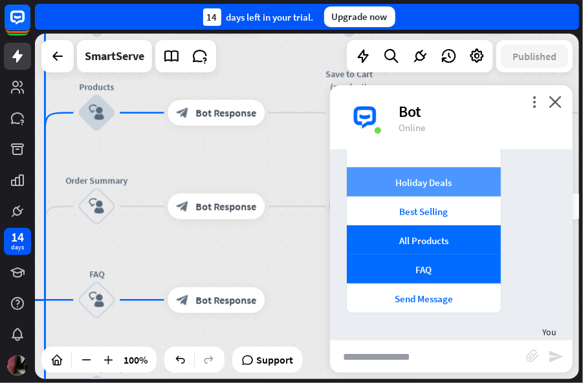
click at [431, 177] on div "Holiday Deals" at bounding box center [423, 183] width 141 height 12
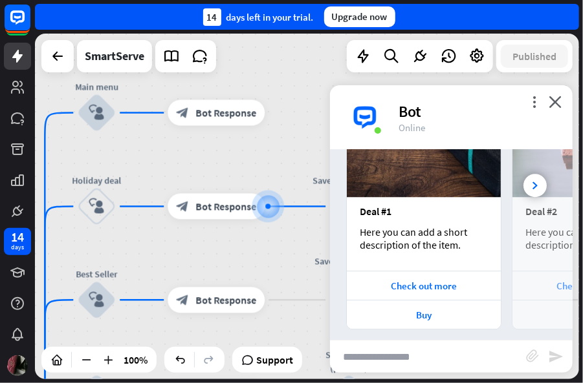
scroll to position [3035, 0]
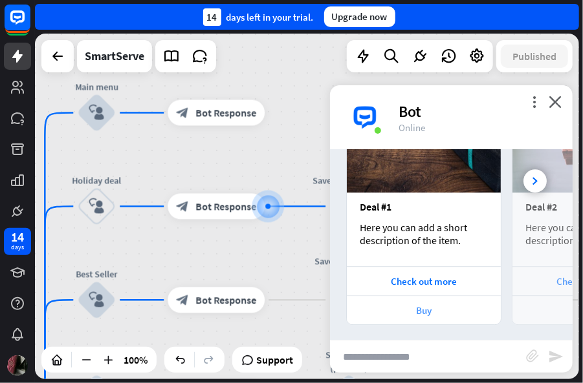
click at [425, 307] on div "Buy" at bounding box center [423, 311] width 141 height 12
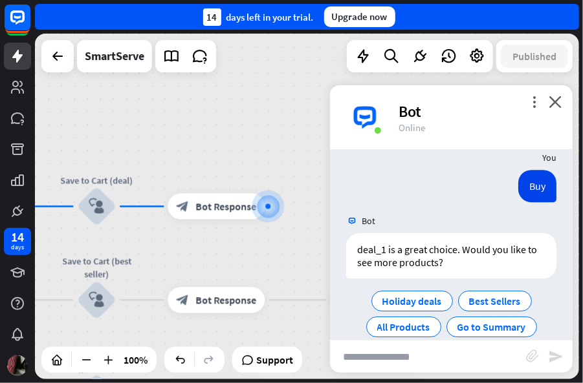
scroll to position [3236, 0]
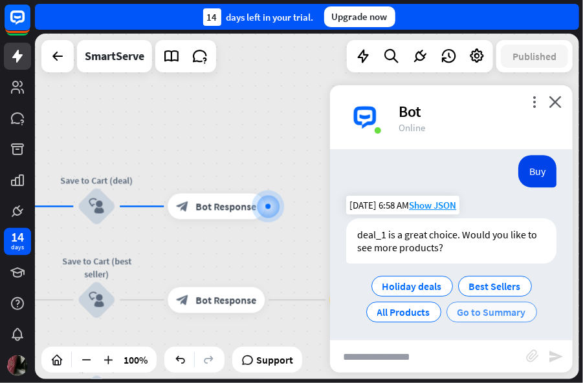
click at [490, 312] on span "Go to Summary" at bounding box center [491, 312] width 69 height 13
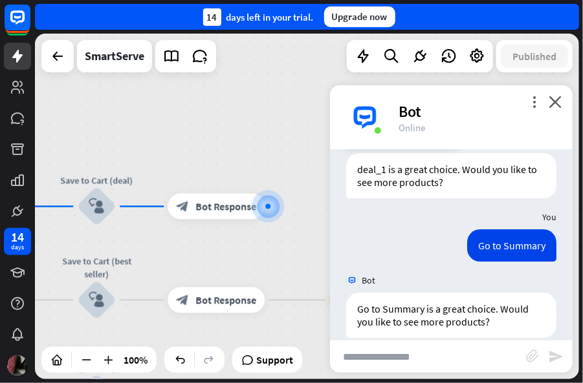
scroll to position [3376, 0]
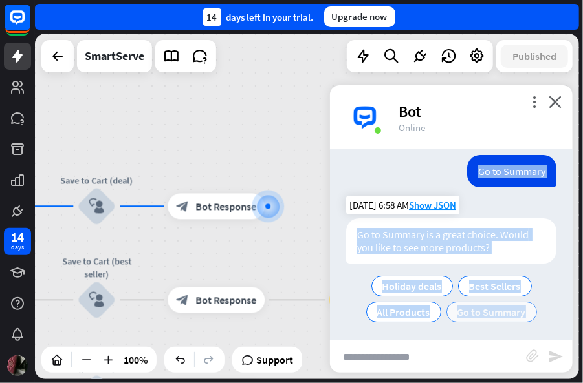
drag, startPoint x: 456, startPoint y: 160, endPoint x: 528, endPoint y: 307, distance: 164.3
click at [528, 307] on div "Bot Hi Visitor! I am happy to see you here [DATE]! 🚀 Holidays are coming and we…" at bounding box center [451, 245] width 243 height 190
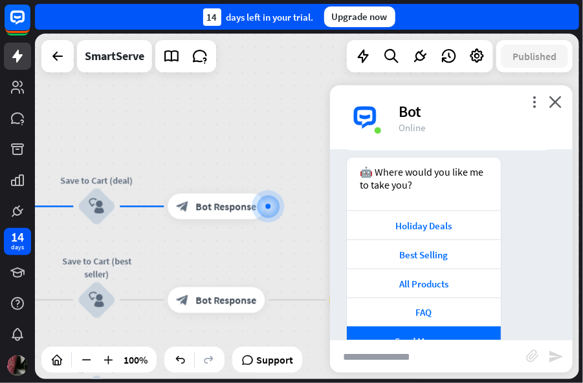
scroll to position [2435, 0]
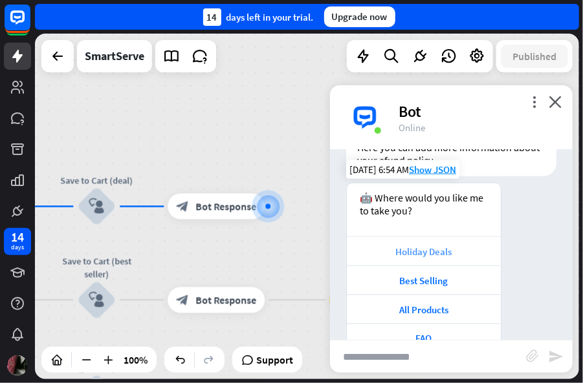
click at [441, 247] on div "Holiday Deals" at bounding box center [423, 252] width 141 height 12
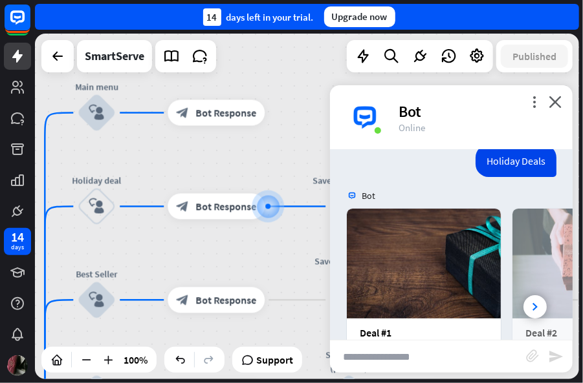
scroll to position [3535, 0]
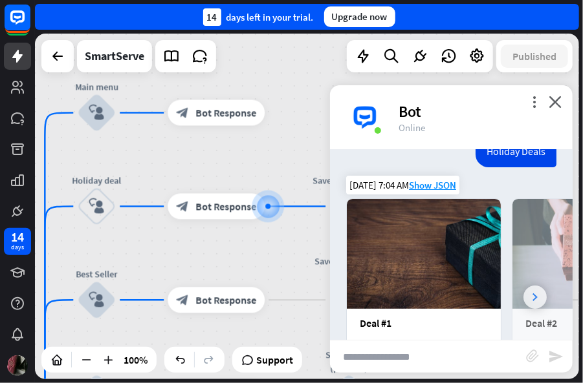
click at [523, 290] on div at bounding box center [534, 297] width 23 height 23
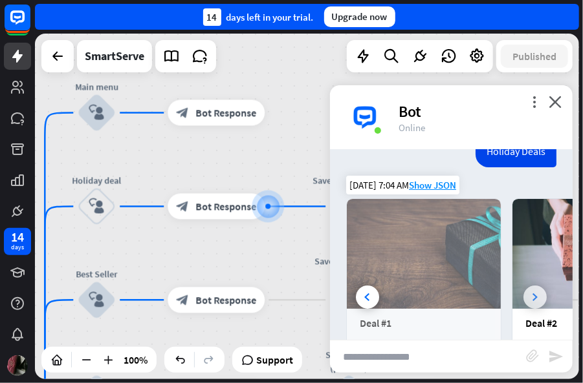
scroll to position [0, 143]
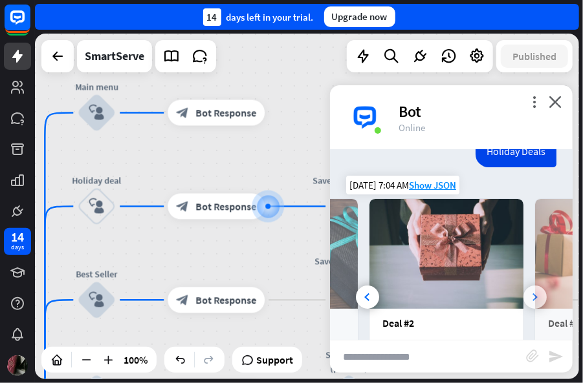
click at [523, 290] on div at bounding box center [534, 297] width 23 height 23
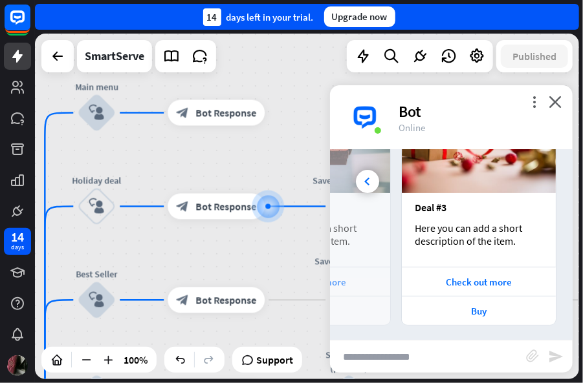
scroll to position [3581, 0]
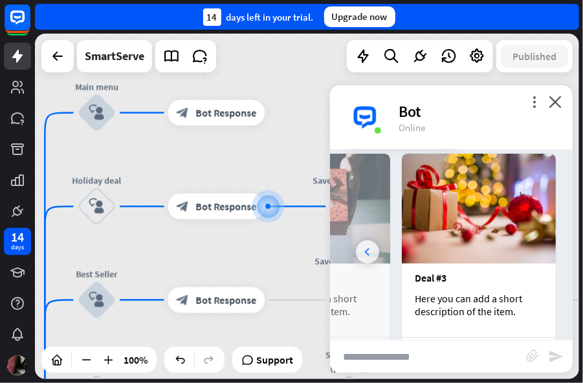
click at [366, 243] on div at bounding box center [367, 252] width 23 height 23
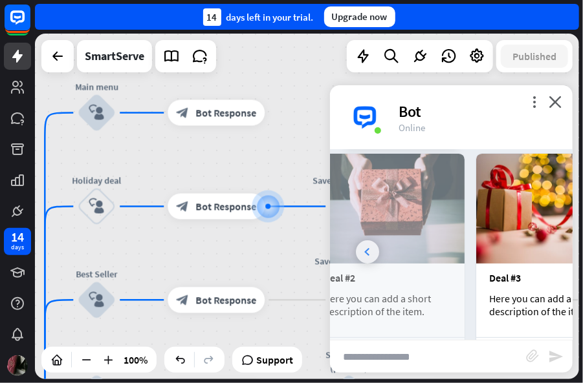
click at [366, 243] on div at bounding box center [367, 252] width 23 height 23
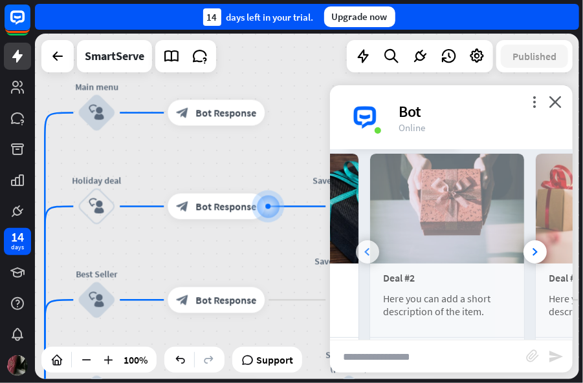
scroll to position [0, 48]
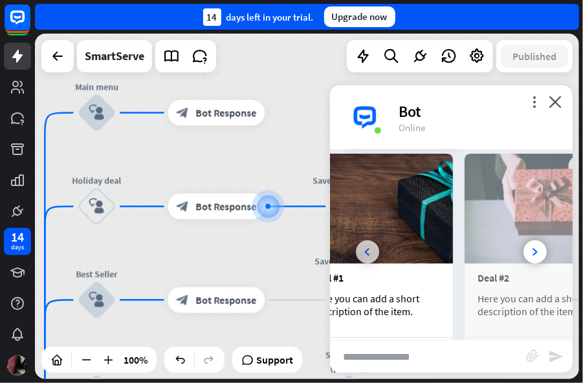
click at [366, 243] on div at bounding box center [367, 252] width 23 height 23
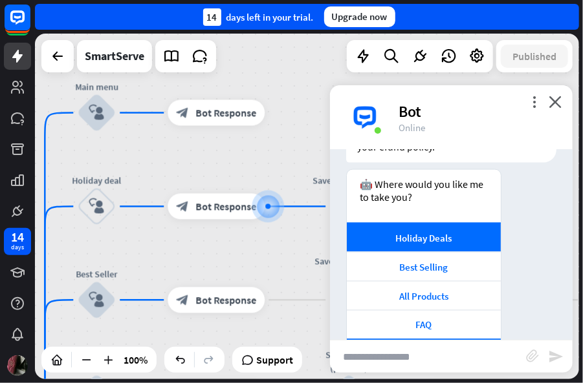
scroll to position [2469, 0]
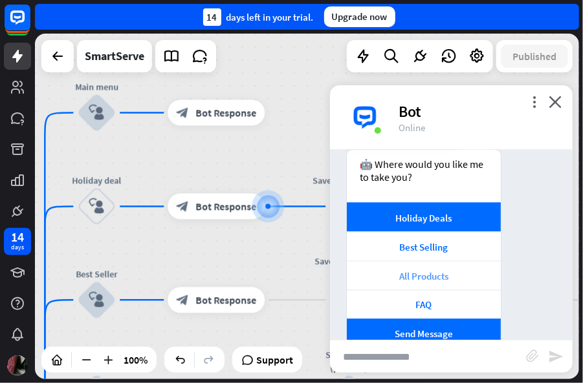
click at [450, 278] on div "All Products" at bounding box center [423, 276] width 141 height 12
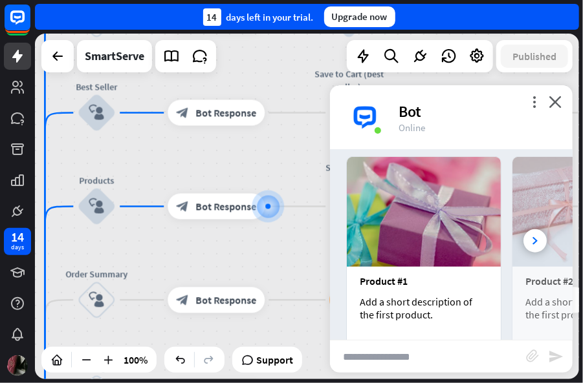
scroll to position [3960, 0]
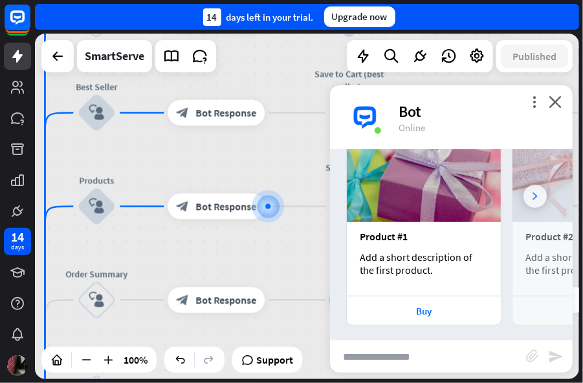
click at [526, 185] on div at bounding box center [534, 196] width 23 height 23
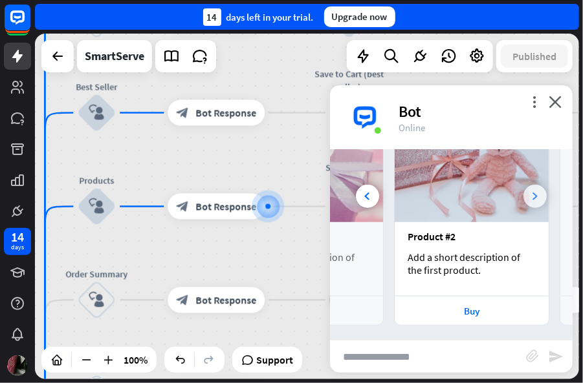
scroll to position [0, 143]
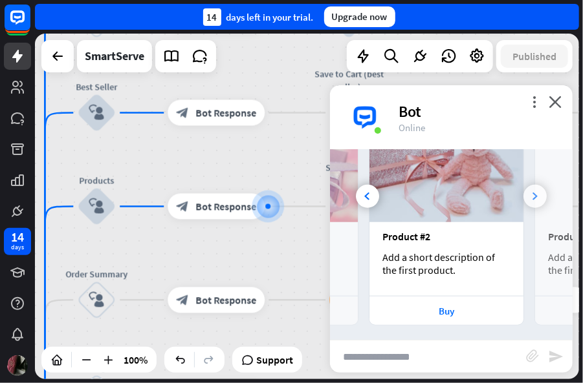
click at [526, 185] on div at bounding box center [534, 196] width 23 height 23
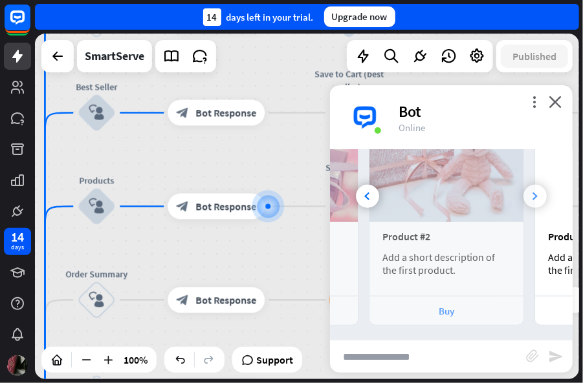
scroll to position [0, 286]
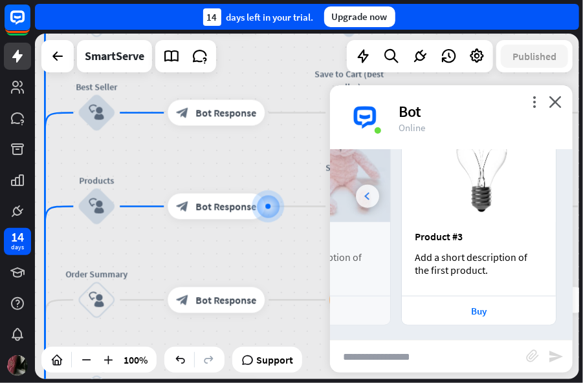
click at [361, 193] on div at bounding box center [367, 196] width 23 height 23
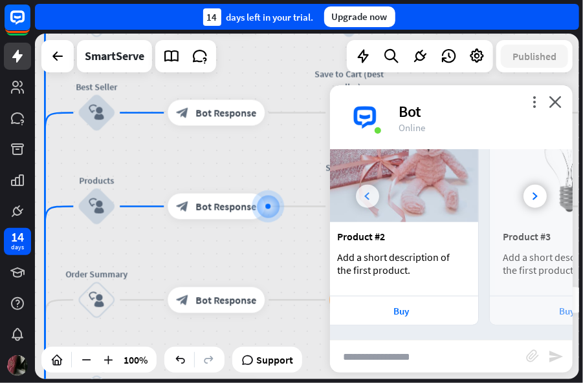
scroll to position [0, 143]
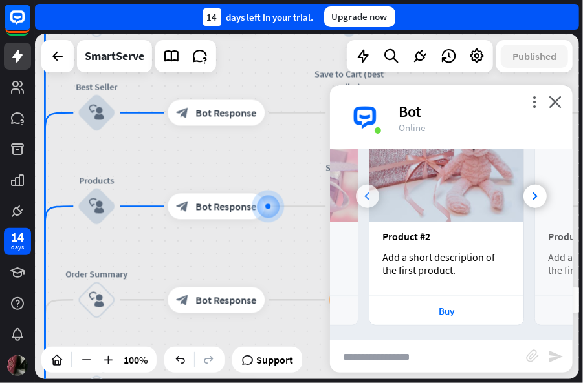
click at [361, 193] on div at bounding box center [367, 196] width 23 height 23
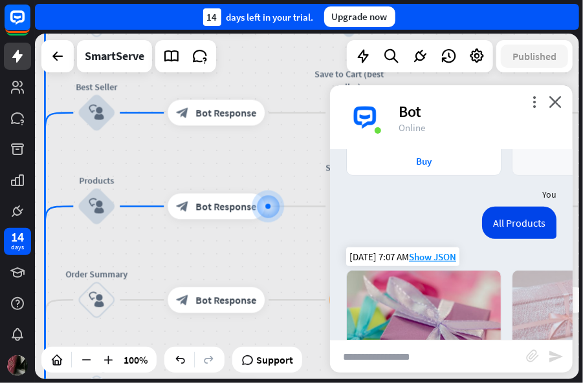
scroll to position [3960, 0]
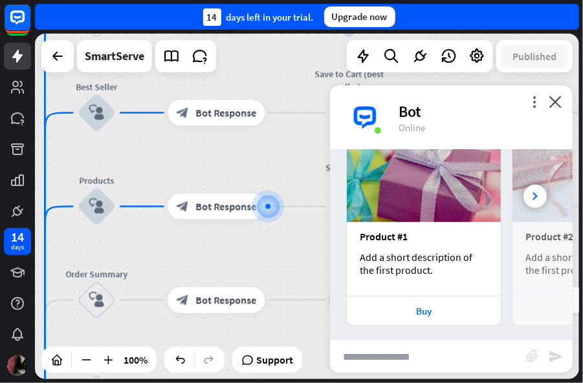
drag, startPoint x: 427, startPoint y: 228, endPoint x: 352, endPoint y: 230, distance: 75.0
click at [352, 230] on div "Product #1 Add a short description of the first product." at bounding box center [424, 259] width 154 height 74
drag, startPoint x: 353, startPoint y: 230, endPoint x: 407, endPoint y: 239, distance: 55.1
click at [405, 237] on div "Product #1 Add a short description of the first product." at bounding box center [424, 259] width 154 height 74
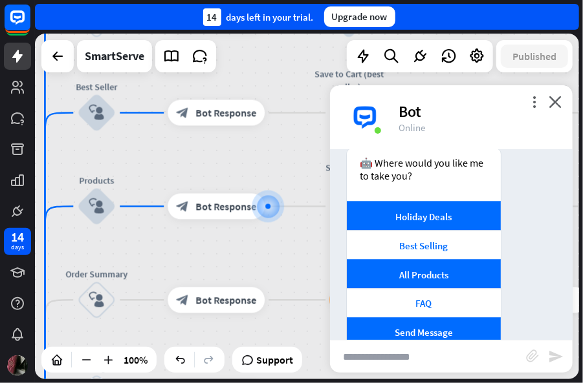
scroll to position [2481, 0]
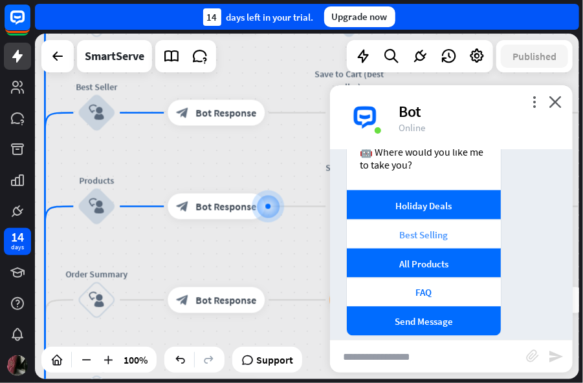
click at [446, 234] on div "Best Selling" at bounding box center [423, 235] width 141 height 12
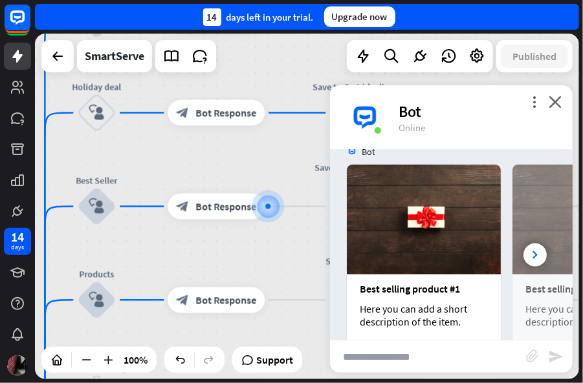
scroll to position [4227, 0]
